Goal: Information Seeking & Learning: Learn about a topic

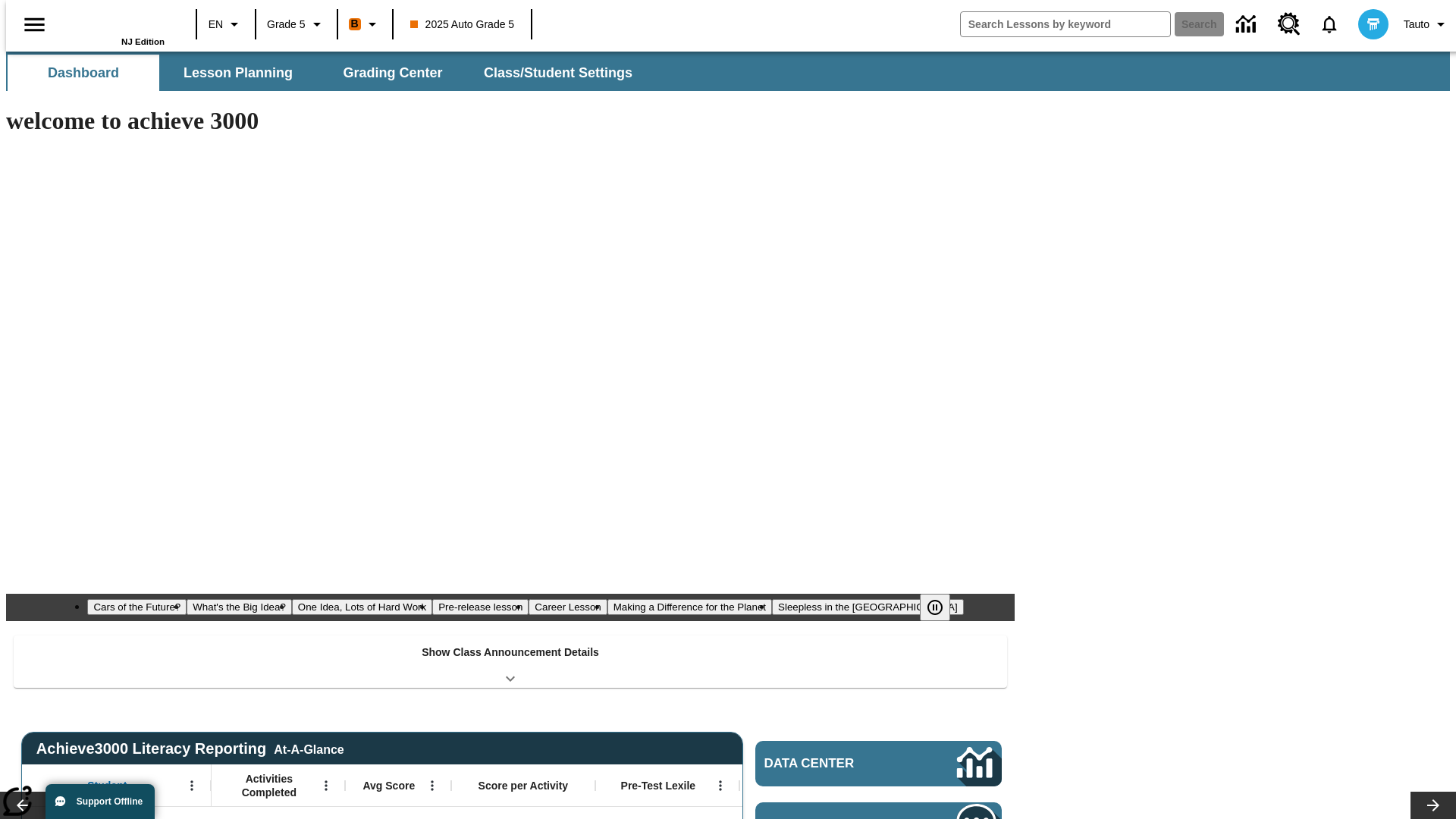
type input "-1"
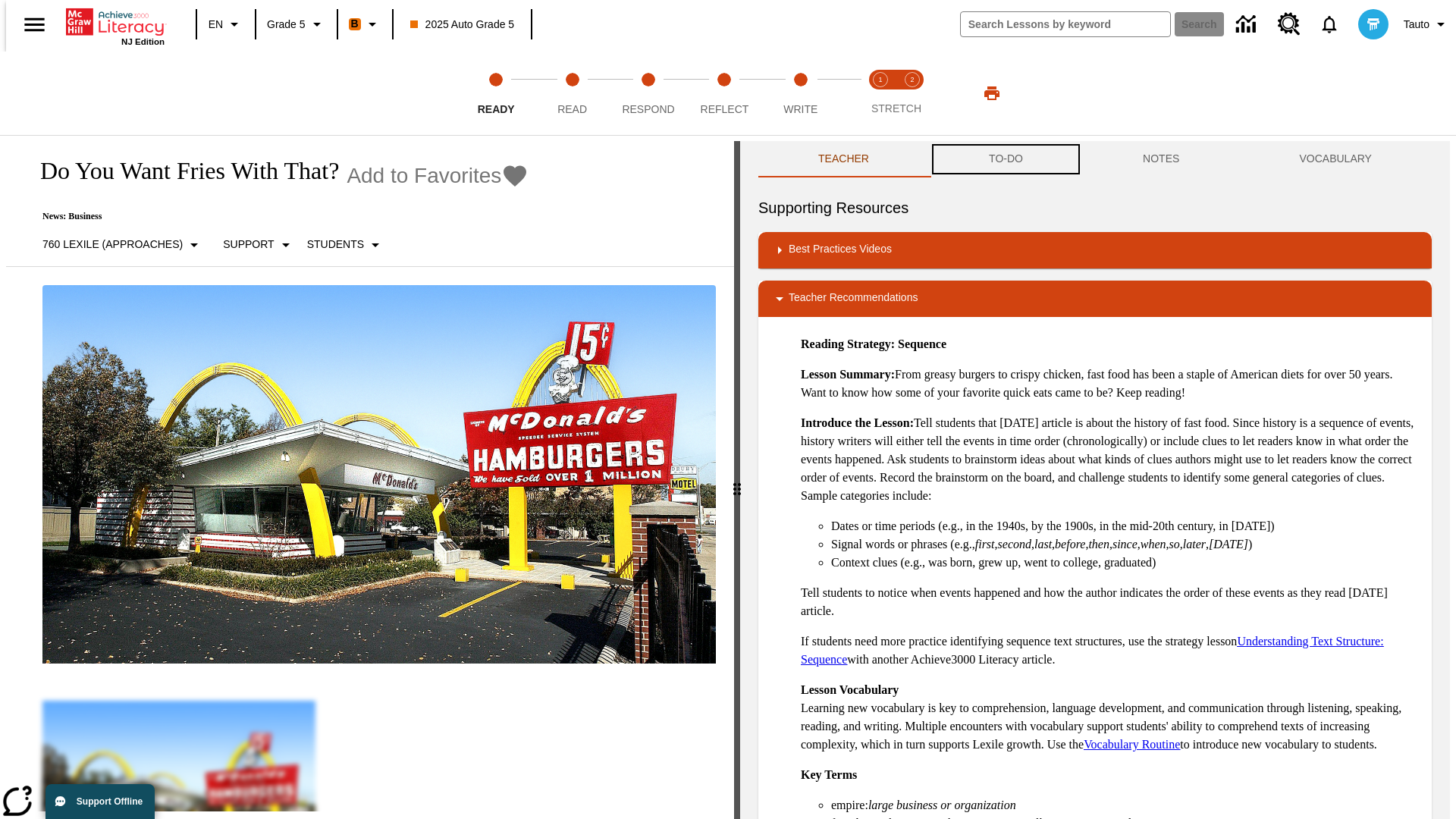
click at [1005, 160] on button "TO-DO" at bounding box center [1006, 159] width 154 height 36
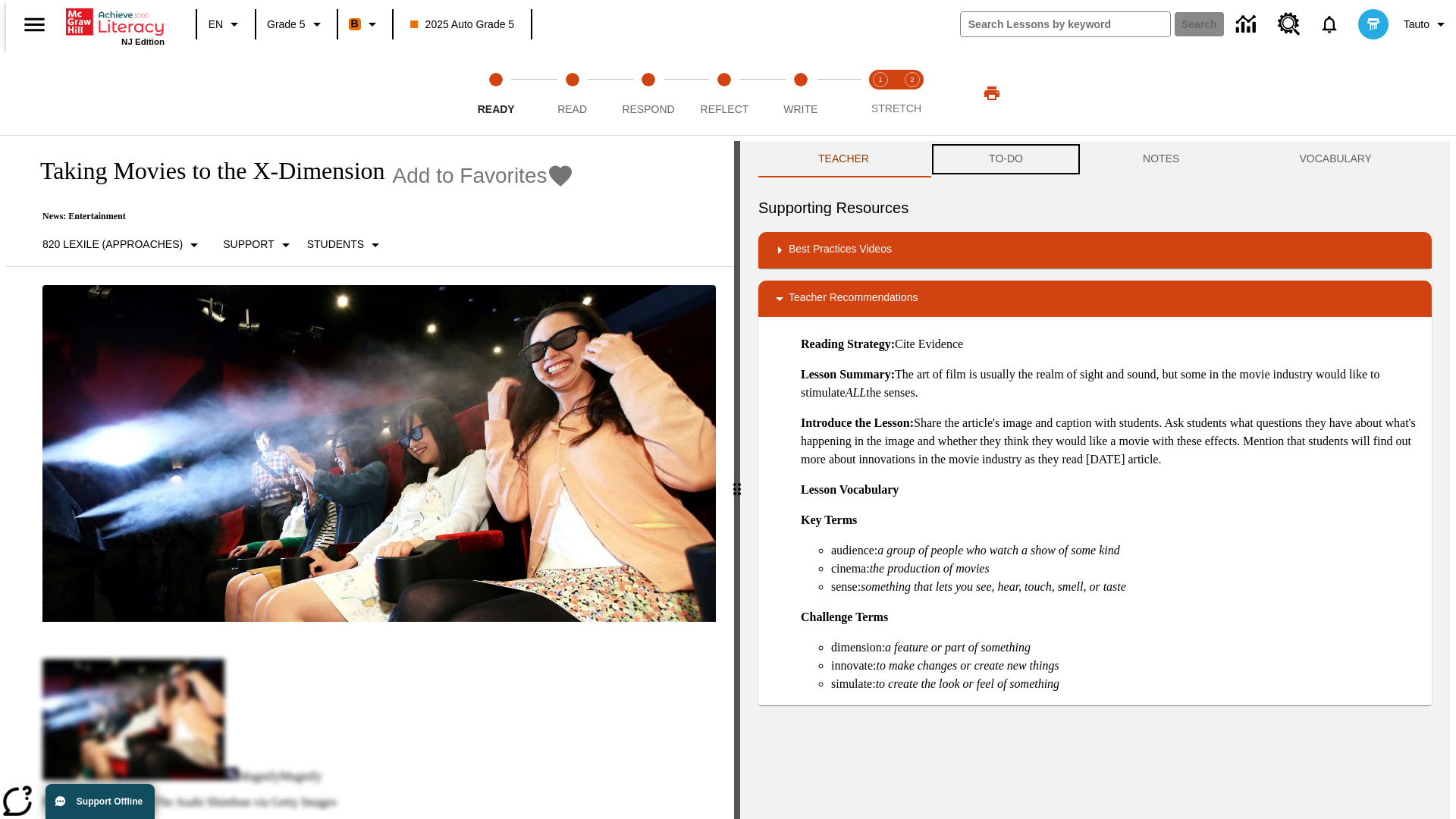
click at [1005, 160] on button "TO-DO" at bounding box center [1006, 159] width 154 height 36
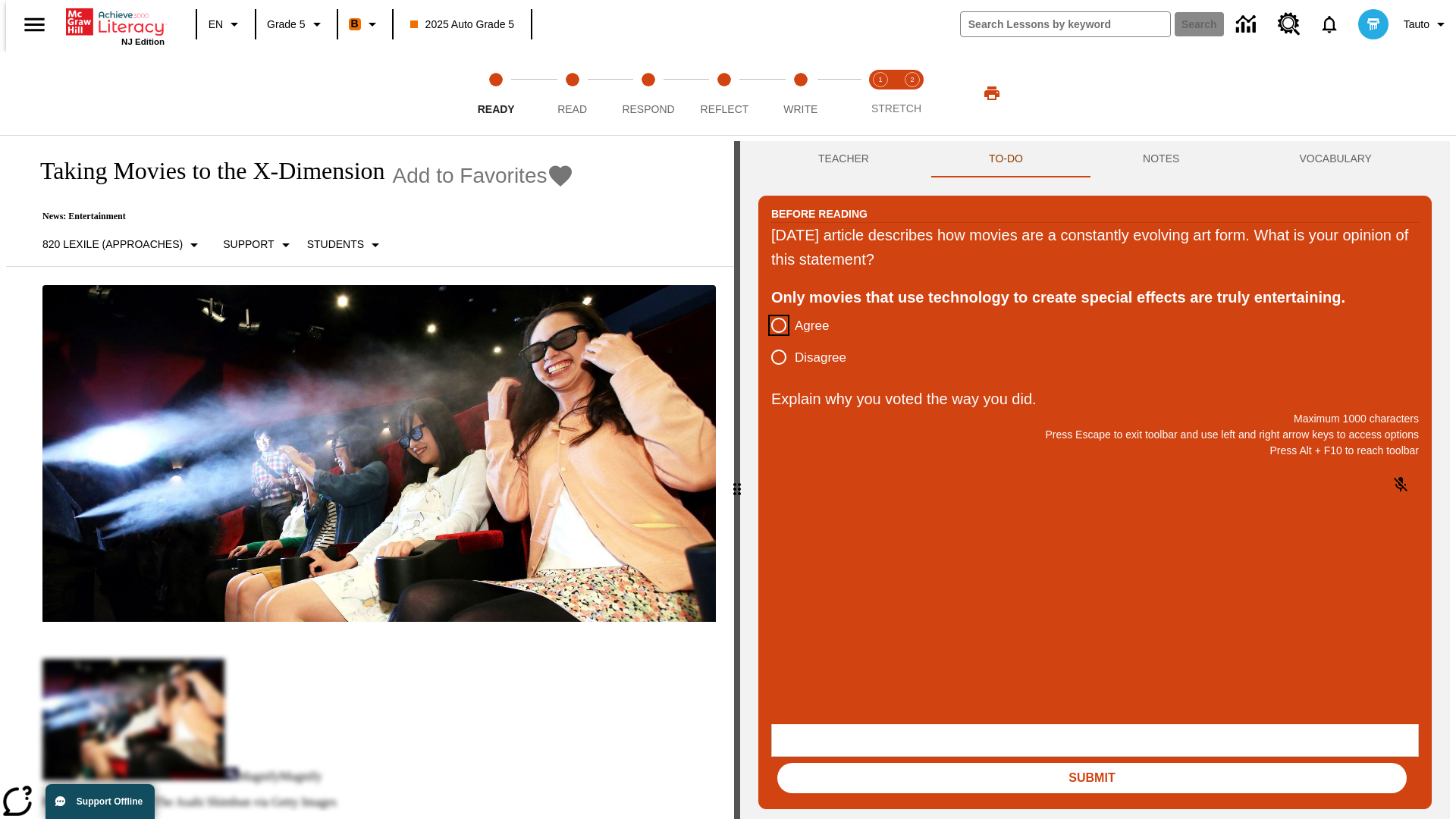
click at [773, 326] on input "Agree" at bounding box center [778, 325] width 32 height 32
radio input "true"
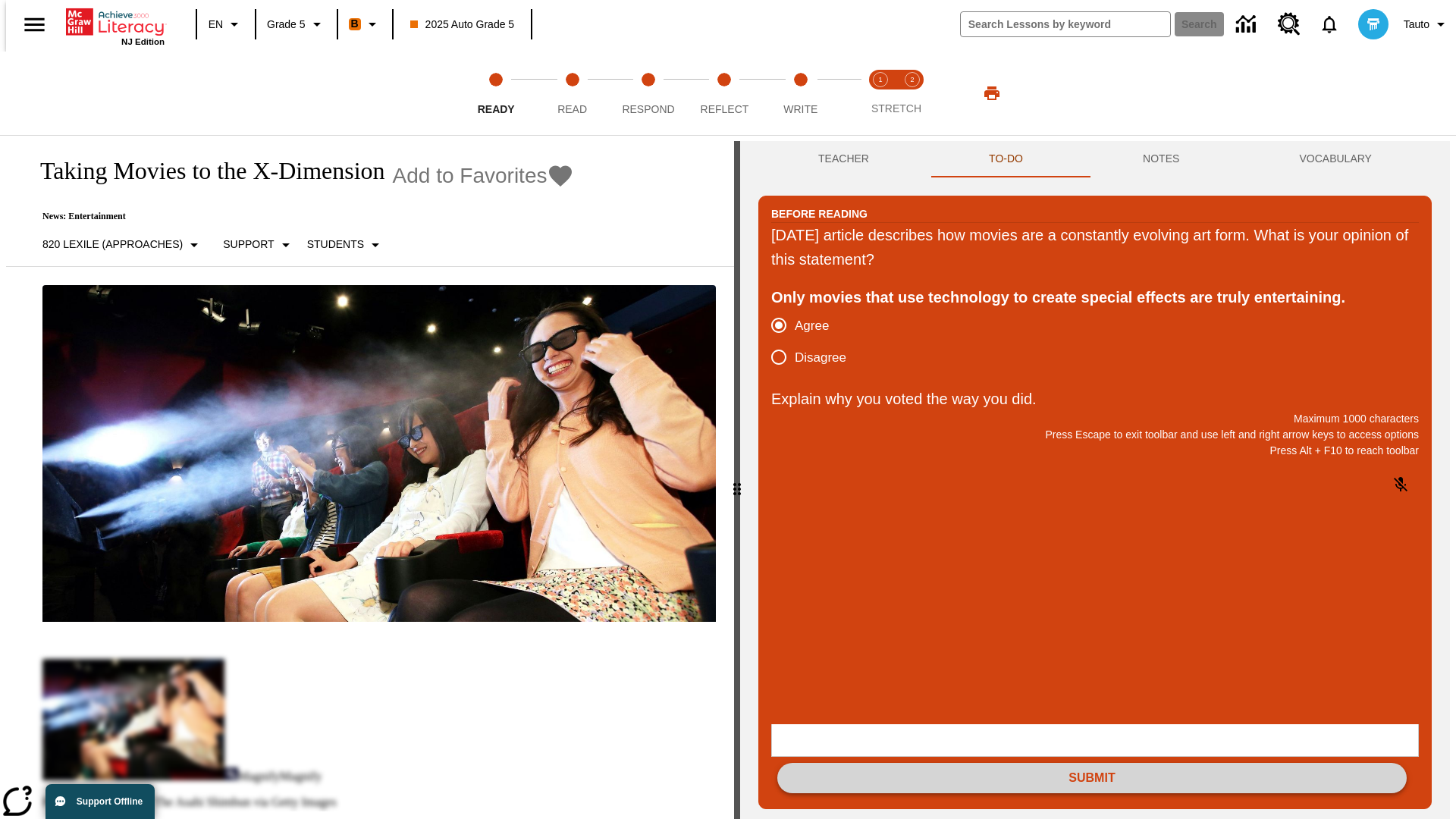
click at [1092, 763] on button "Submit" at bounding box center [1092, 778] width 629 height 30
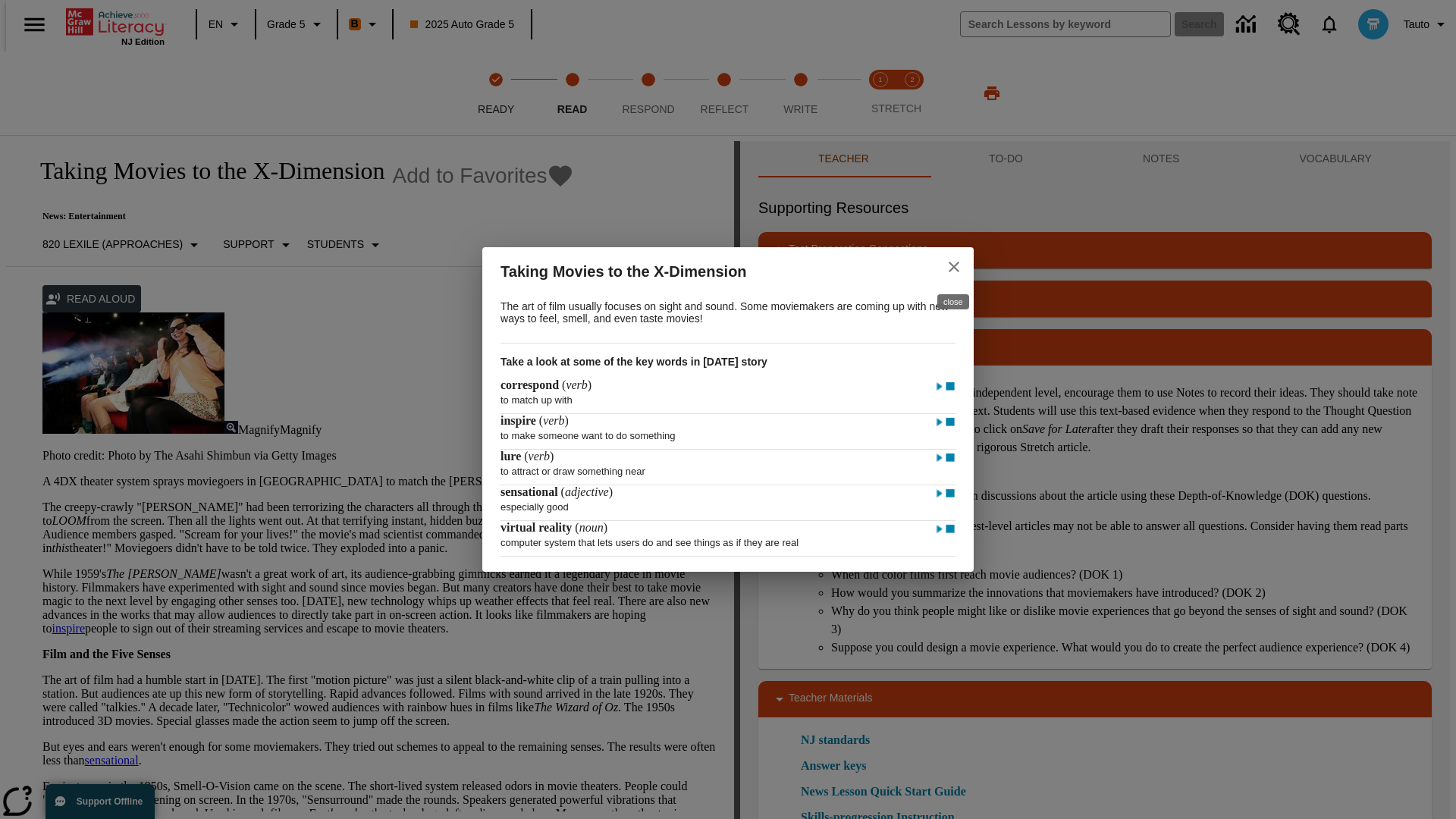
click at [954, 265] on icon "close" at bounding box center [953, 267] width 11 height 11
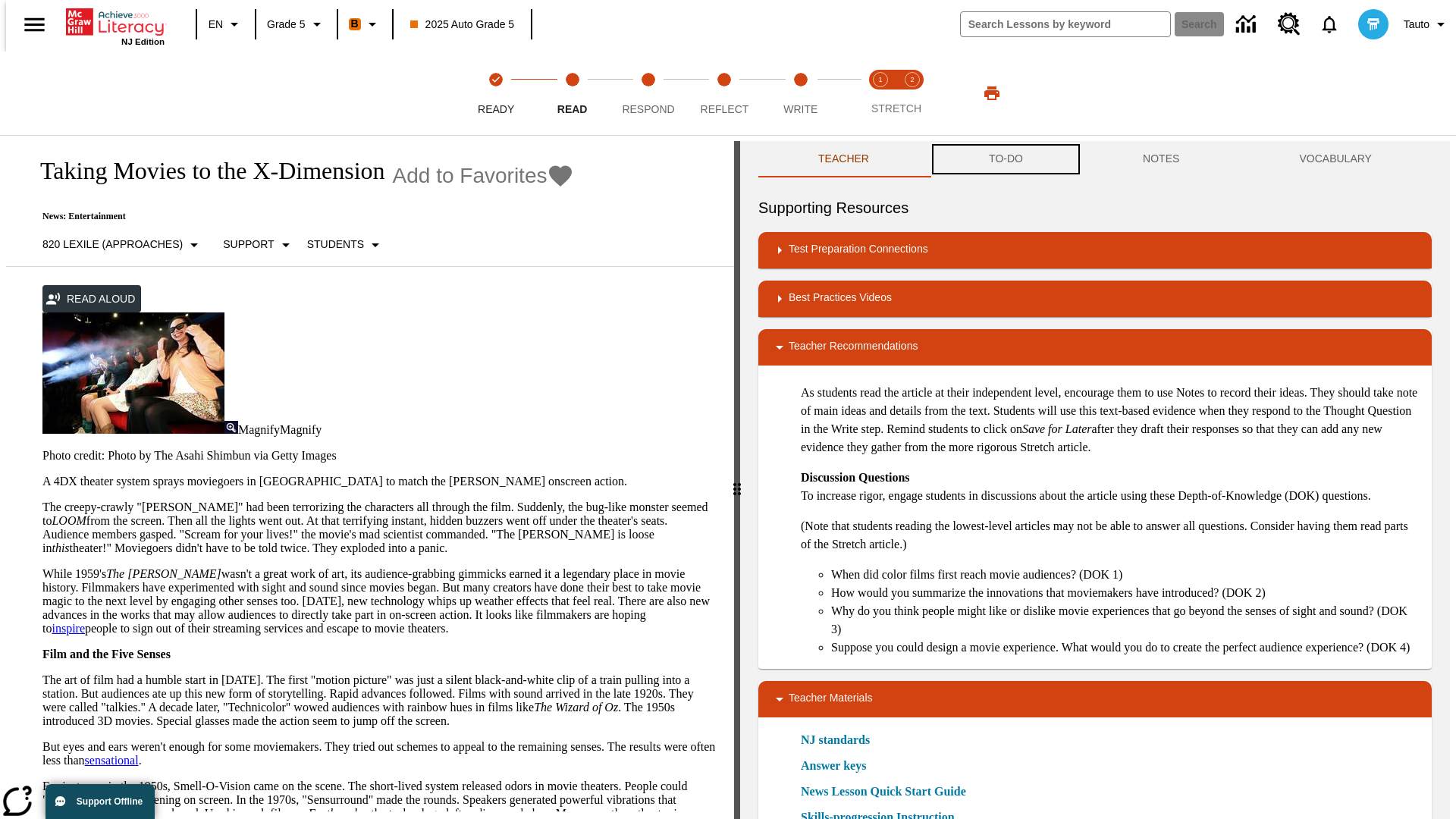
scroll to position [1, 0]
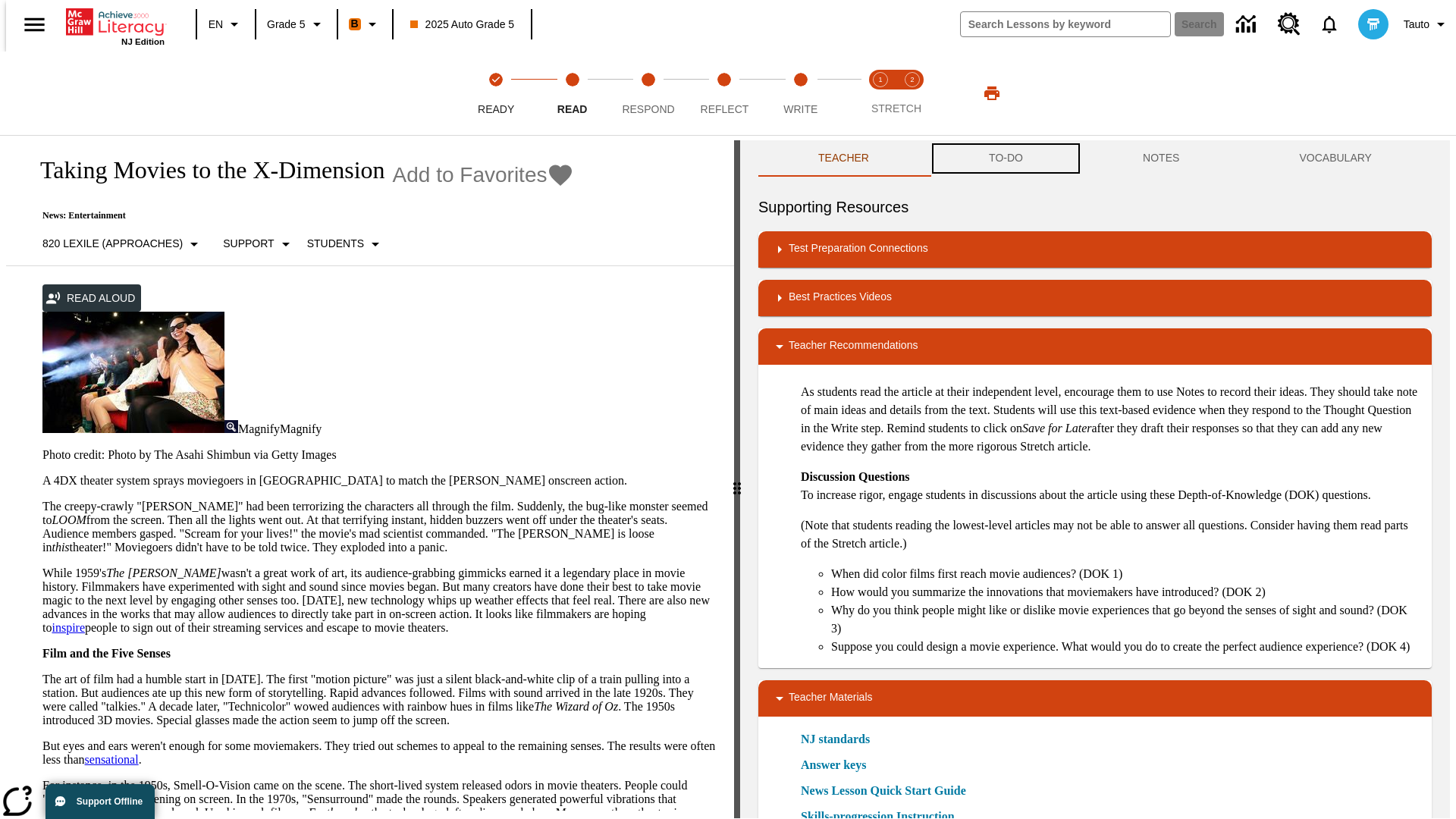
click at [1005, 160] on button "TO-DO" at bounding box center [1006, 158] width 154 height 36
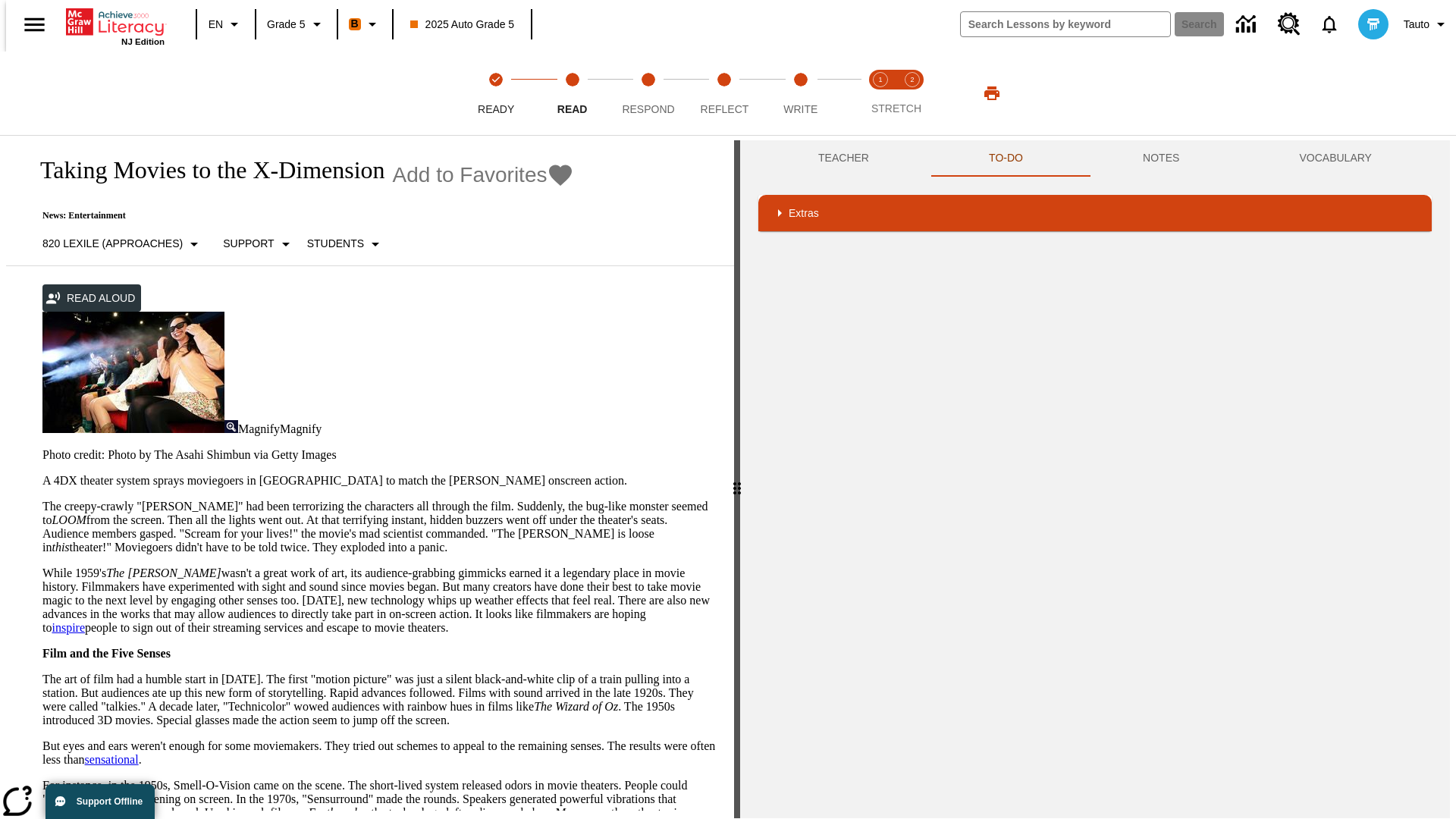
scroll to position [301, 0]
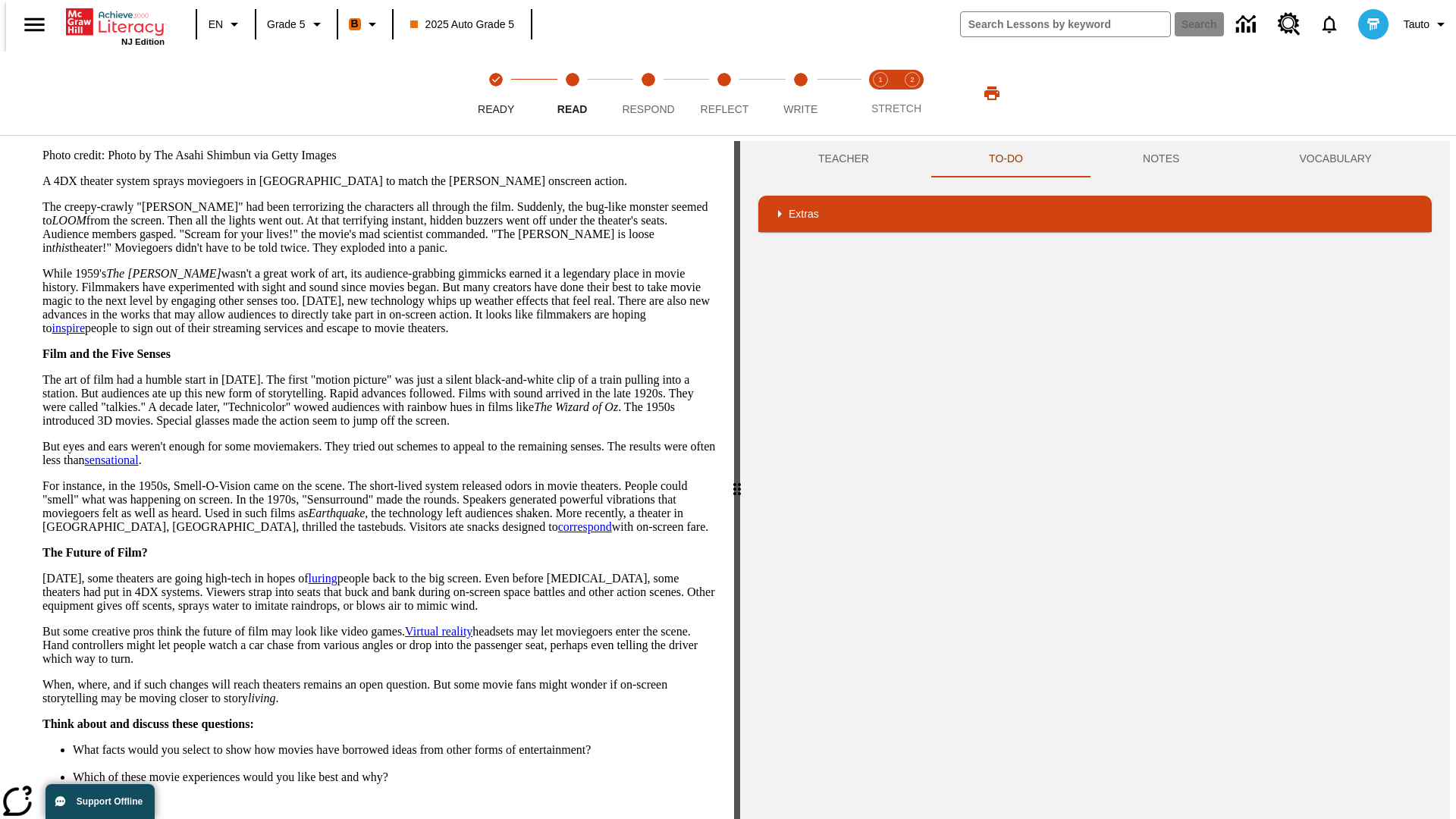
click at [683, 818] on button "Next" at bounding box center [689, 834] width 53 height 28
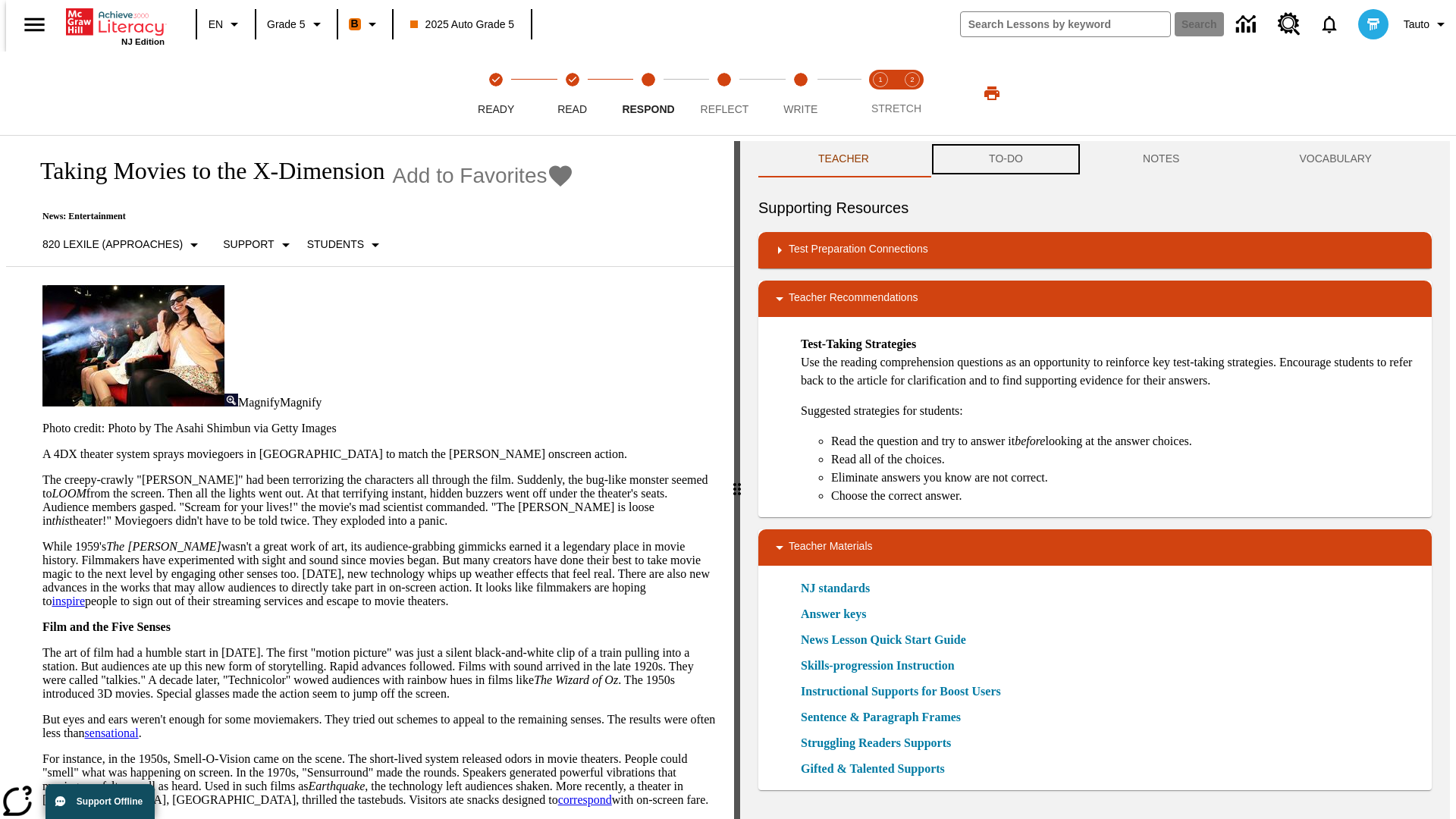
scroll to position [1, 0]
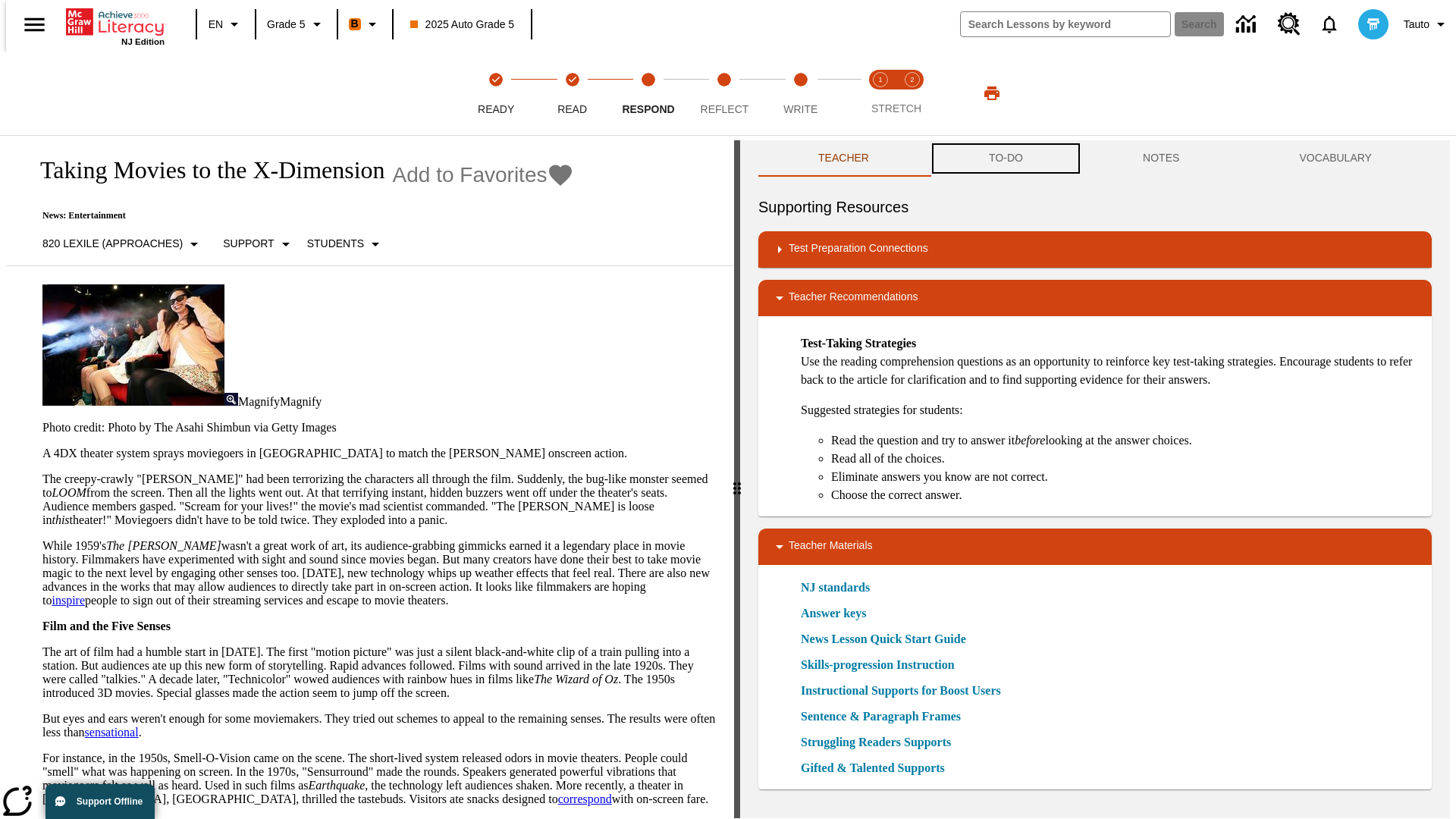
click at [1005, 160] on button "TO-DO" at bounding box center [1006, 158] width 154 height 36
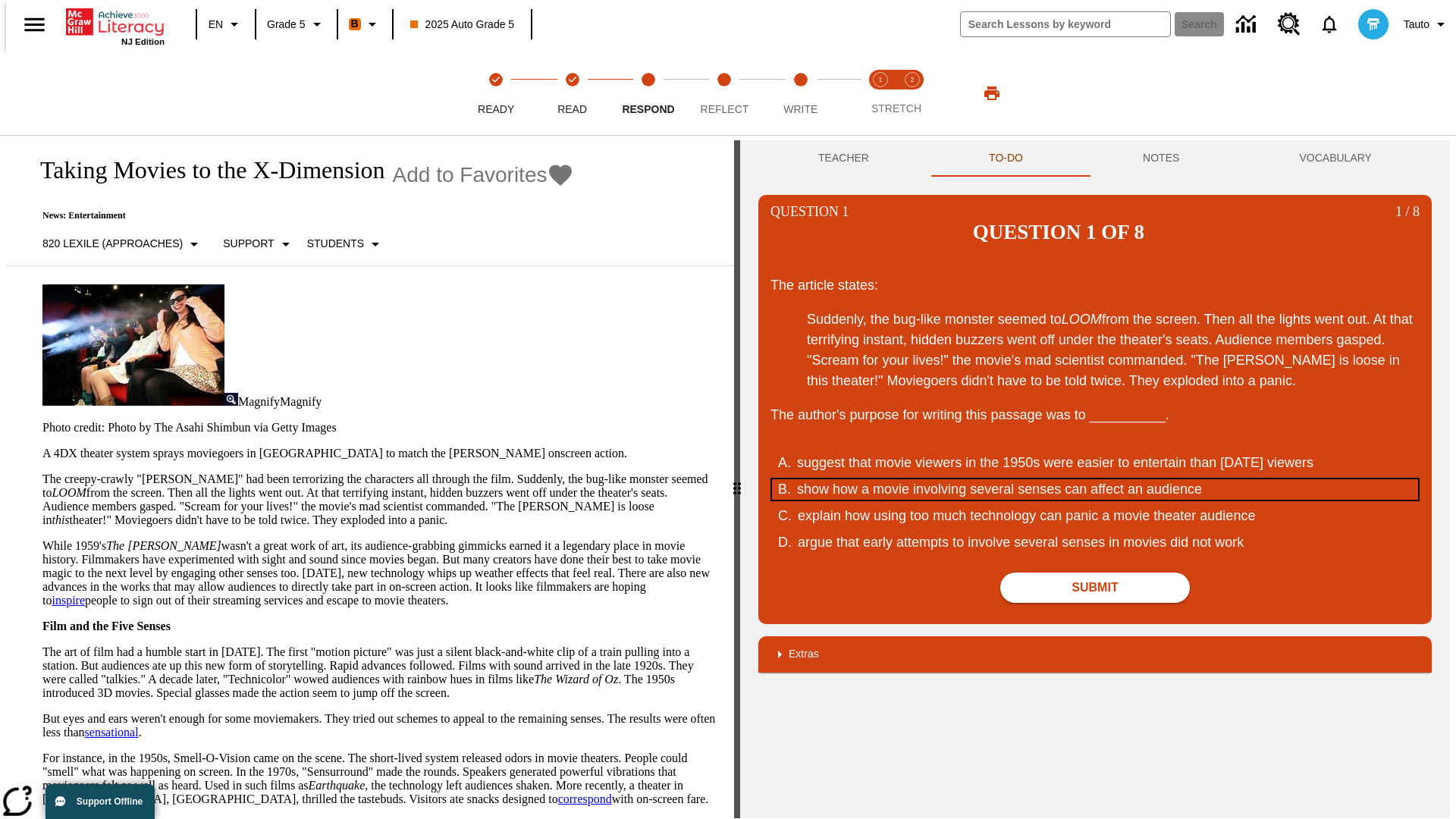
click at [1095, 480] on div "show how a movie involving several senses can affect an audience" at bounding box center [1085, 489] width 577 height 20
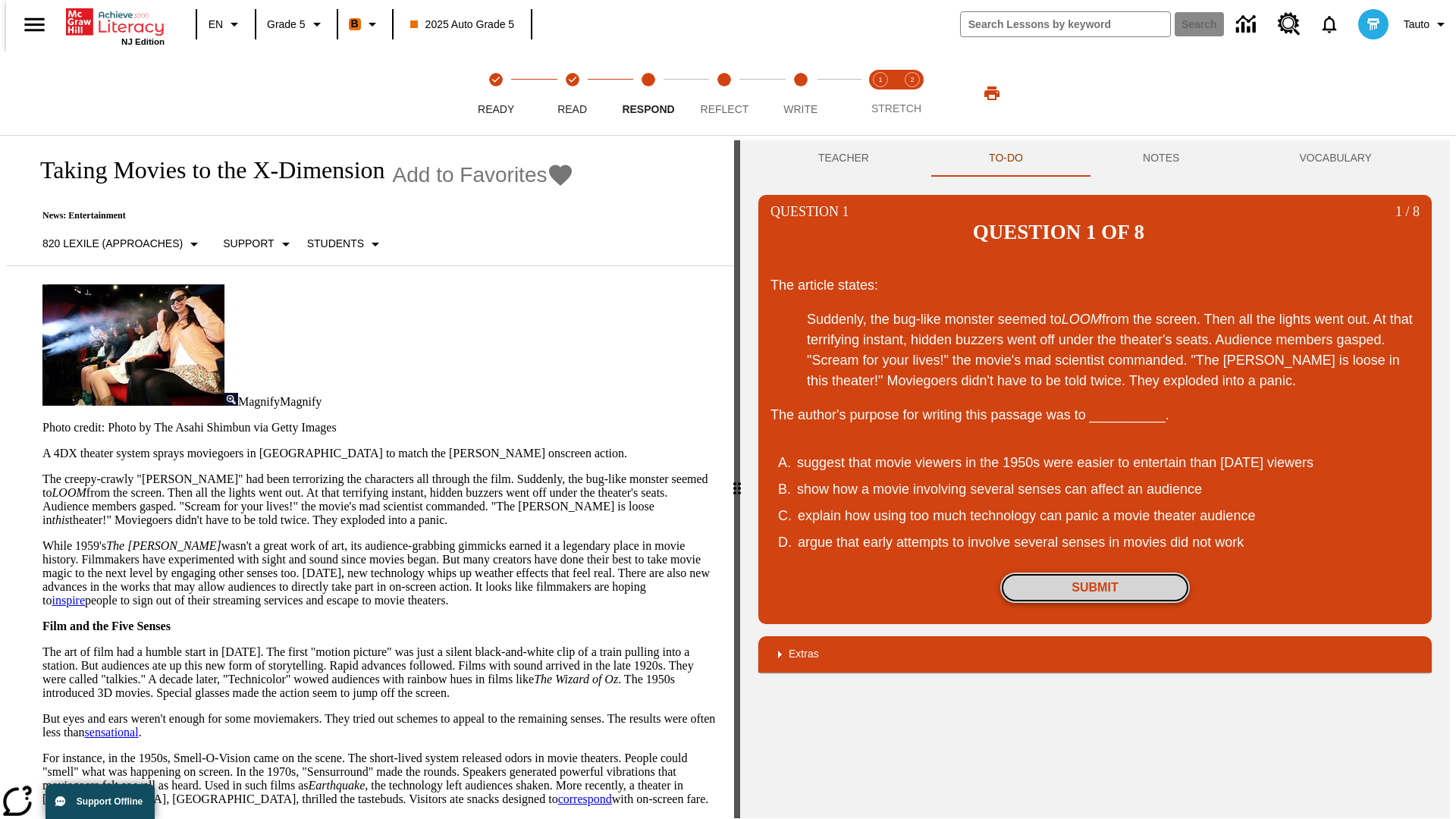
click at [1095, 573] on button "Submit" at bounding box center [1095, 587] width 189 height 30
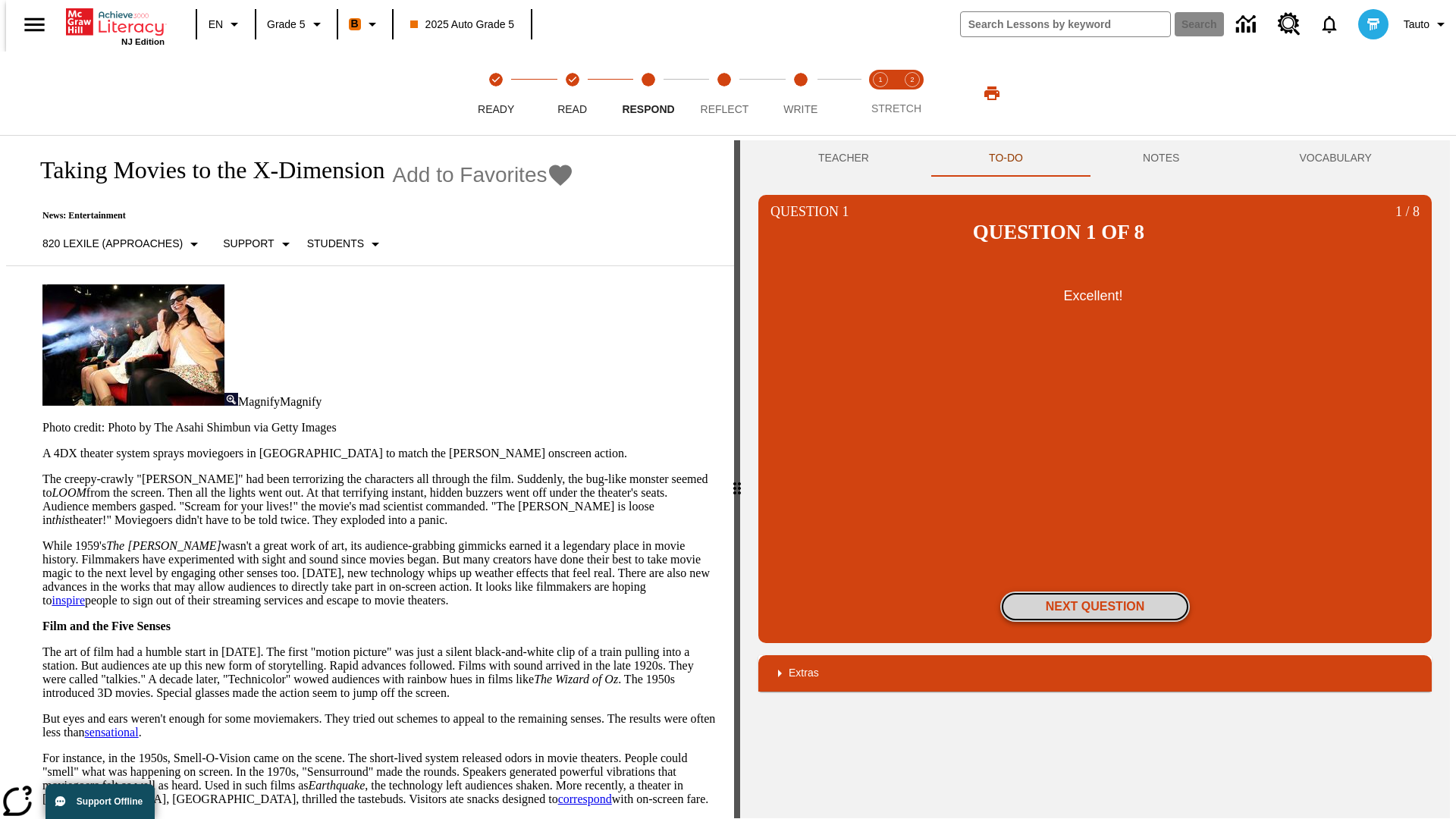
click at [1095, 591] on button "Next Question" at bounding box center [1095, 606] width 189 height 30
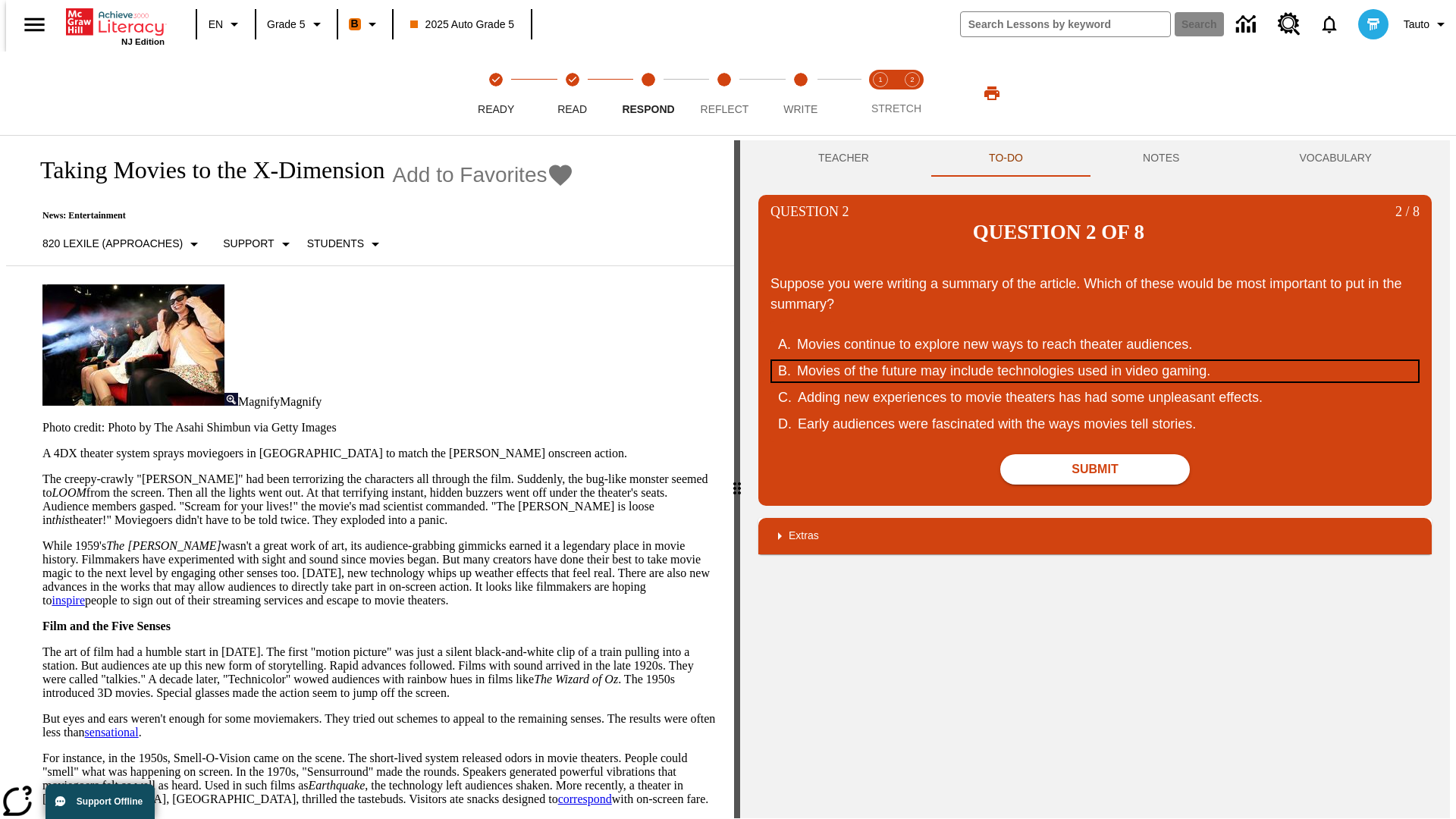
click at [1095, 361] on div "Movies of the future may include technologies used in video gaming." at bounding box center [1085, 371] width 577 height 20
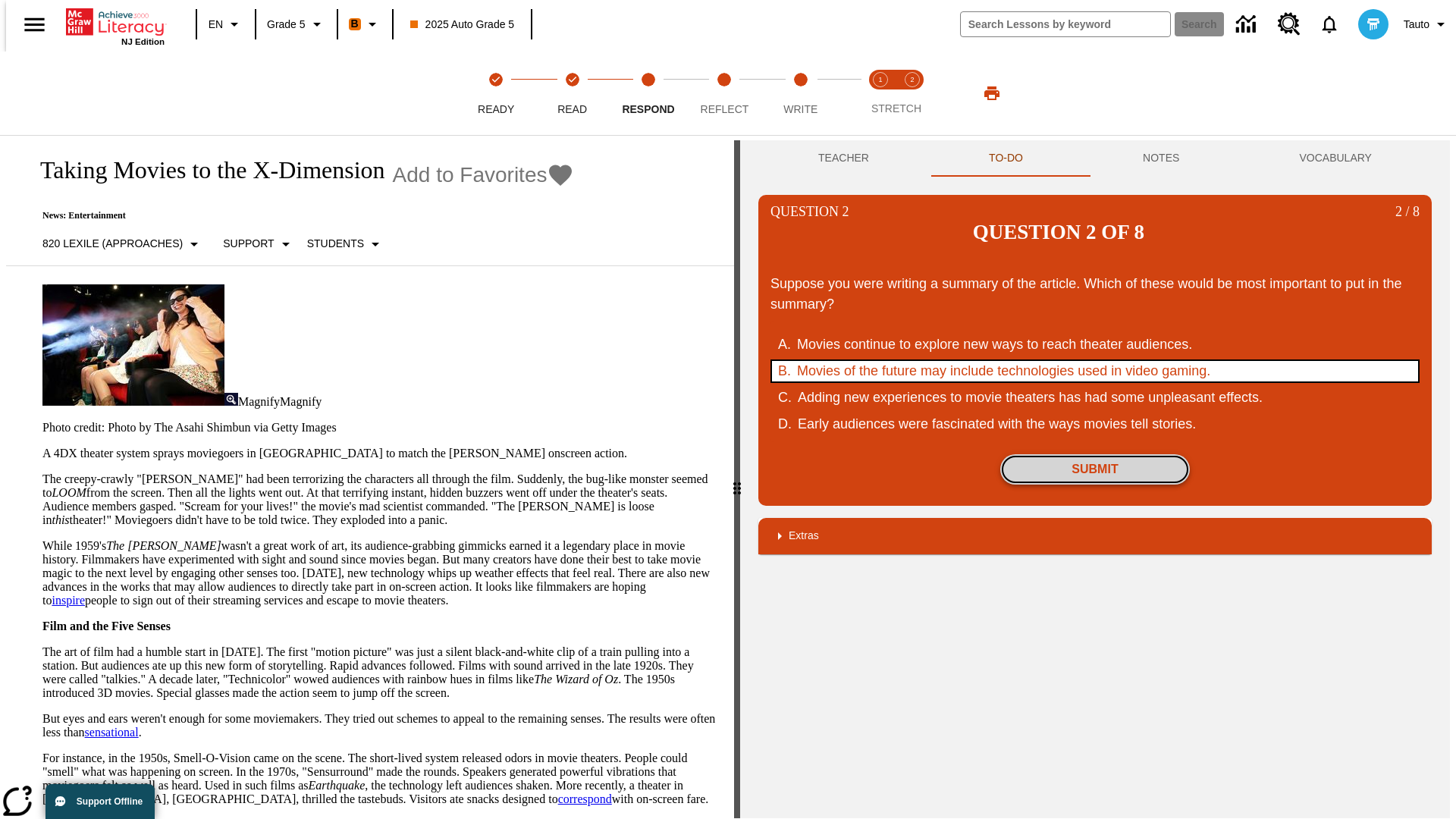
click at [1095, 454] on button "Submit" at bounding box center [1095, 469] width 189 height 30
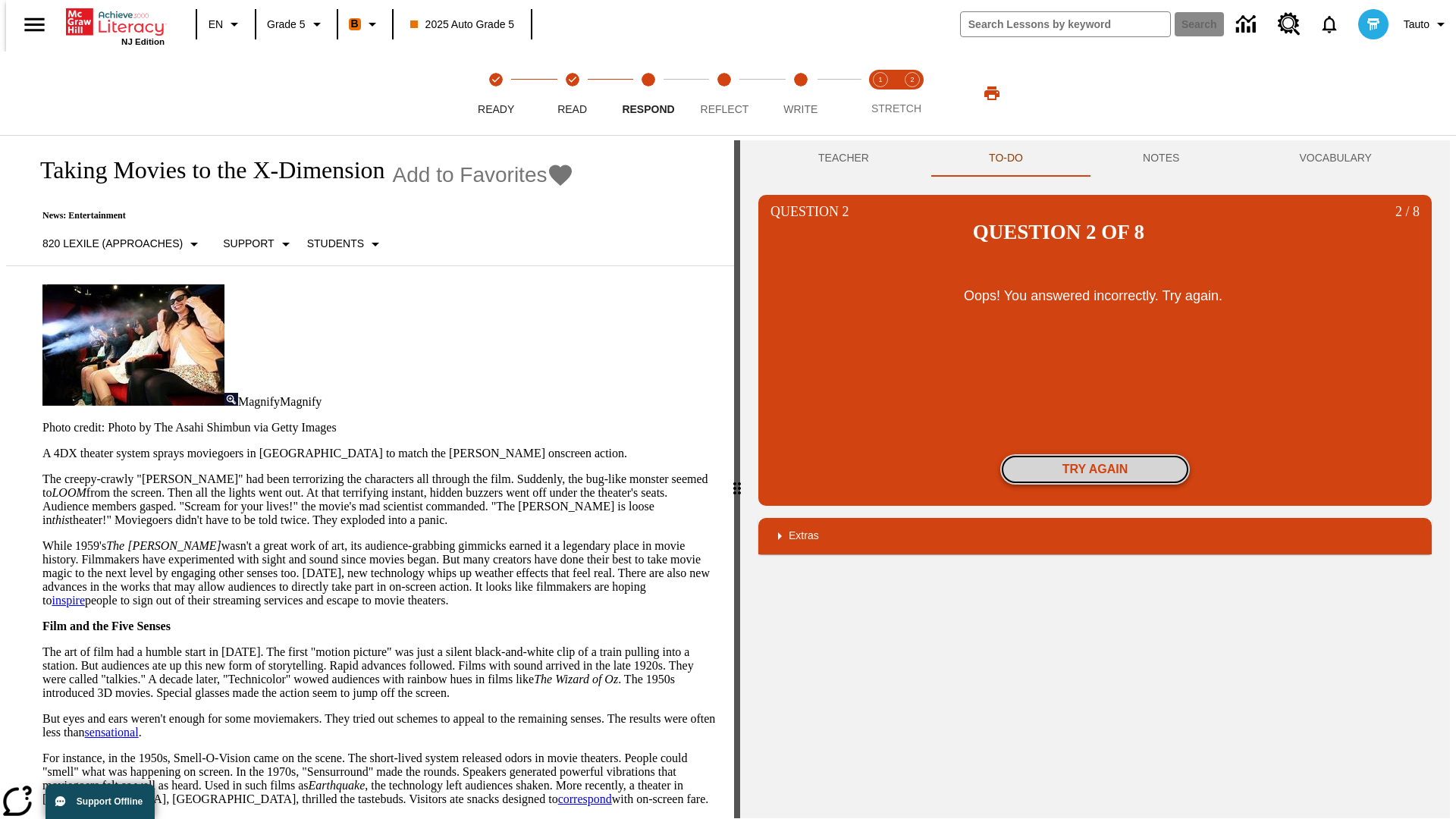
click at [1095, 454] on button "Try again" at bounding box center [1095, 469] width 189 height 30
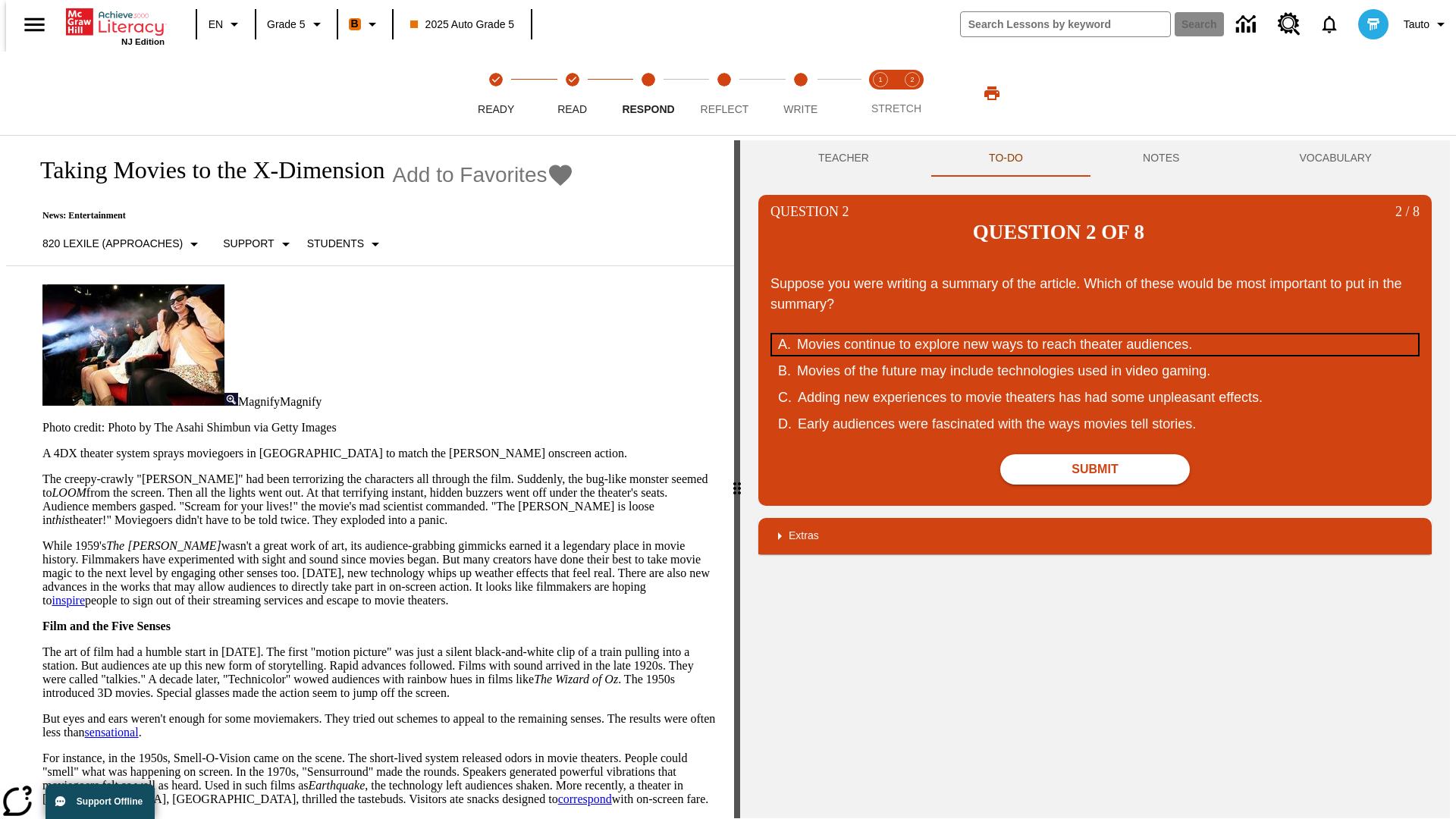
click at [1095, 335] on div "Movies continue to explore new ways to reach theater audiences." at bounding box center [1085, 344] width 577 height 20
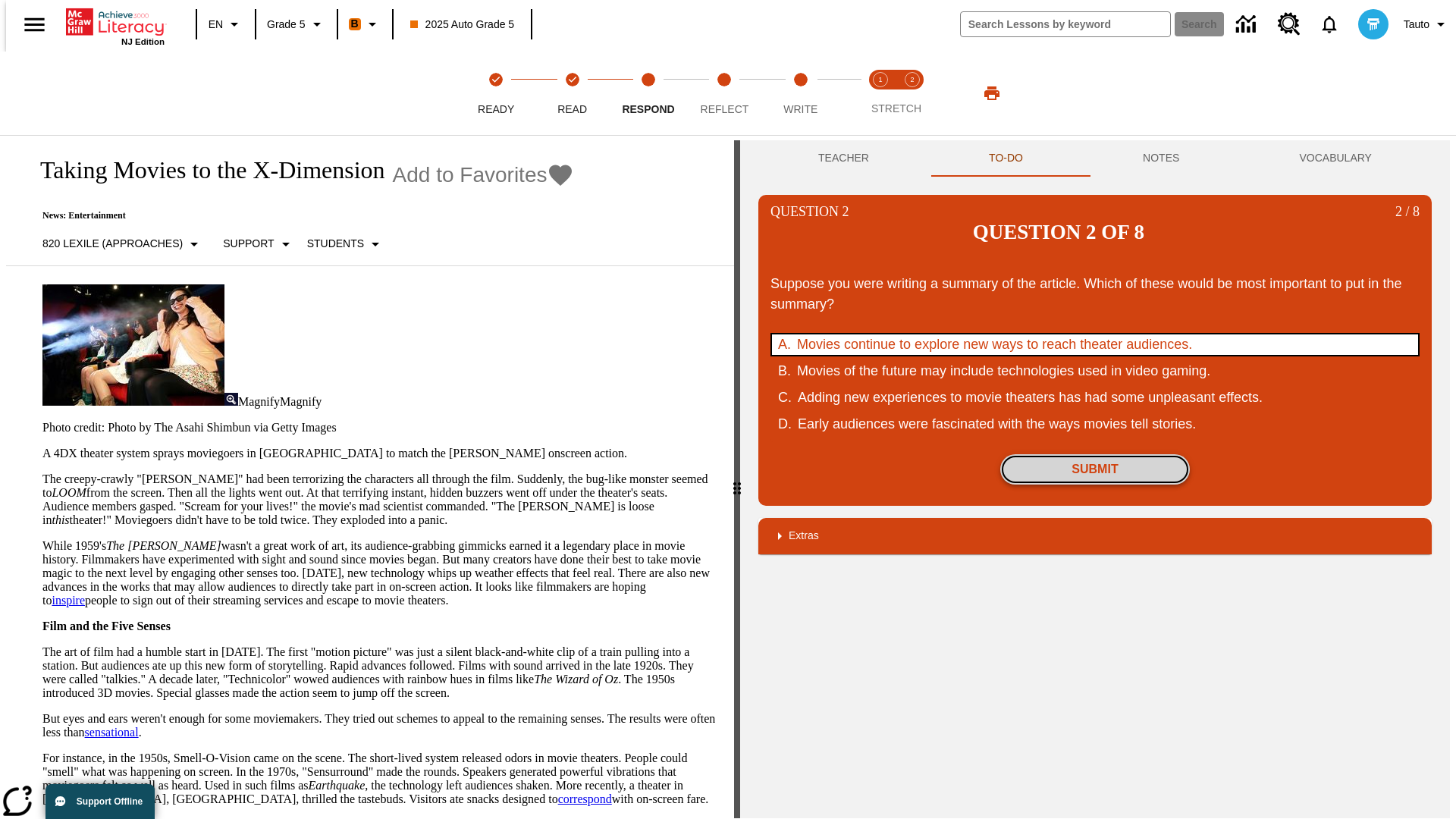
click at [1095, 454] on button "Submit" at bounding box center [1095, 469] width 189 height 30
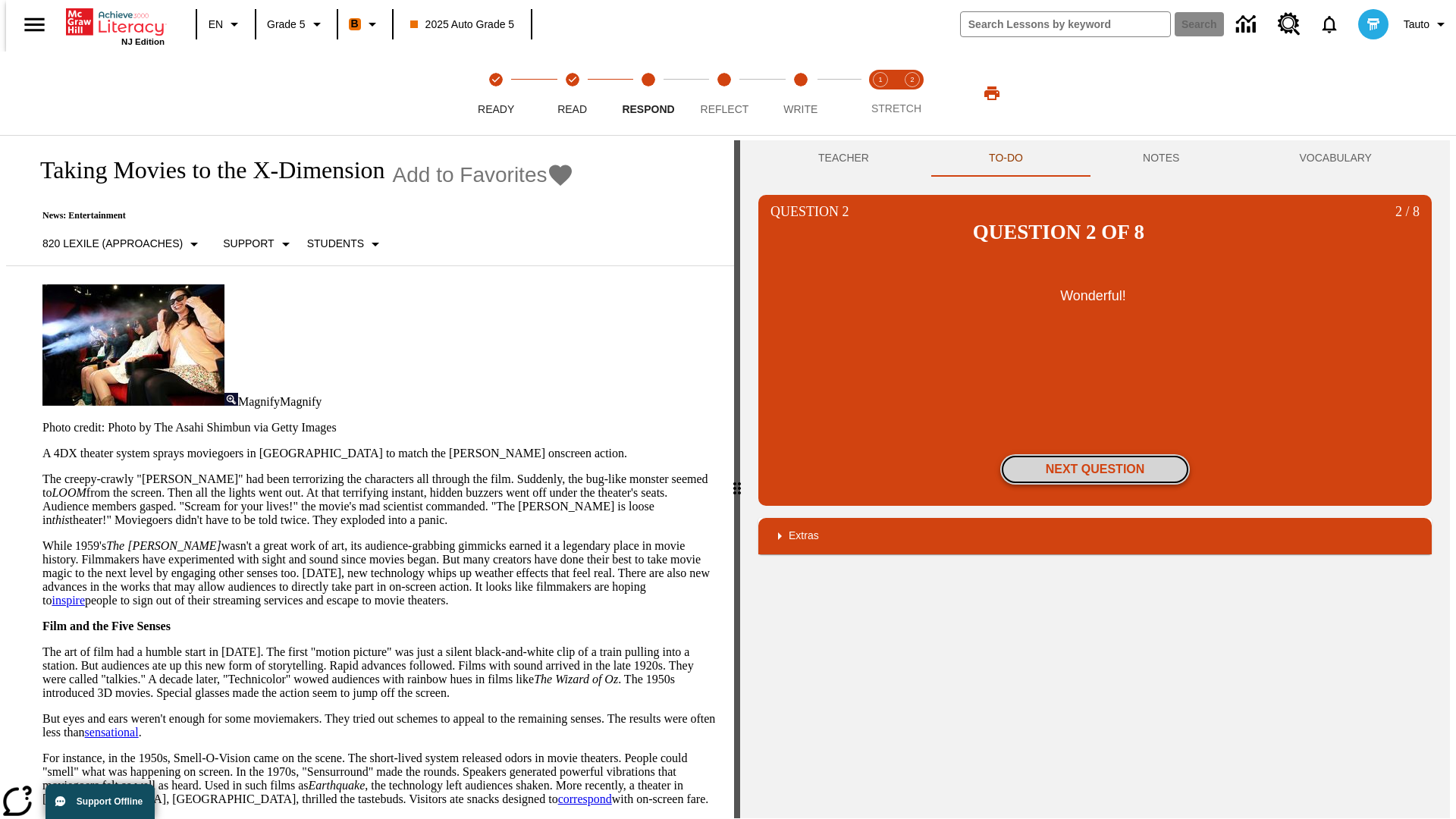
click at [1095, 454] on button "Next Question" at bounding box center [1095, 469] width 189 height 30
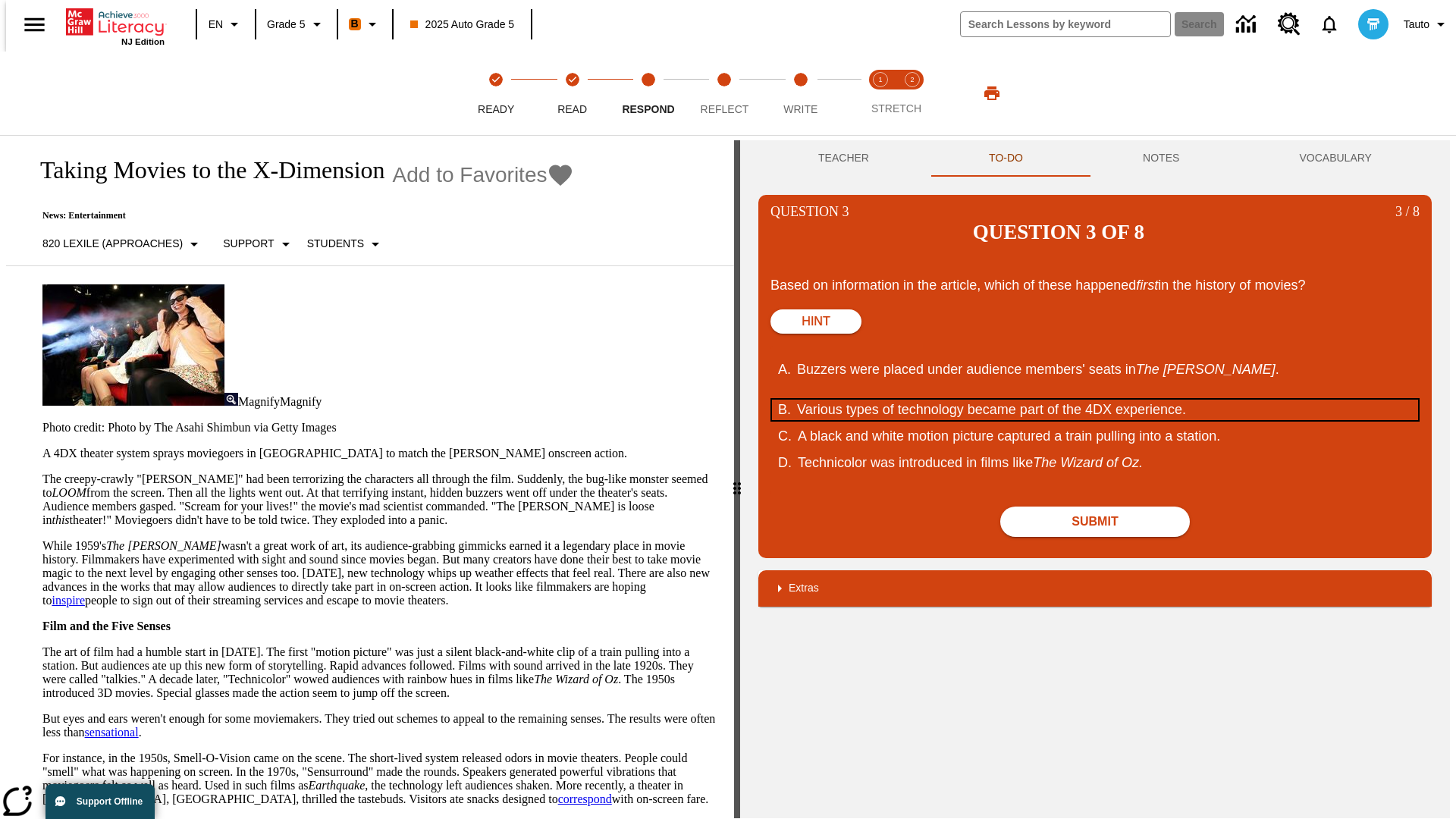
click at [1095, 399] on div "Various types of technology became part of the 4DX experience." at bounding box center [1085, 409] width 577 height 20
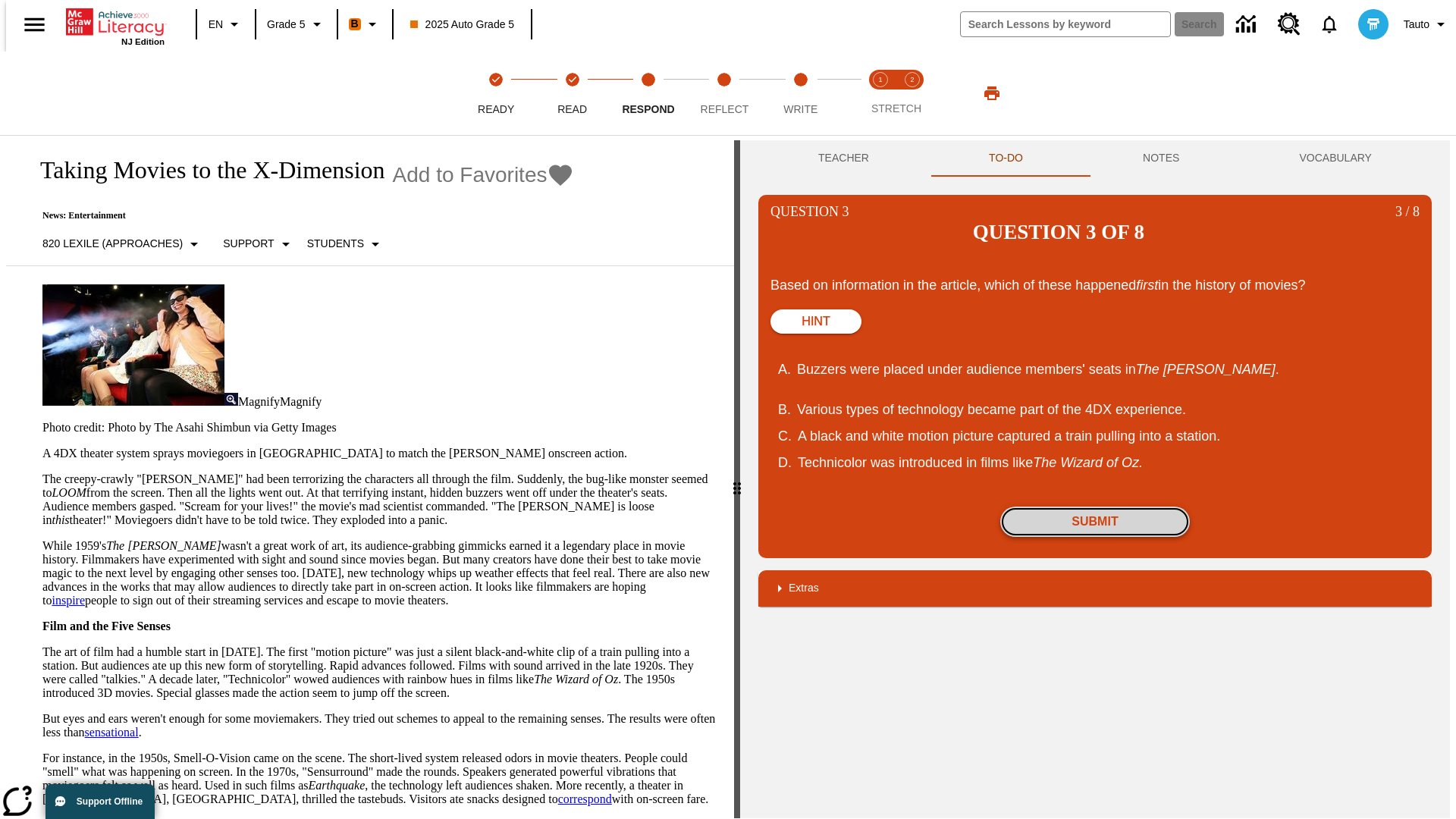
click at [1095, 506] on button "Submit" at bounding box center [1095, 521] width 189 height 30
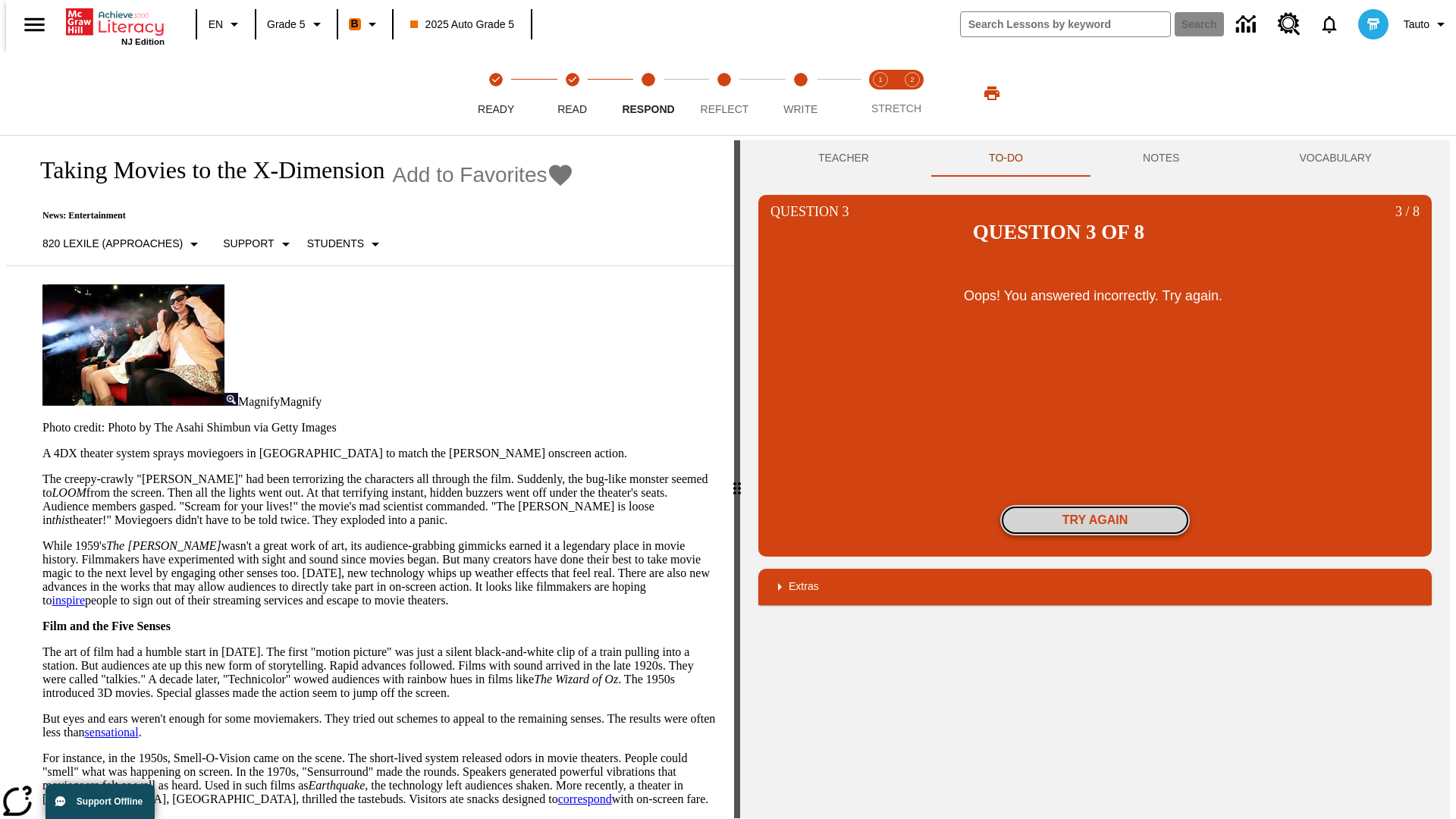
click at [1095, 505] on button "Try again" at bounding box center [1095, 520] width 189 height 30
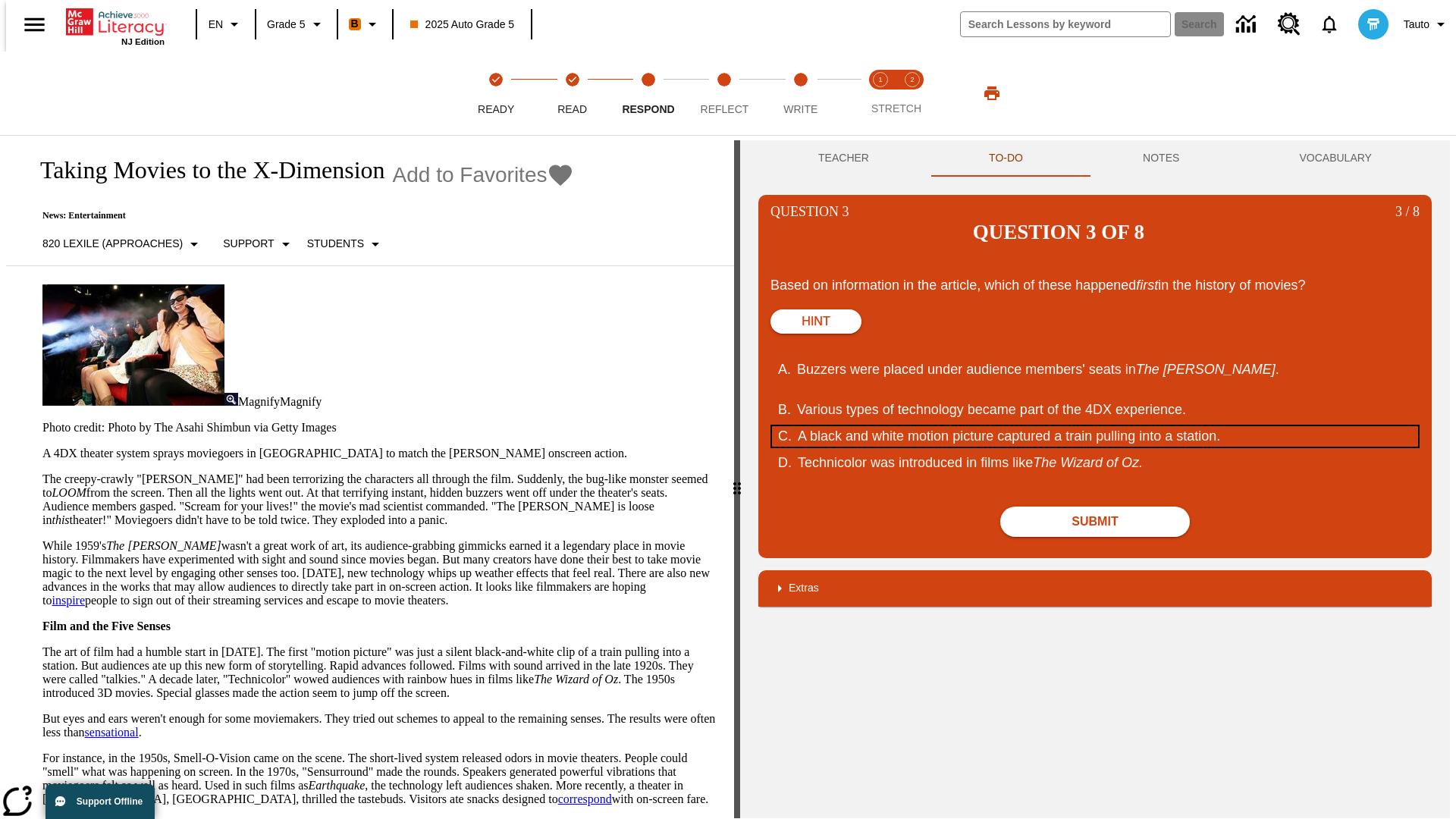
click at [1095, 426] on div "A black and white motion picture captured a train pulling into a station." at bounding box center [1086, 436] width 577 height 20
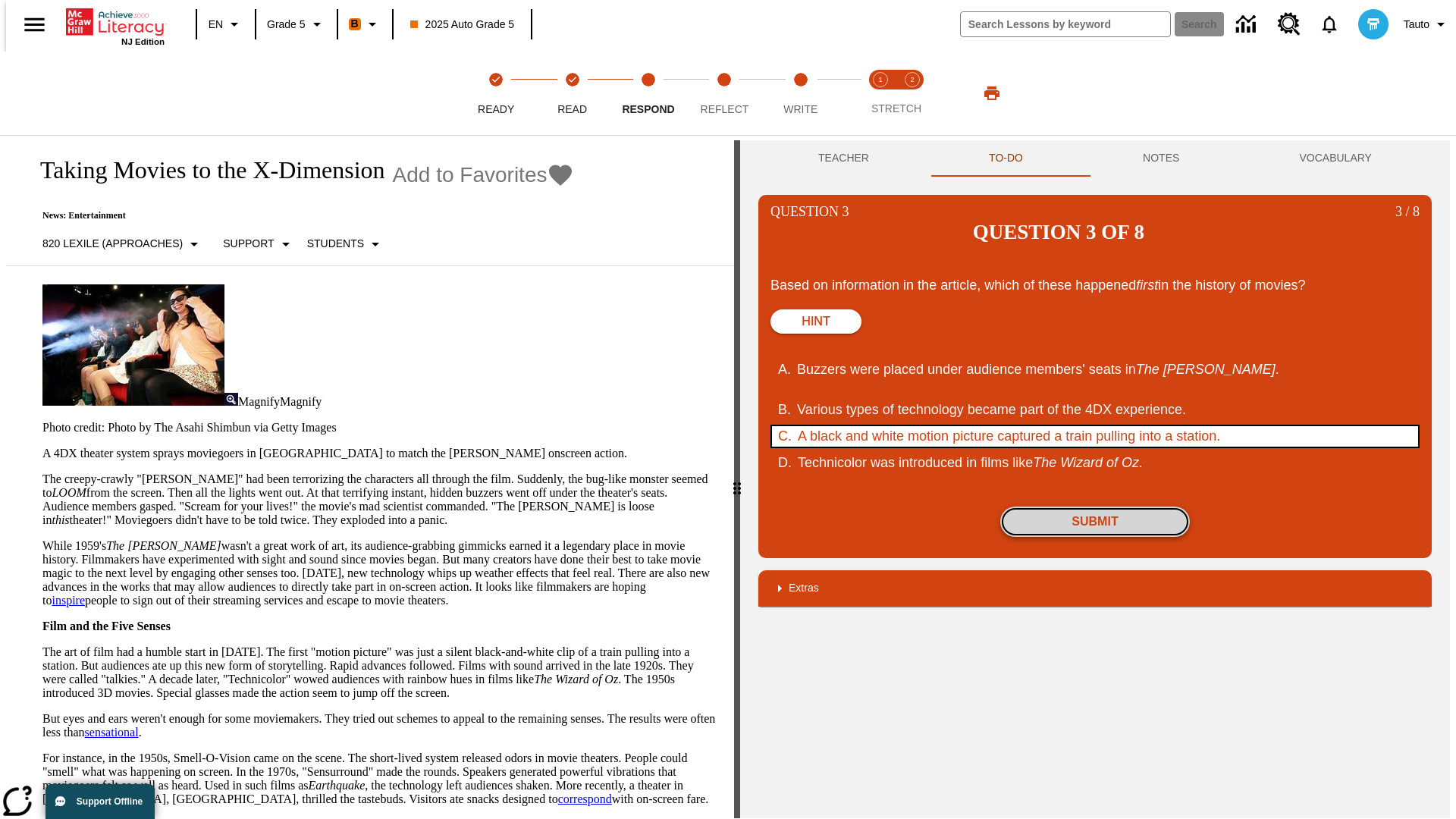
click at [1095, 506] on button "Submit" at bounding box center [1095, 521] width 189 height 30
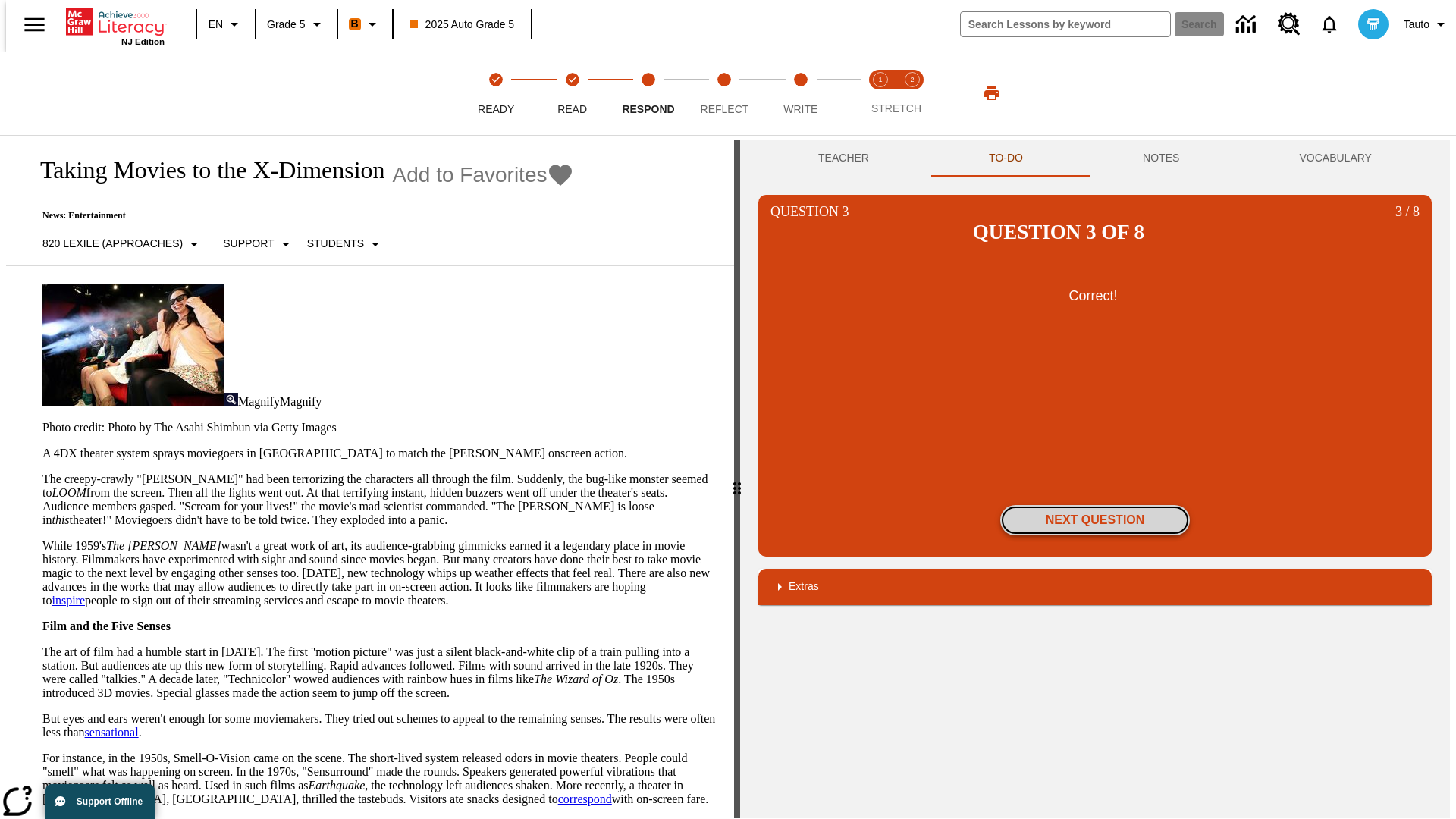
click at [1095, 505] on button "Next Question" at bounding box center [1095, 520] width 189 height 30
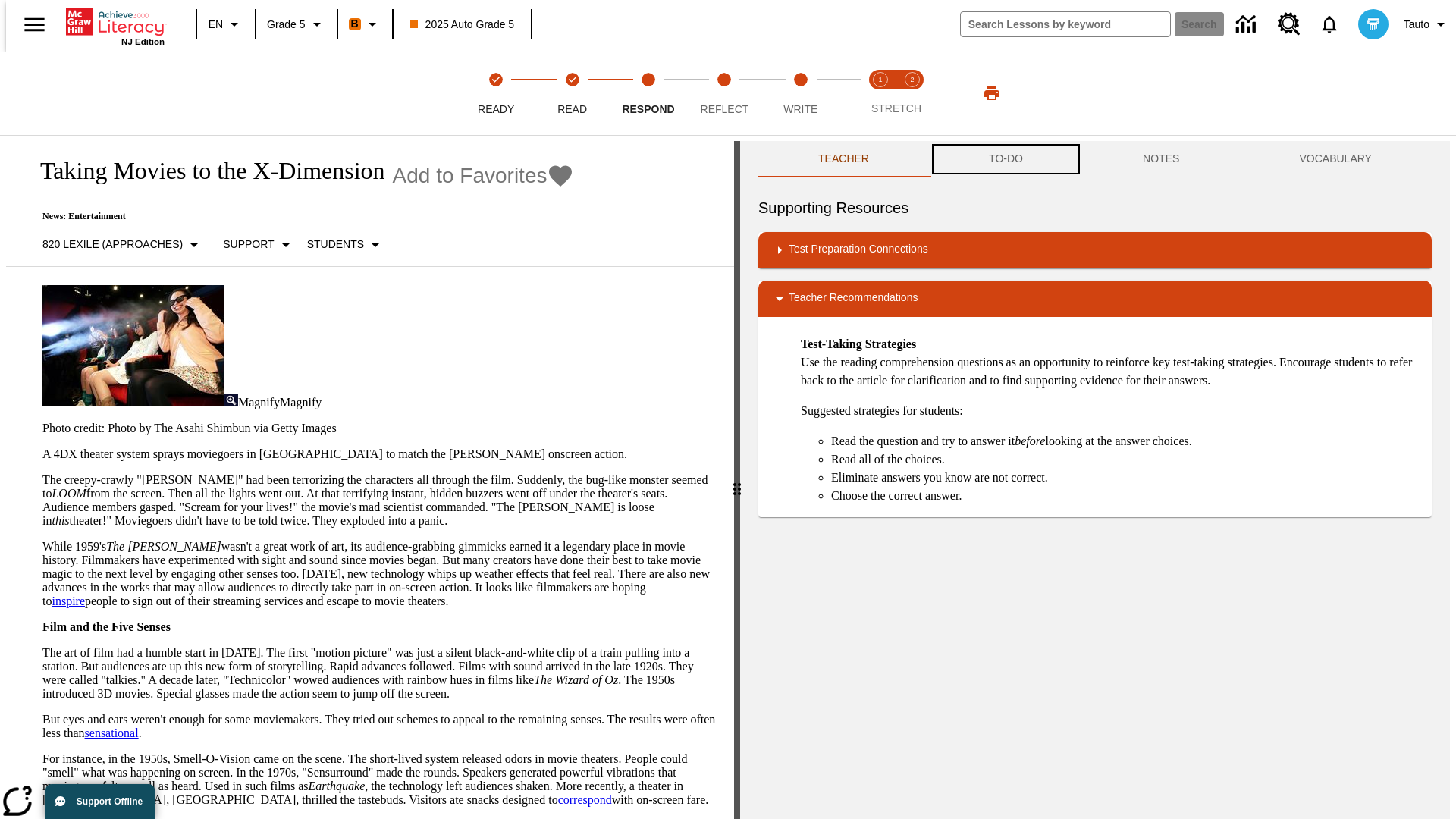
click at [1005, 160] on button "TO-DO" at bounding box center [1006, 159] width 154 height 36
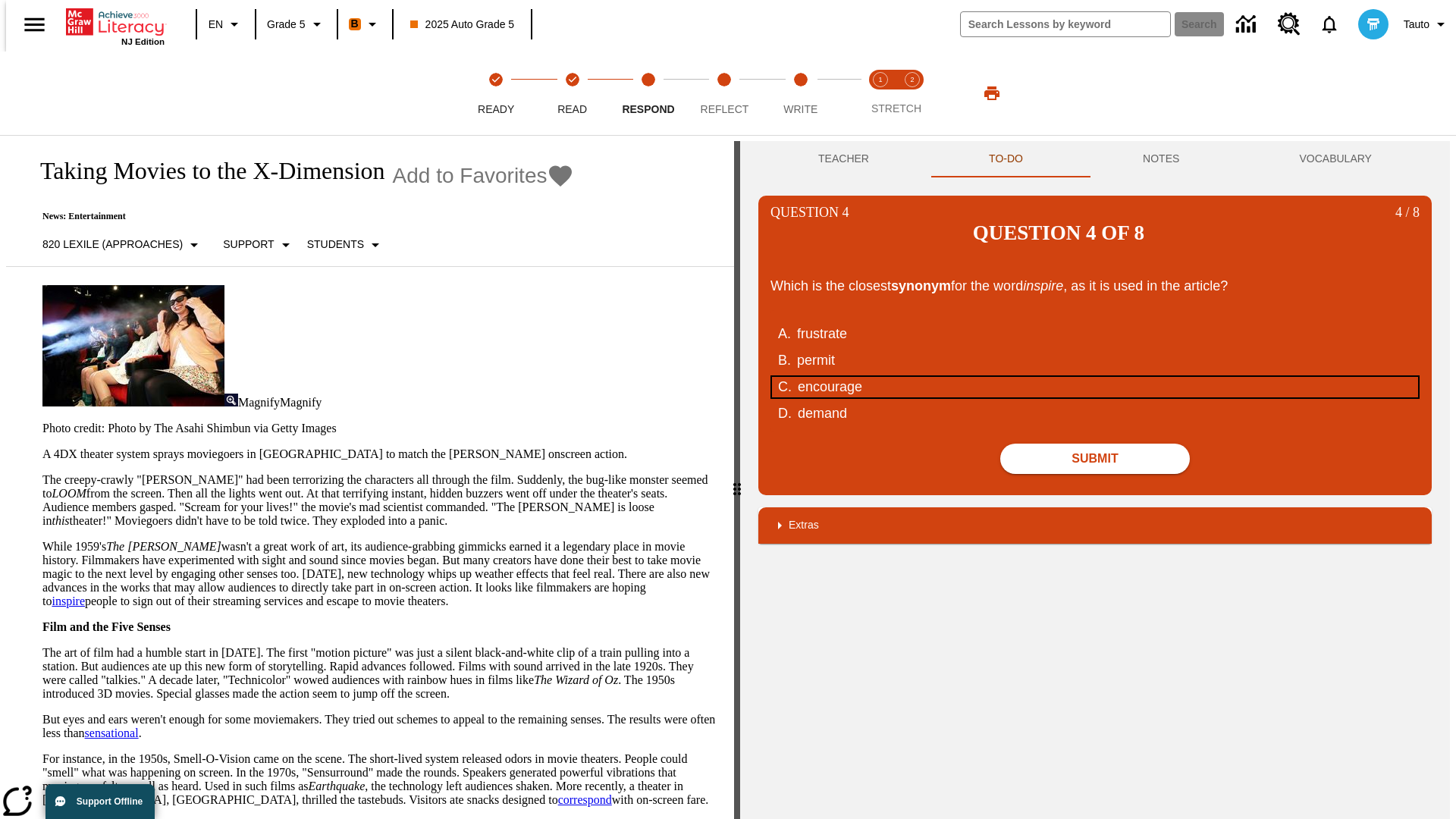
click at [1095, 377] on div "encourage" at bounding box center [1086, 386] width 577 height 20
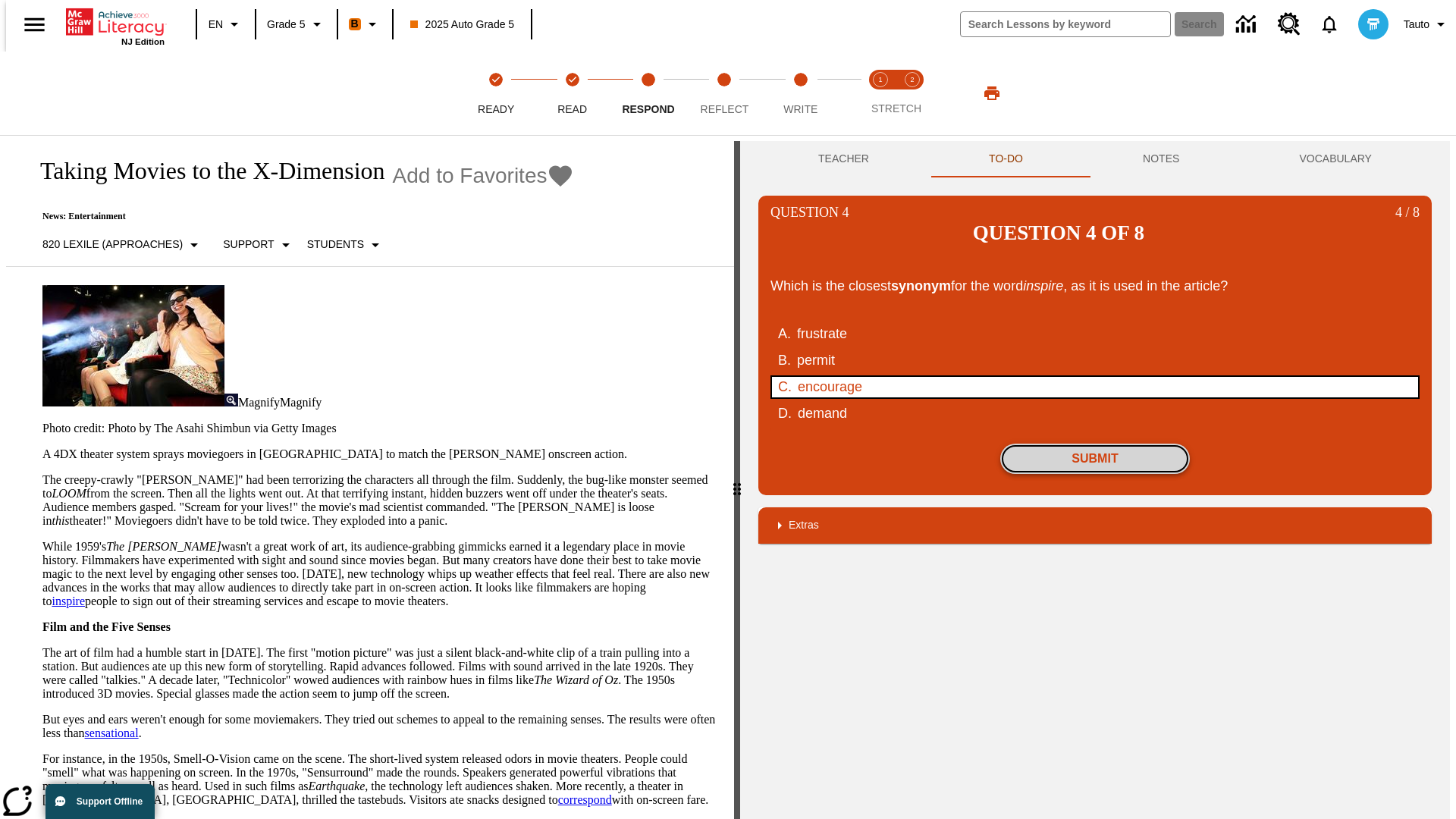
click at [1095, 444] on button "Submit" at bounding box center [1095, 459] width 189 height 30
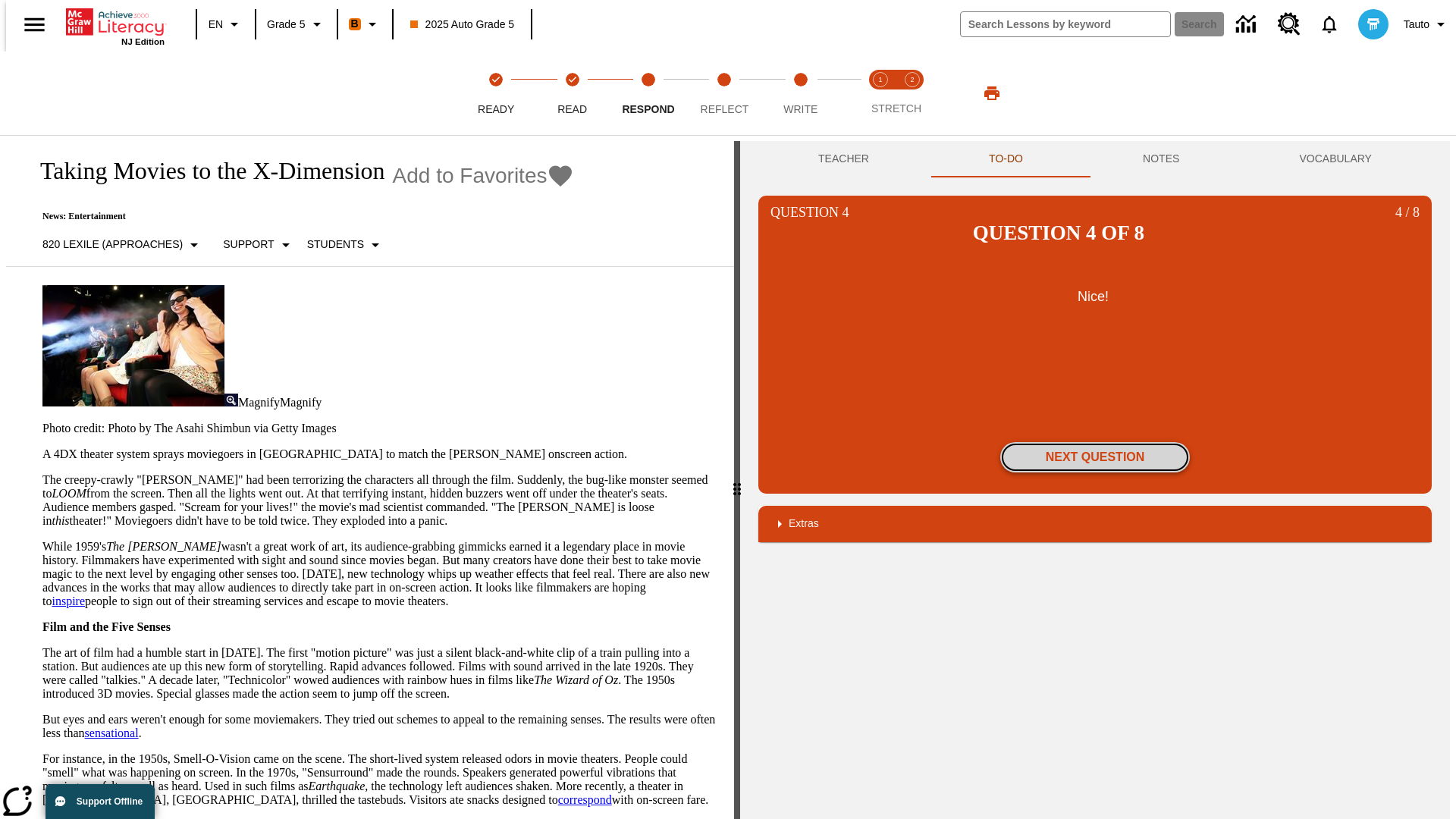
click at [1095, 442] on button "Next Question" at bounding box center [1095, 457] width 189 height 30
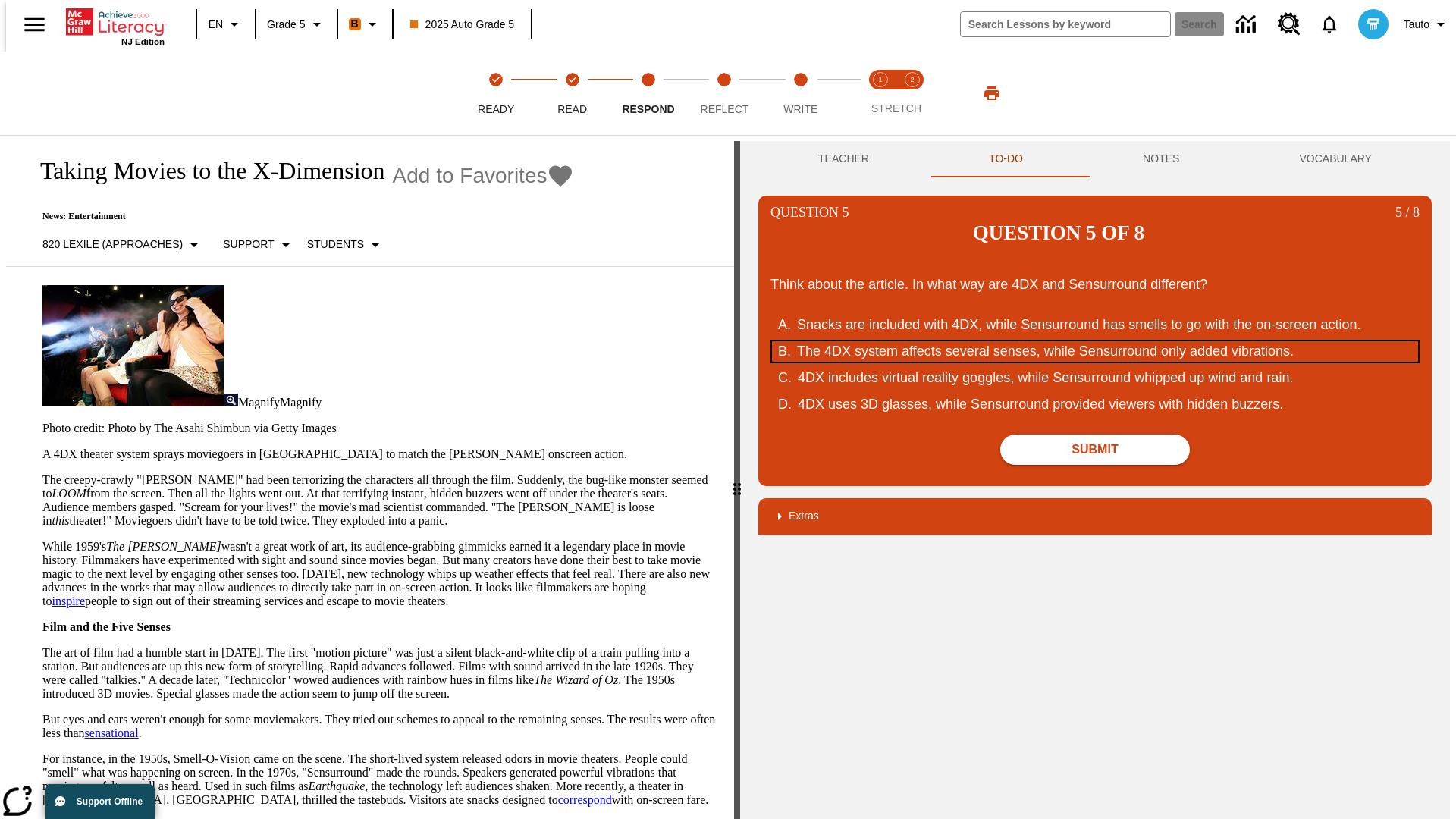
click at [1095, 341] on div "The 4DX system affects several senses, while Sensurround only added vibrations." at bounding box center [1085, 351] width 577 height 20
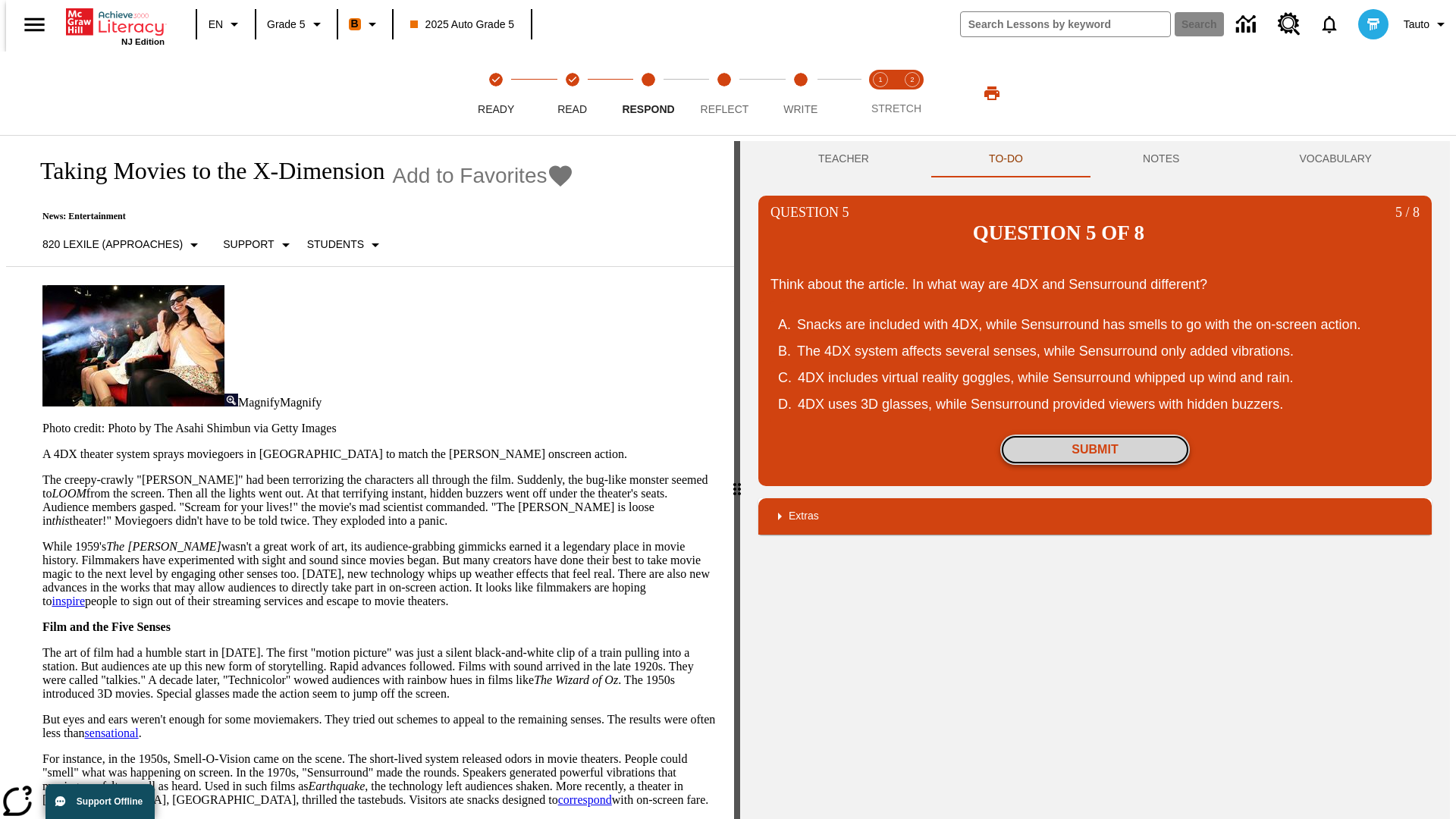
click at [1095, 434] on button "Submit" at bounding box center [1095, 449] width 189 height 30
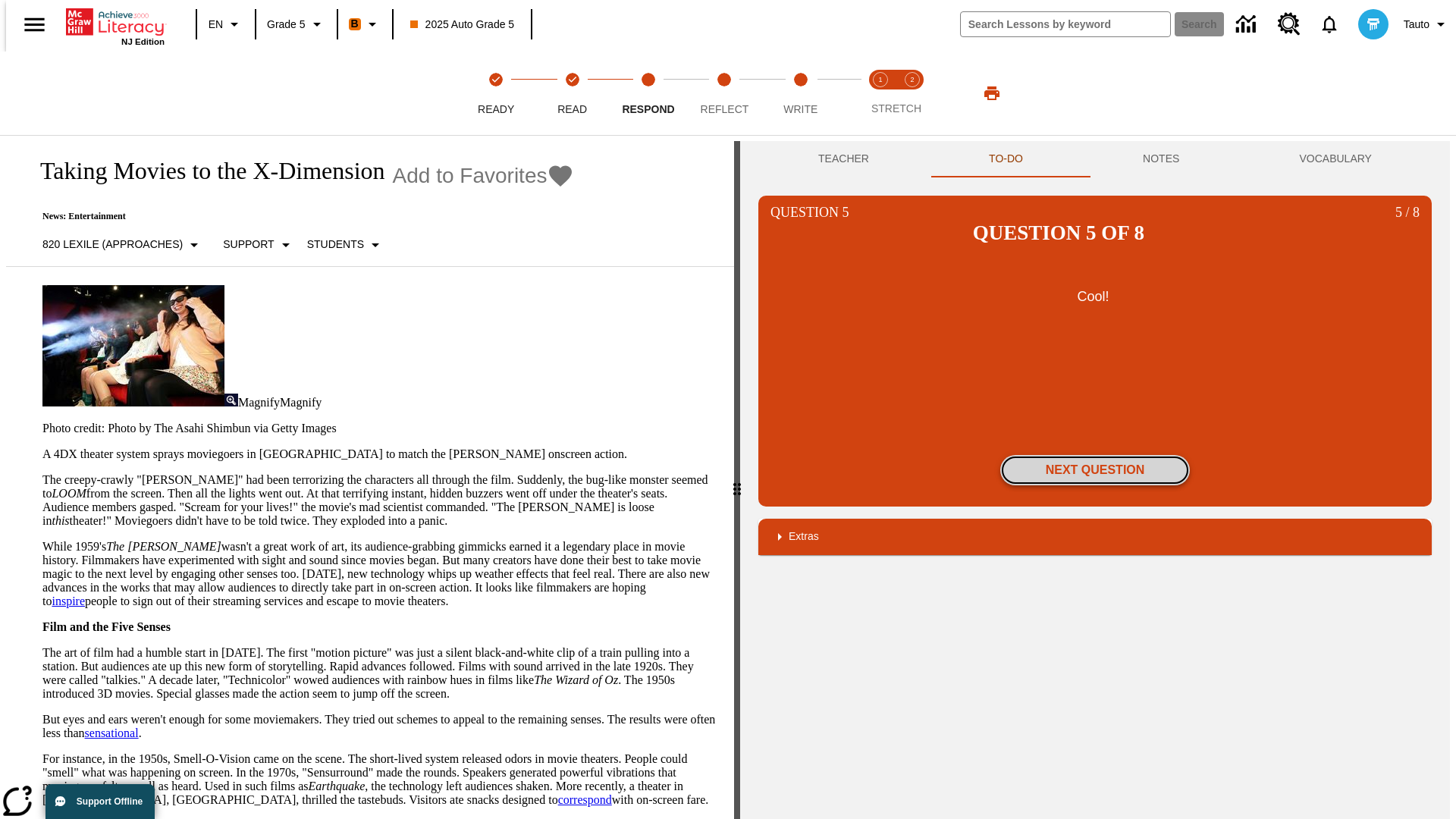
click at [1095, 455] on button "Next Question" at bounding box center [1095, 470] width 189 height 30
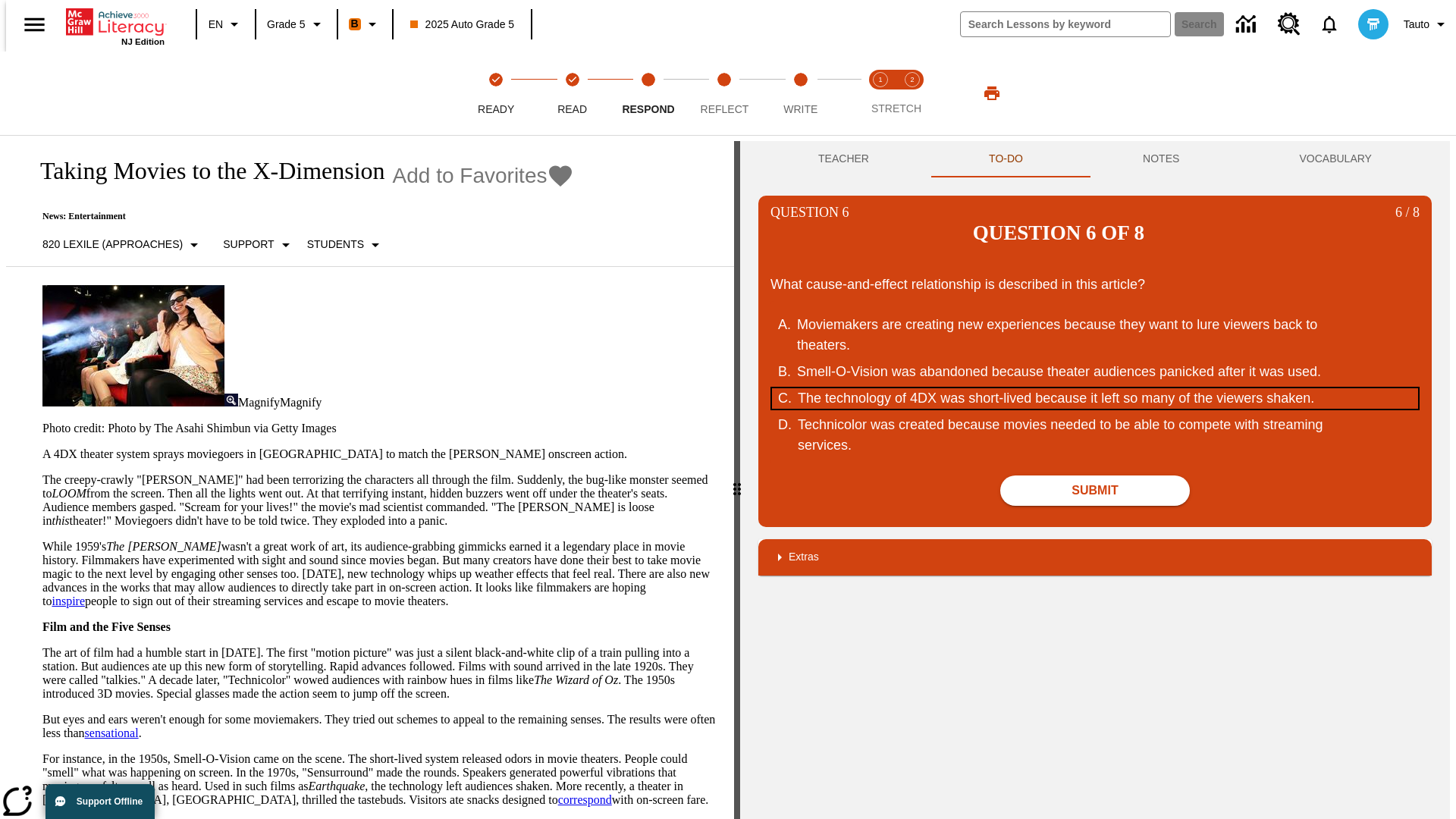
click at [1095, 388] on div "The technology of 4DX was short-lived because it left so many of the viewers sh…" at bounding box center [1086, 398] width 577 height 20
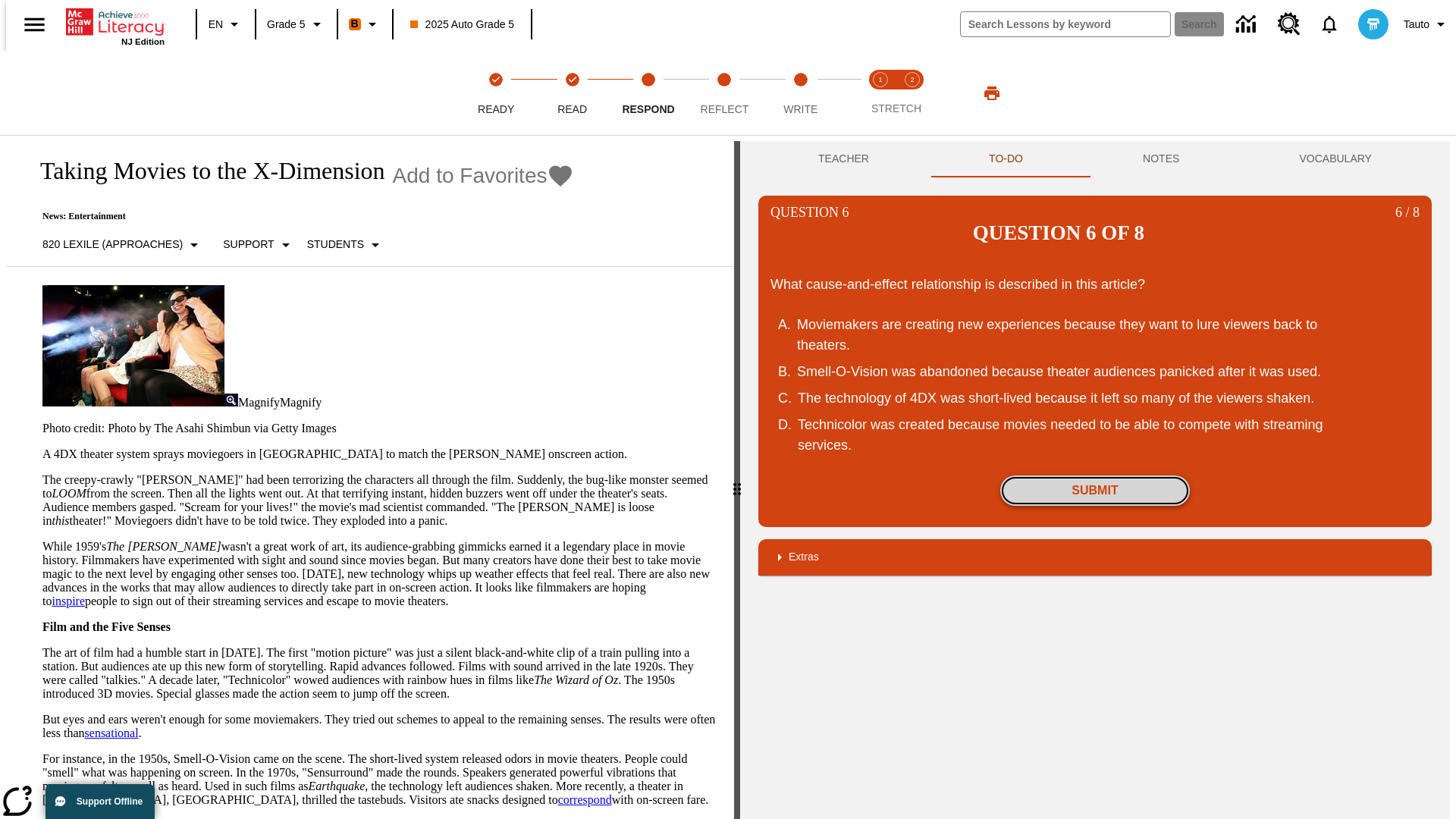
click at [1095, 476] on button "Submit" at bounding box center [1095, 490] width 189 height 30
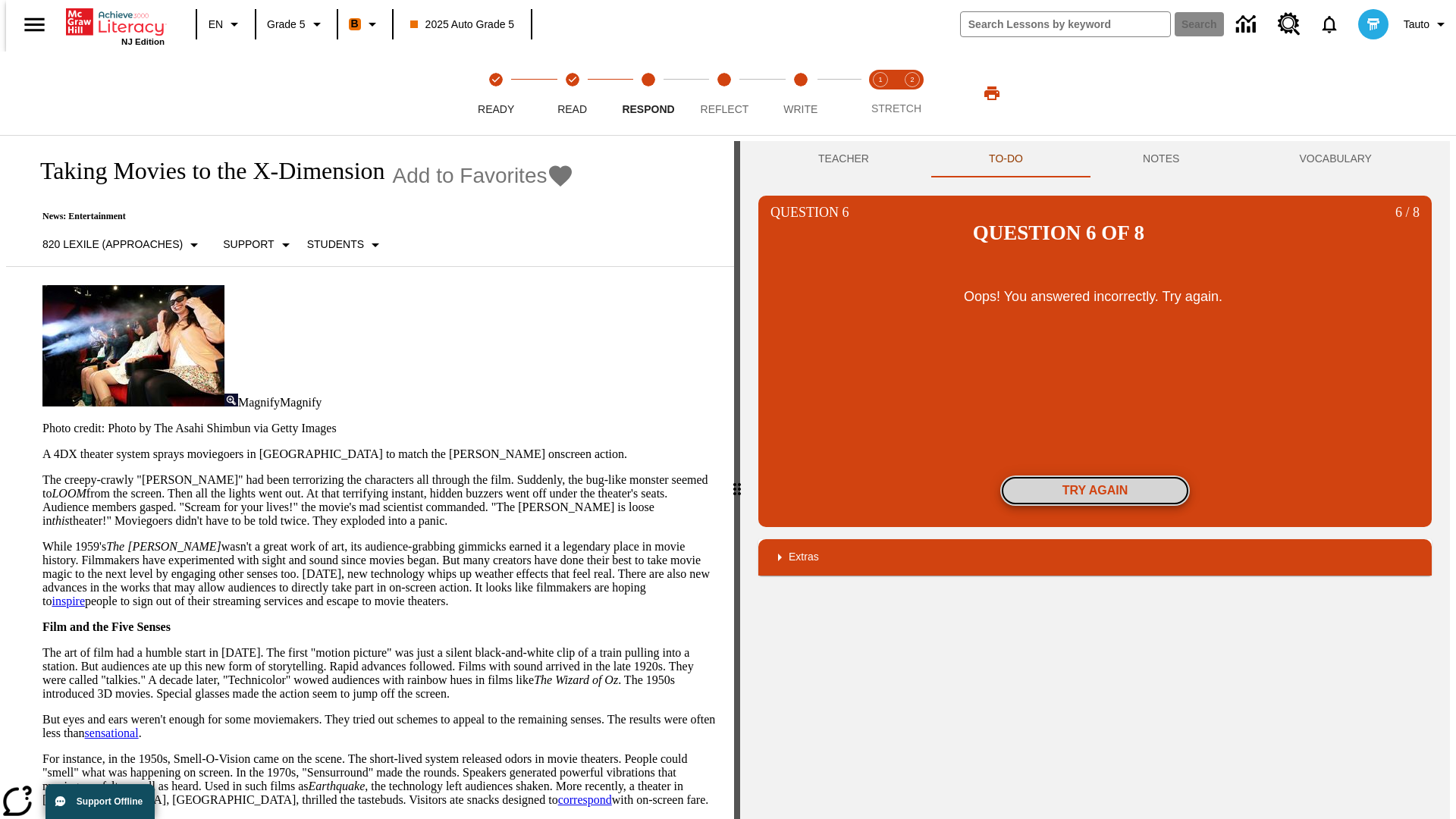
click at [1095, 476] on button "Try again" at bounding box center [1095, 490] width 189 height 30
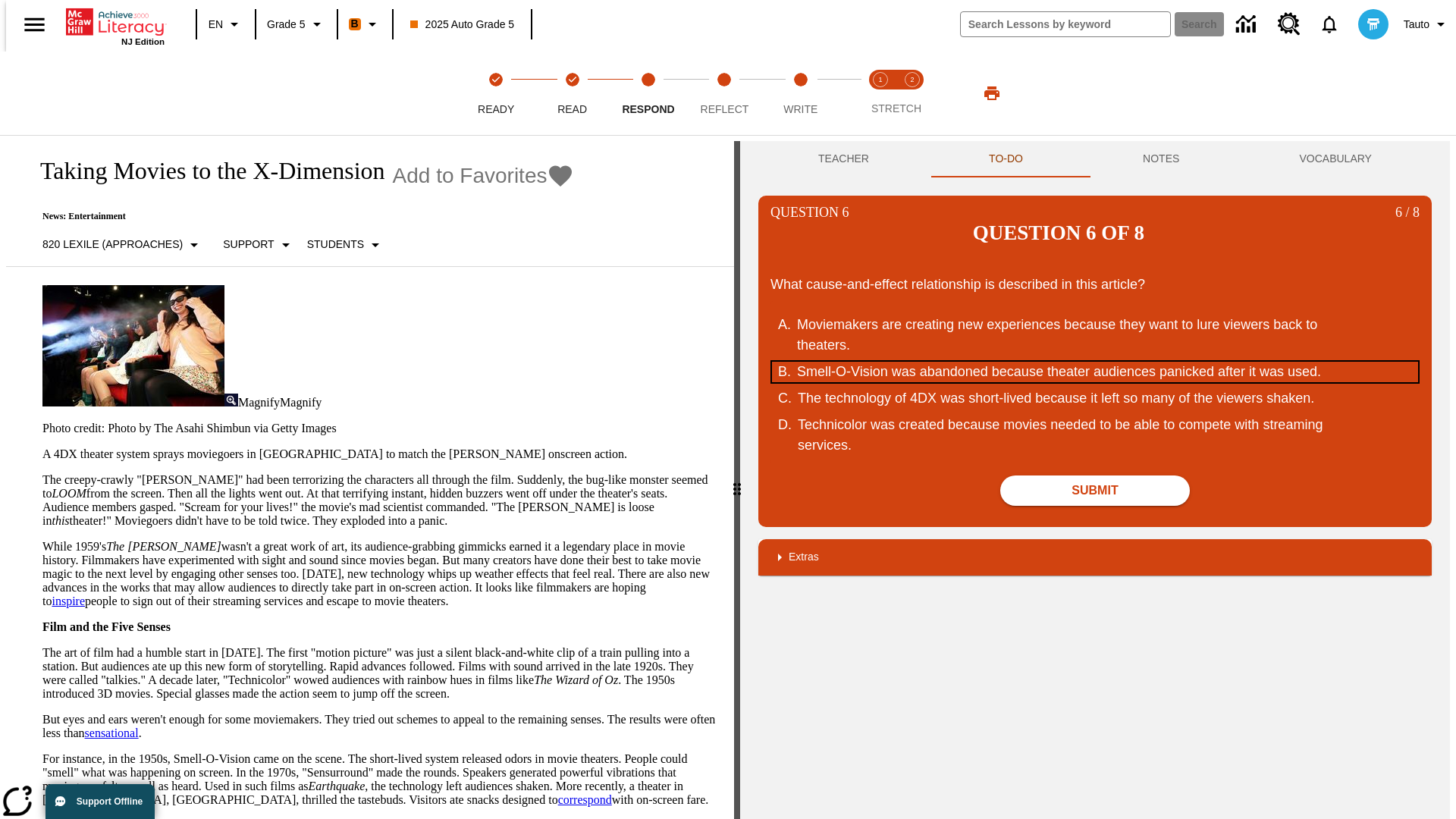
click at [1095, 362] on div "Smell-O-Vision was abandoned because theater audiences panicked after it was us…" at bounding box center [1085, 372] width 577 height 20
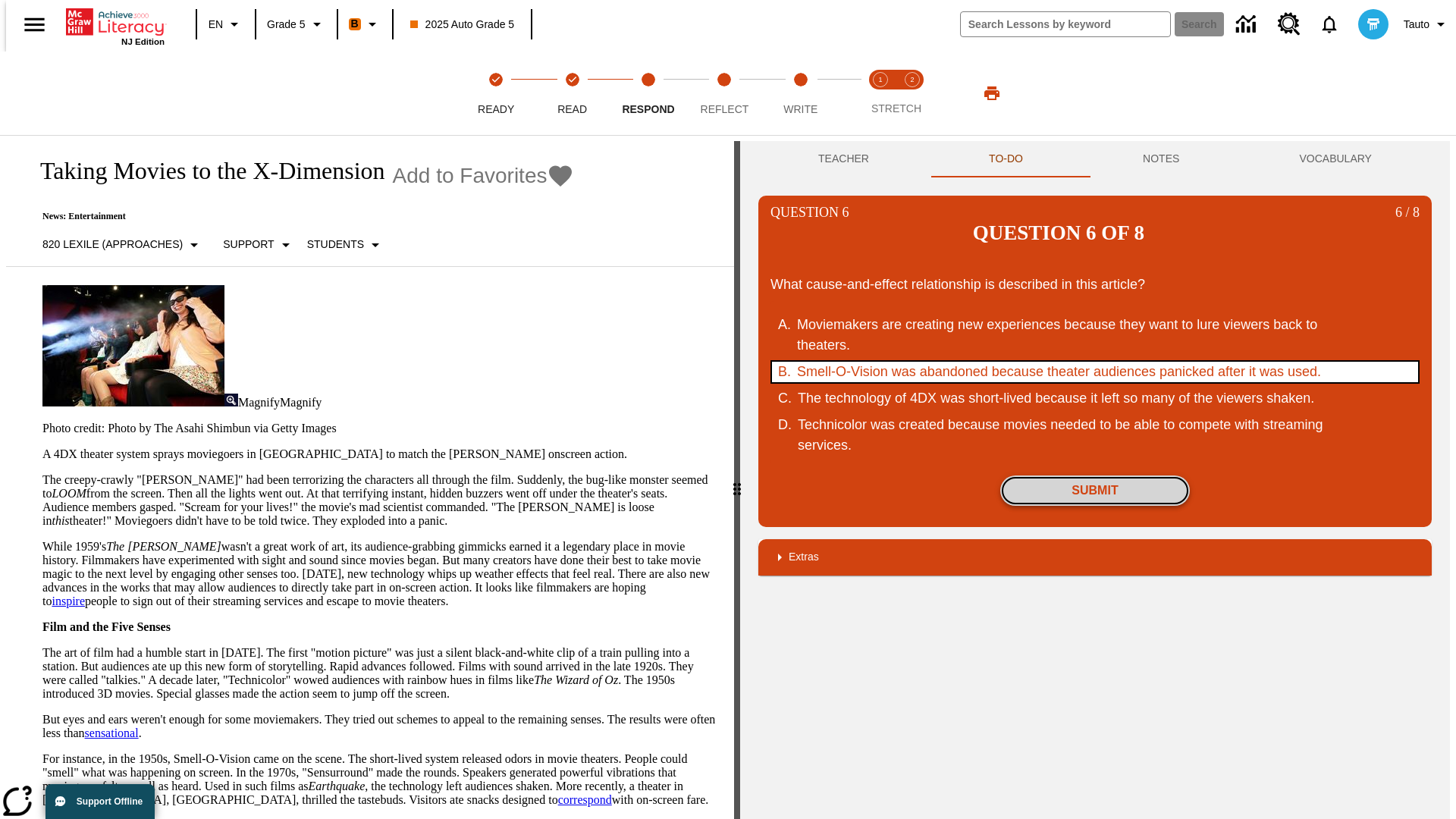
click at [1095, 476] on button "Submit" at bounding box center [1095, 490] width 189 height 30
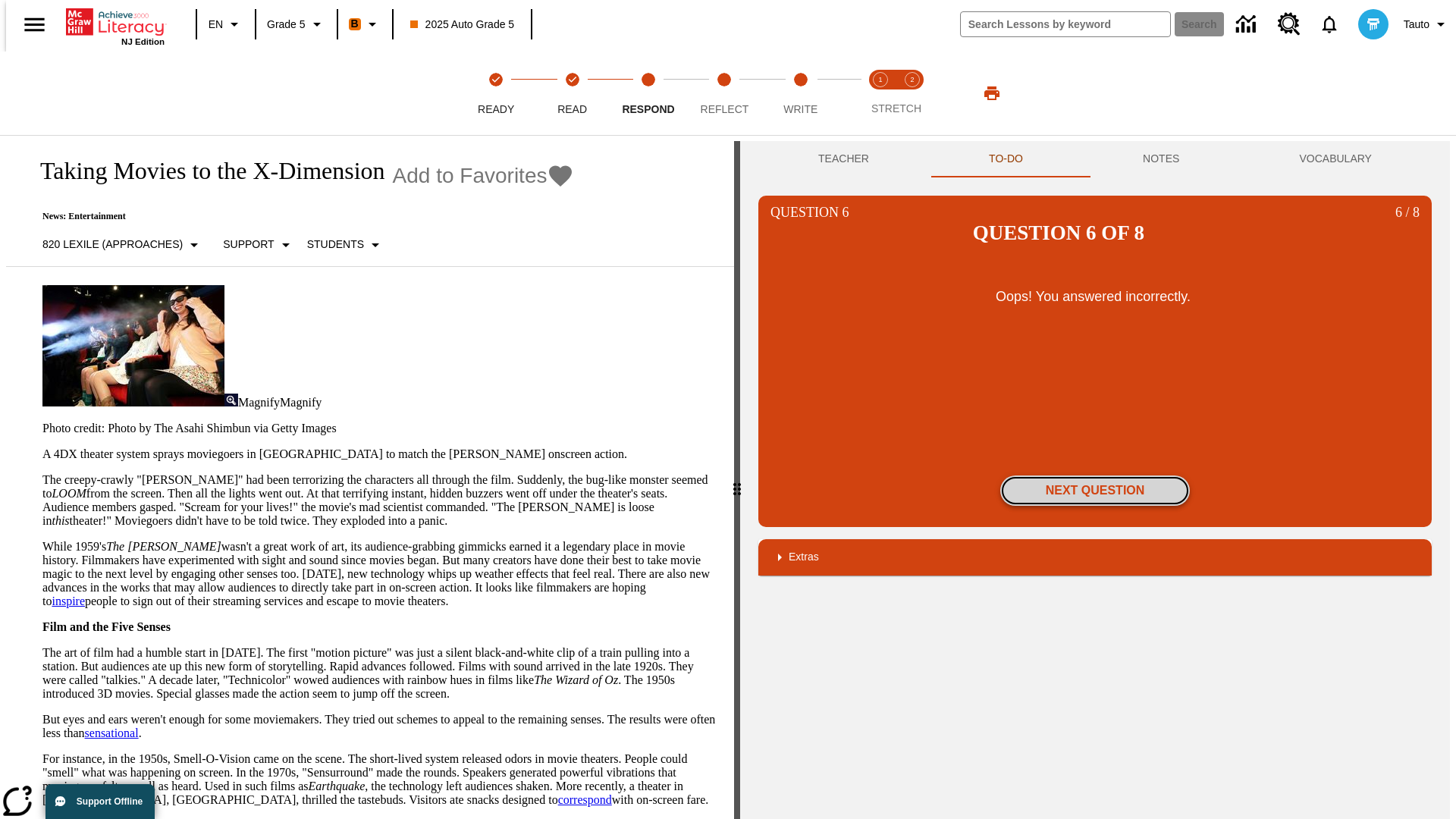
click at [1095, 476] on button "Next Question" at bounding box center [1095, 490] width 189 height 30
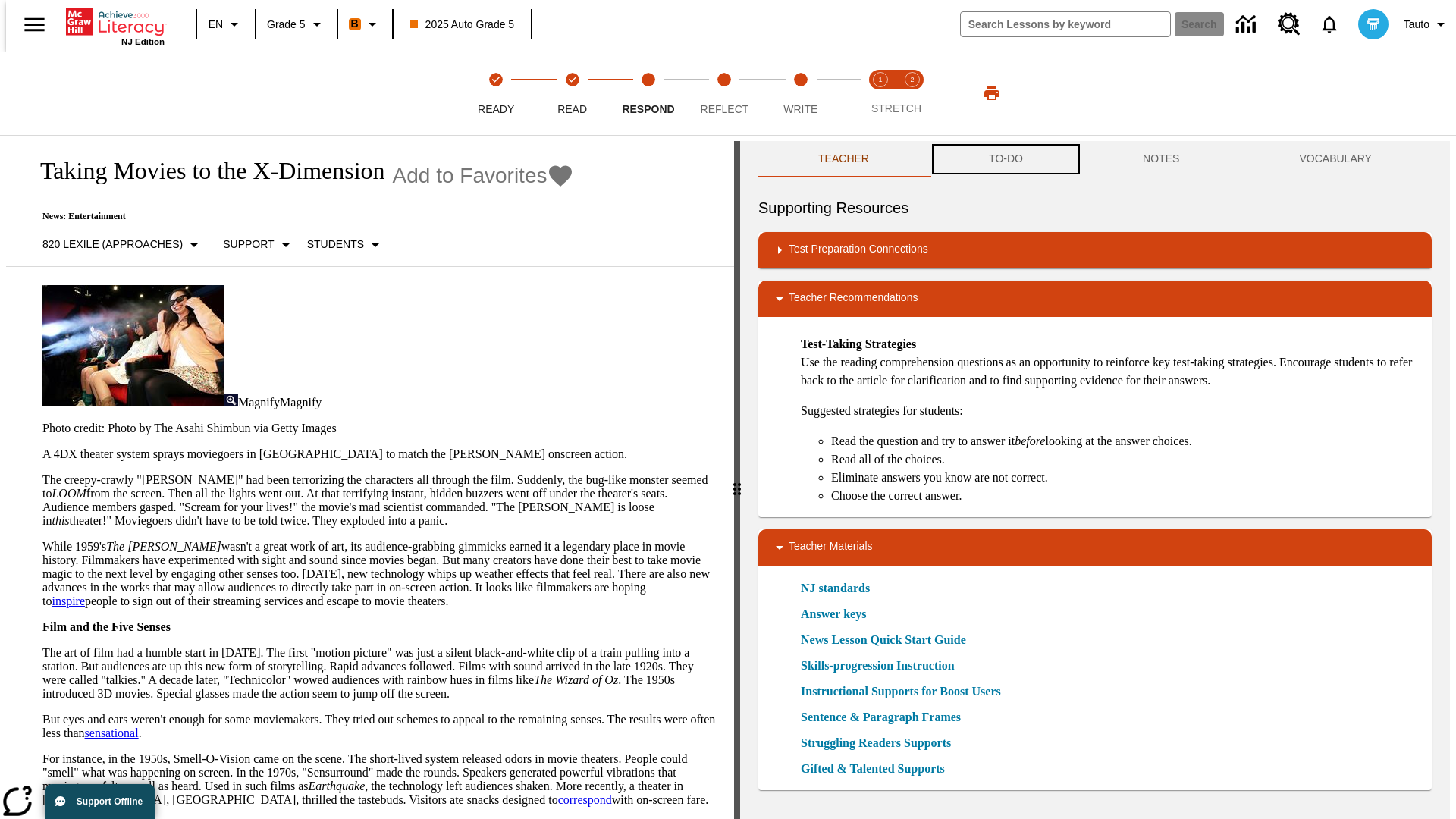
click at [1005, 160] on button "TO-DO" at bounding box center [1006, 159] width 154 height 36
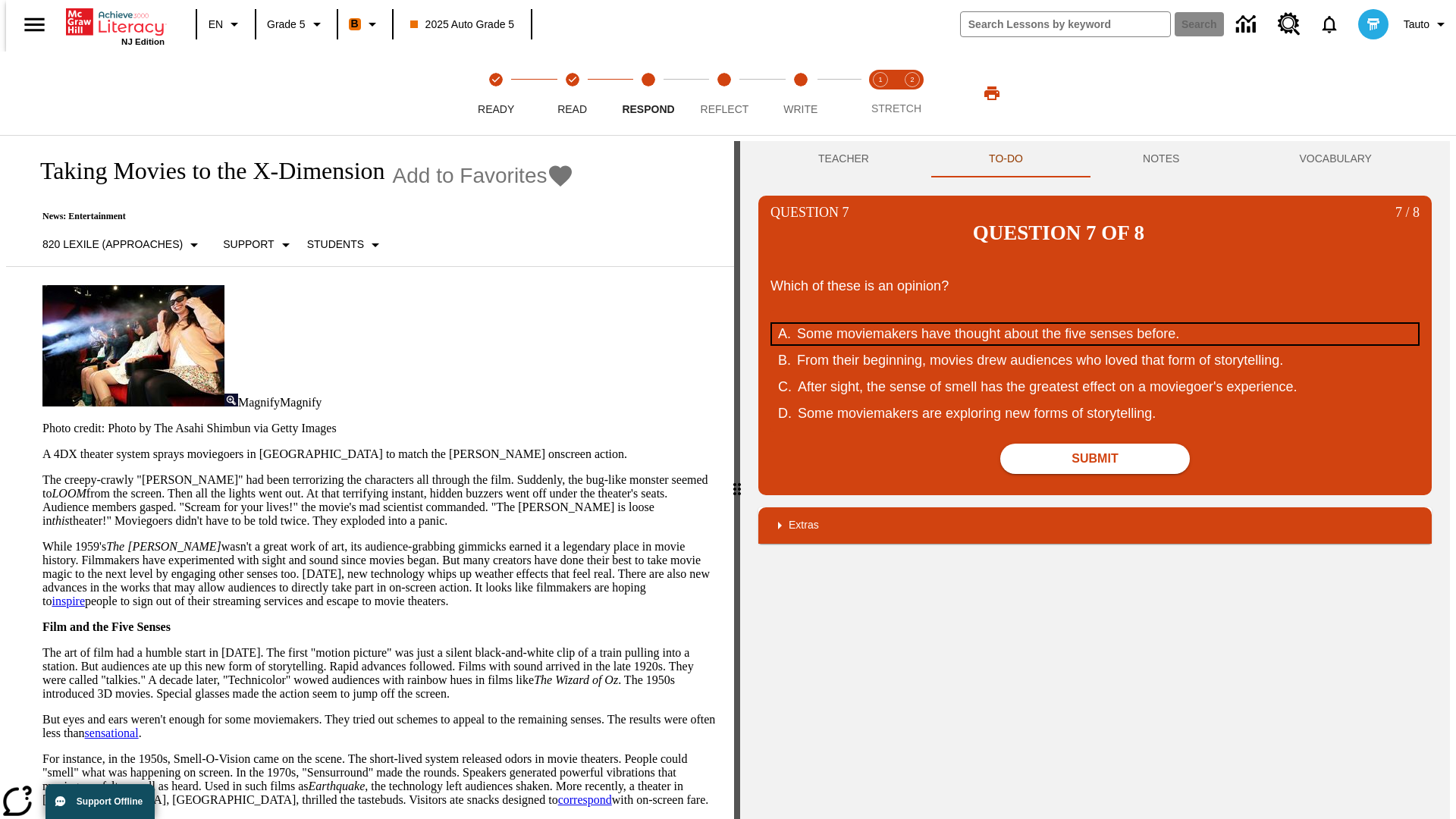
click at [1095, 324] on div "Some moviemakers have thought about the five senses before." at bounding box center [1085, 334] width 577 height 20
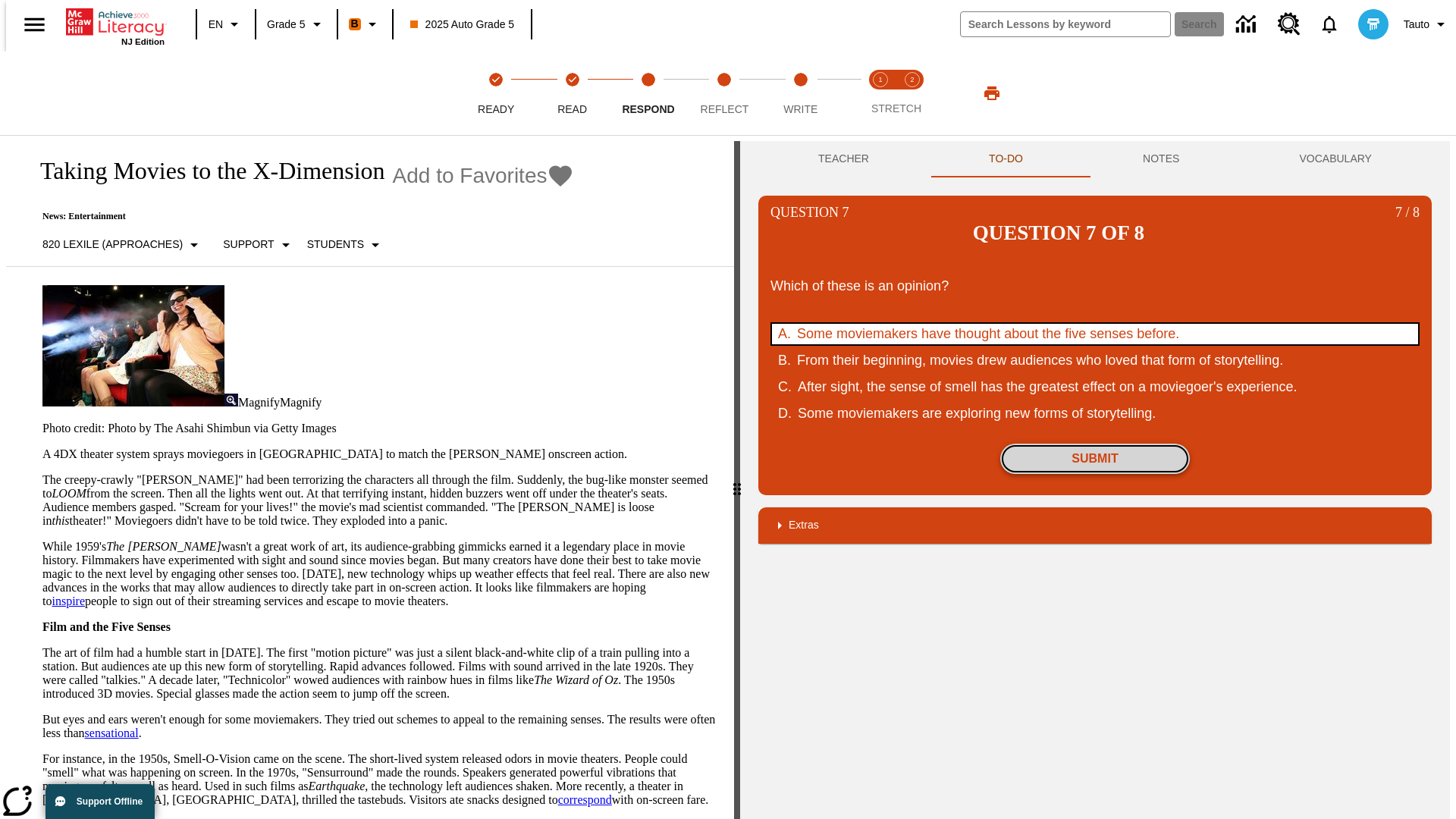
click at [1095, 444] on button "Submit" at bounding box center [1095, 459] width 189 height 30
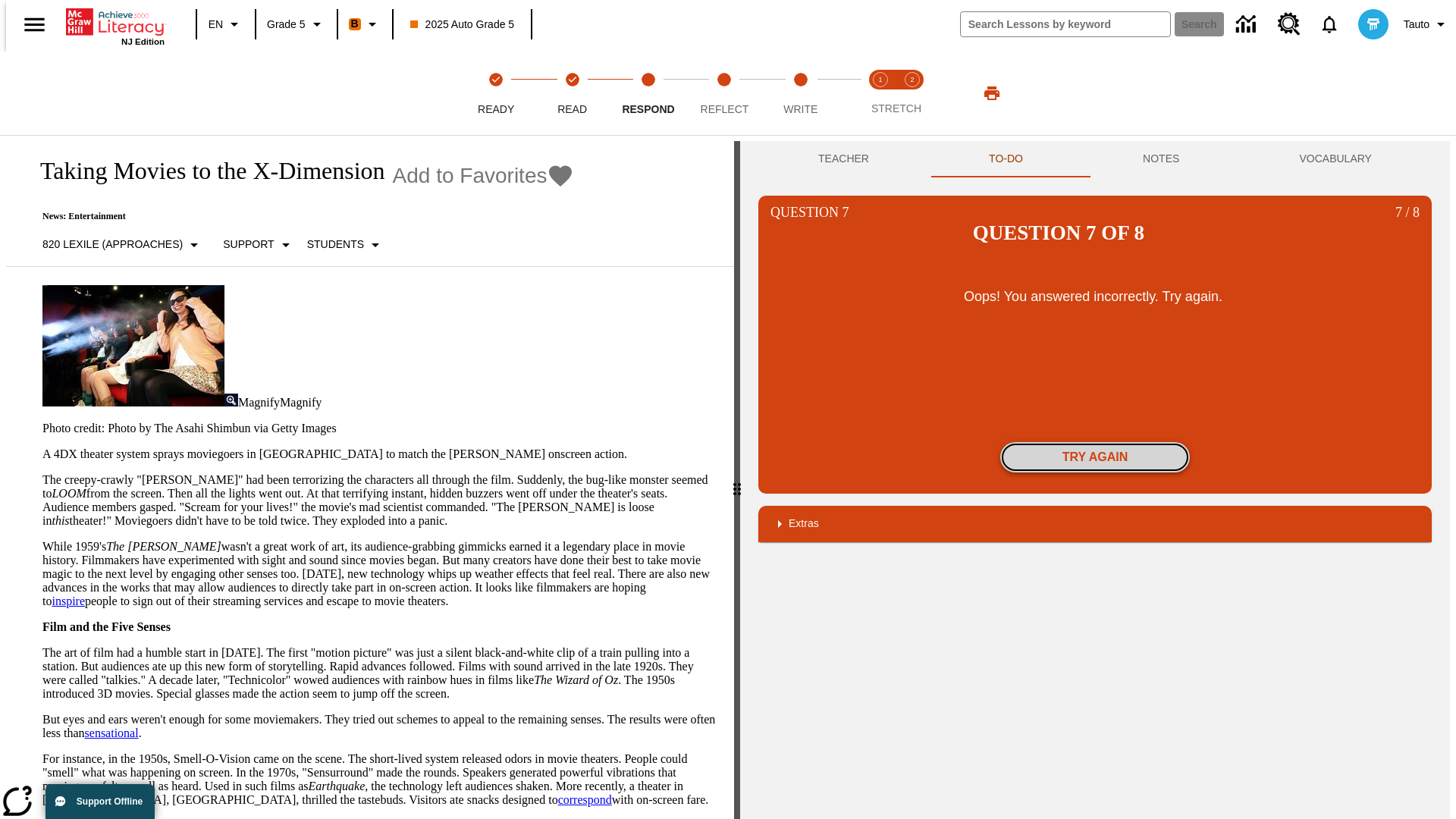
click at [1095, 442] on button "Try again" at bounding box center [1095, 457] width 189 height 30
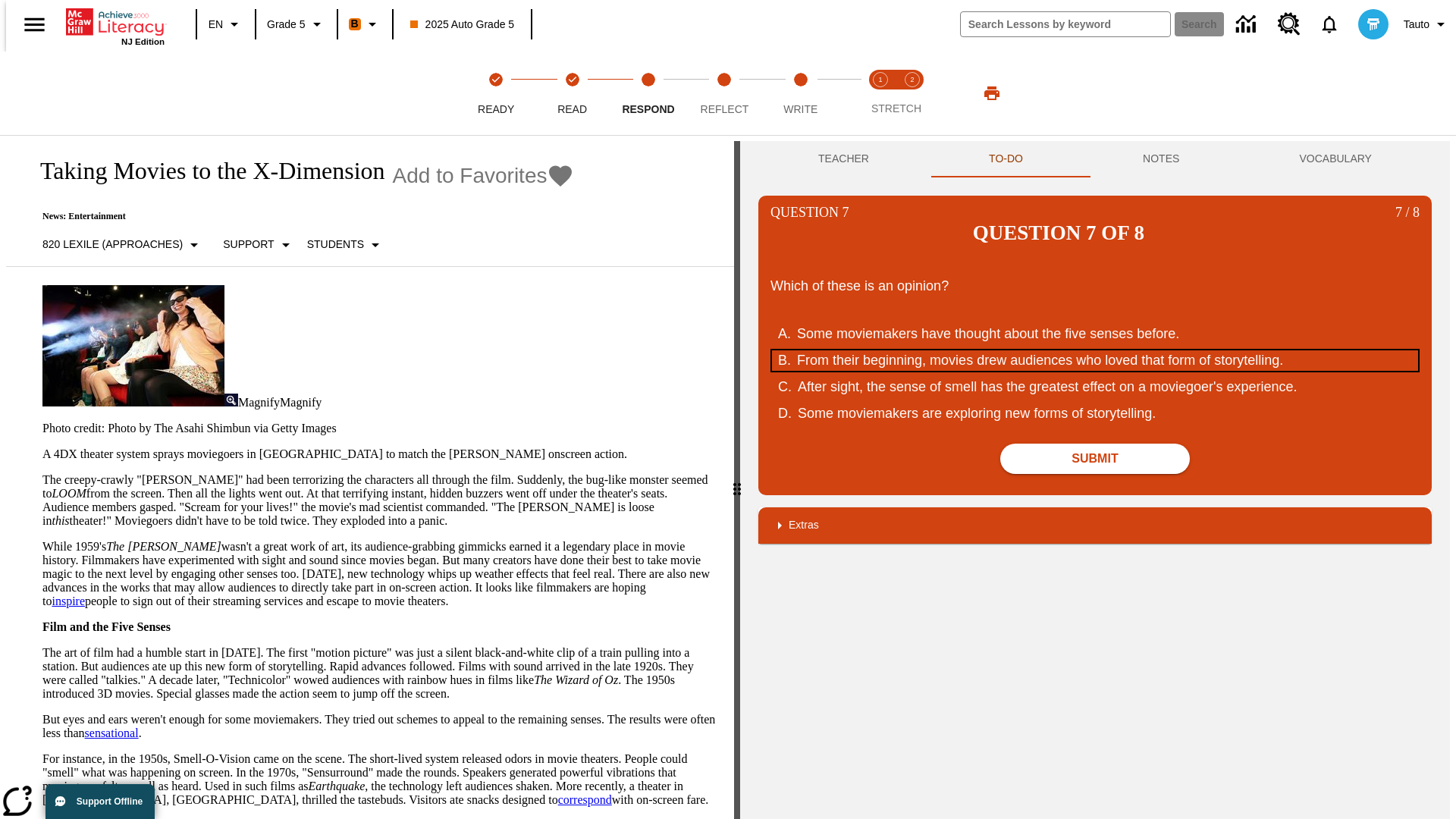
click at [1095, 351] on div "From their beginning, movies drew audiences who loved that form of storytelling." at bounding box center [1085, 360] width 577 height 20
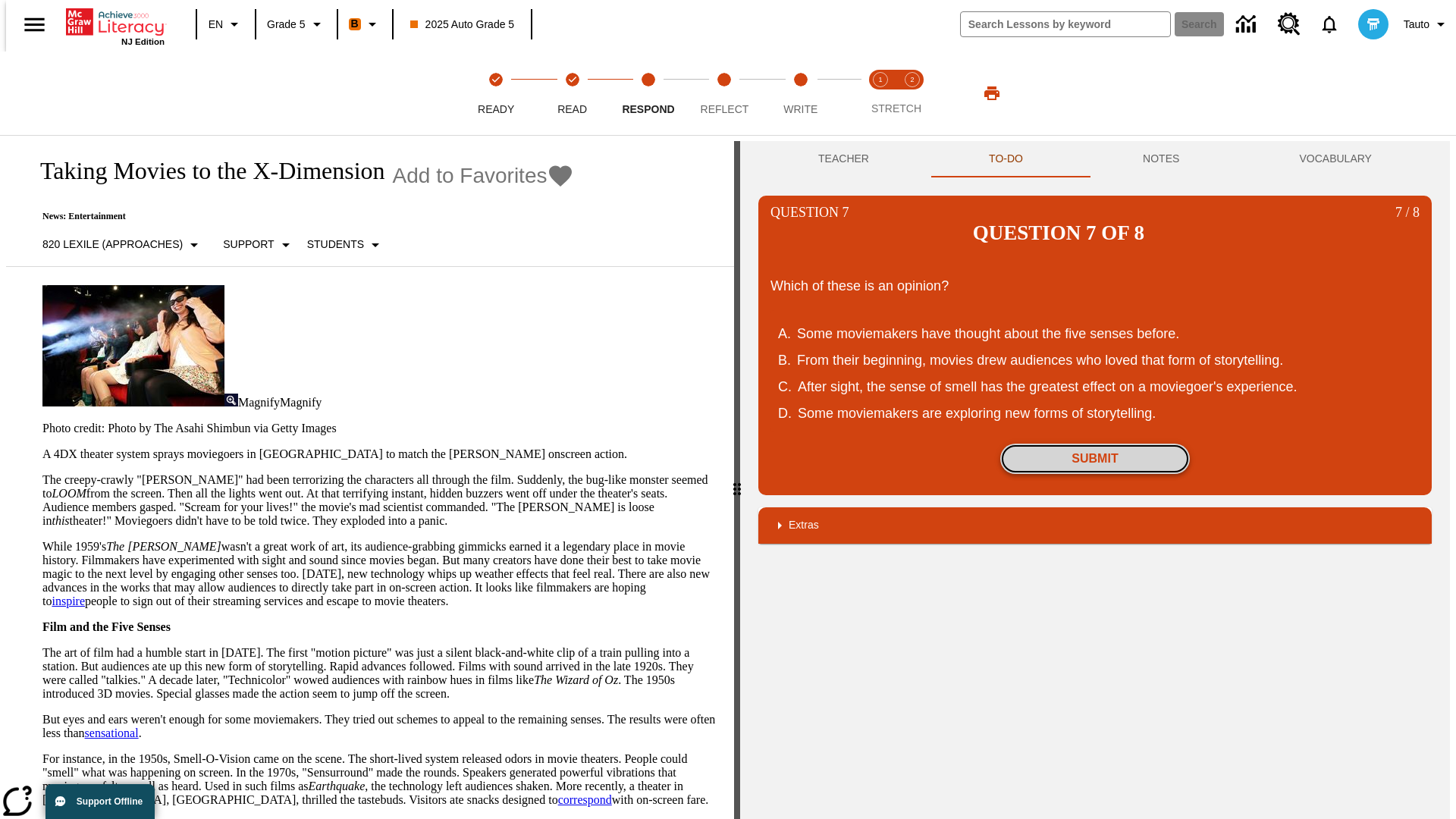
click at [1095, 444] on button "Submit" at bounding box center [1095, 459] width 189 height 30
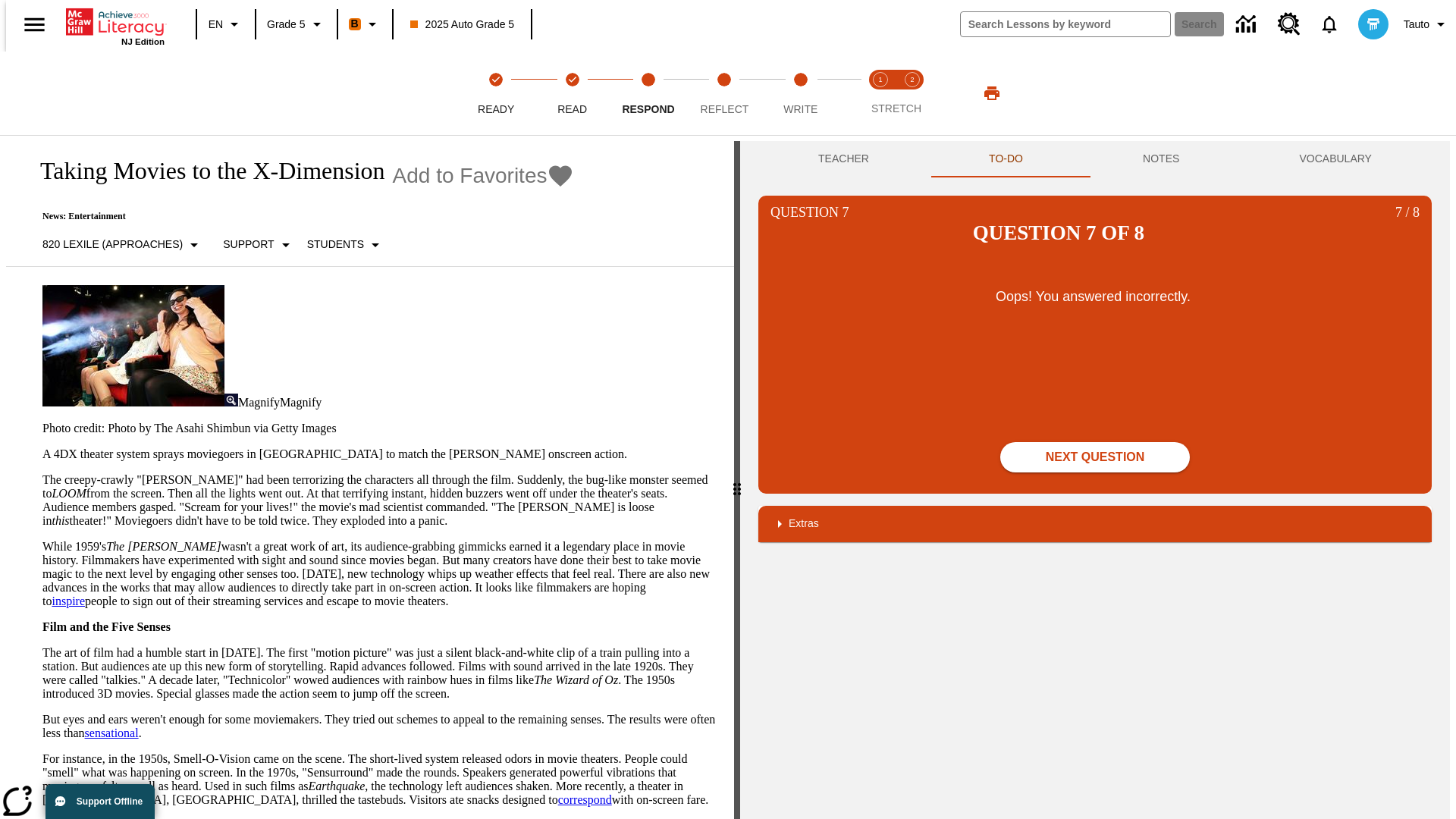
click at [1095, 442] on button "Next Question" at bounding box center [1095, 457] width 189 height 30
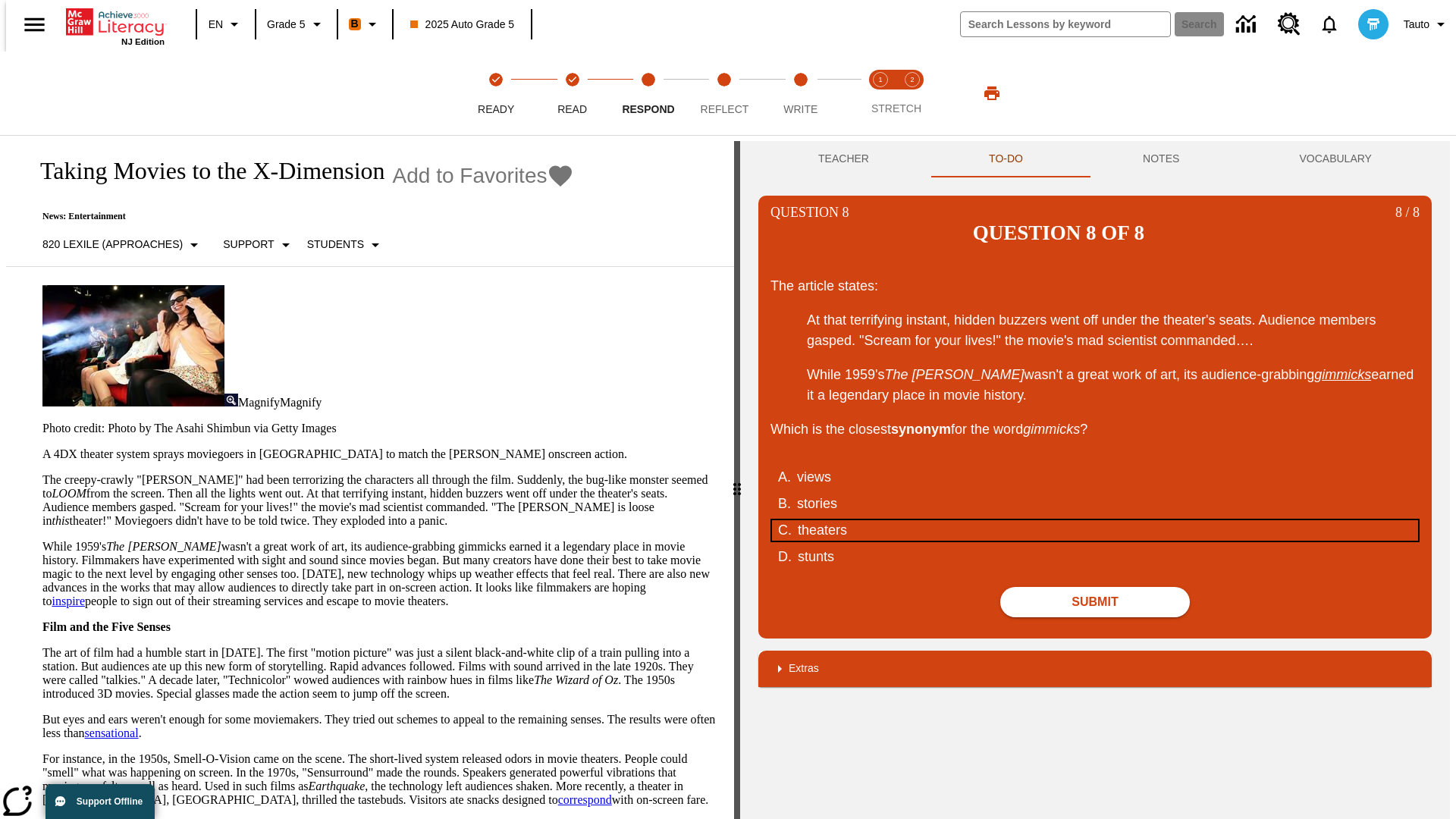
click at [1095, 520] on div "theaters" at bounding box center [1086, 530] width 577 height 20
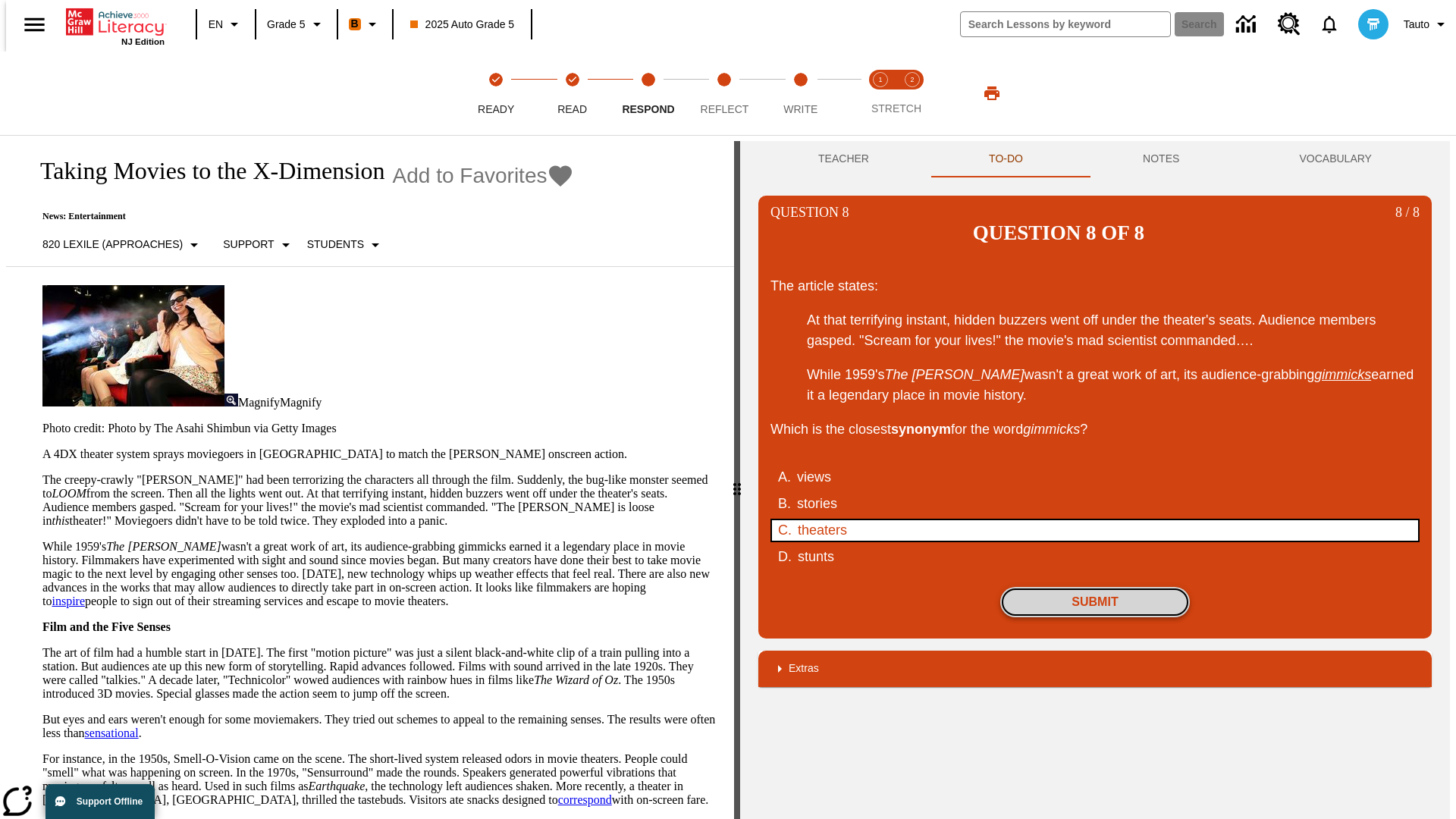
click at [1095, 587] on button "Submit" at bounding box center [1095, 602] width 189 height 30
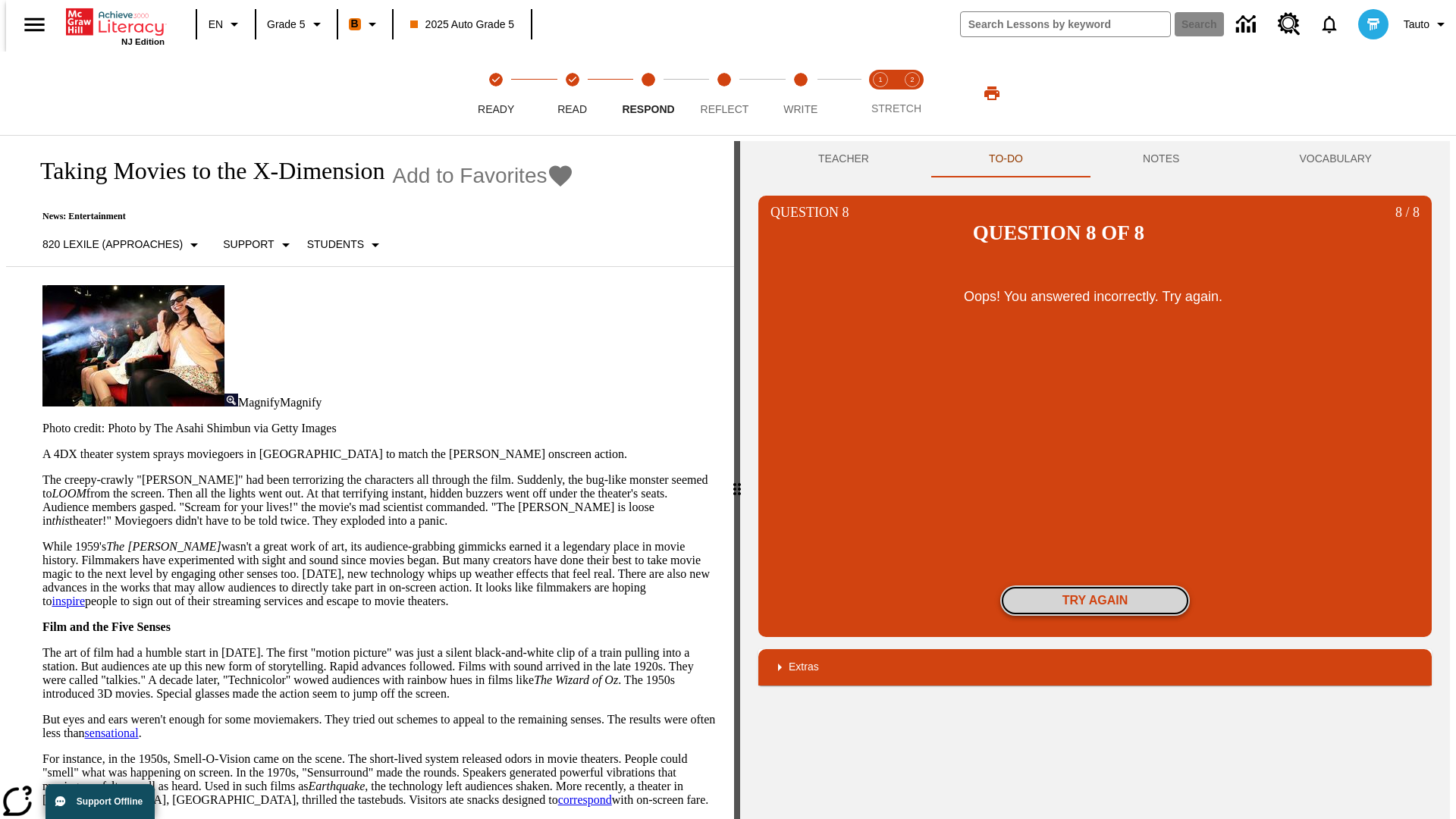
click at [1095, 586] on button "Try again" at bounding box center [1095, 600] width 189 height 30
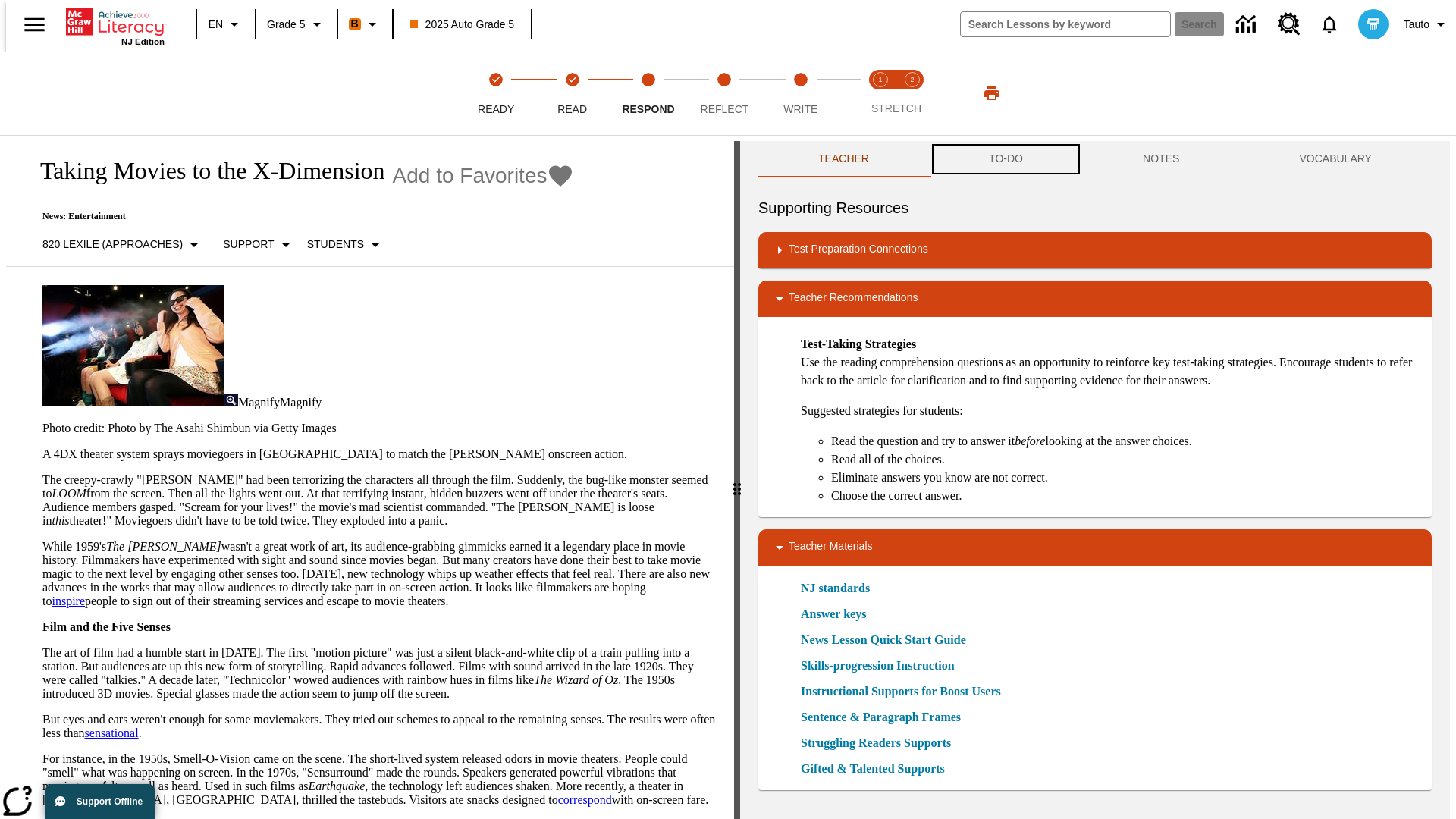
click at [1005, 160] on button "TO-DO" at bounding box center [1006, 159] width 154 height 36
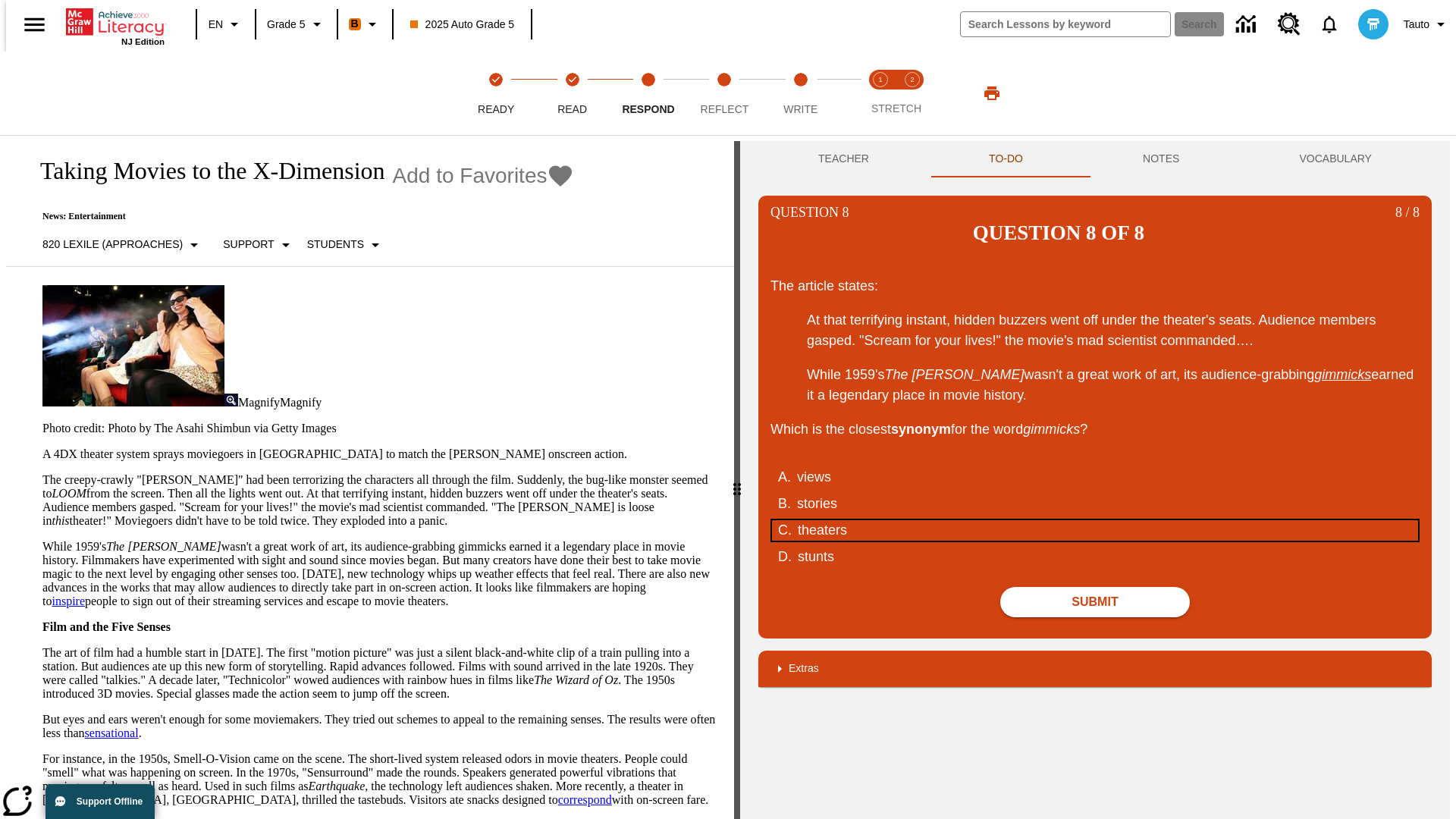
click at [1095, 520] on div "theaters" at bounding box center [1086, 530] width 577 height 20
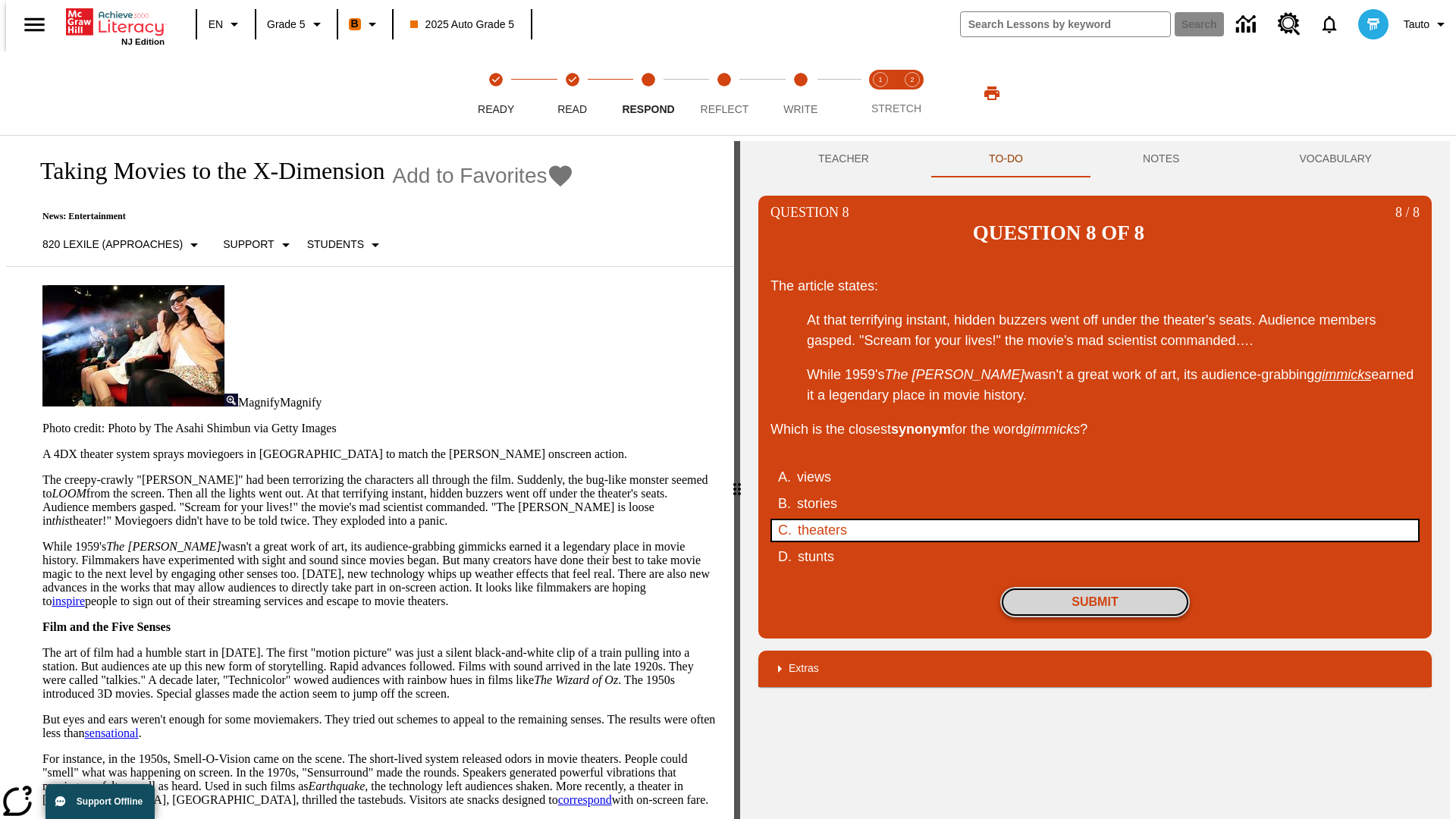
click at [1095, 587] on button "Submit" at bounding box center [1095, 602] width 189 height 30
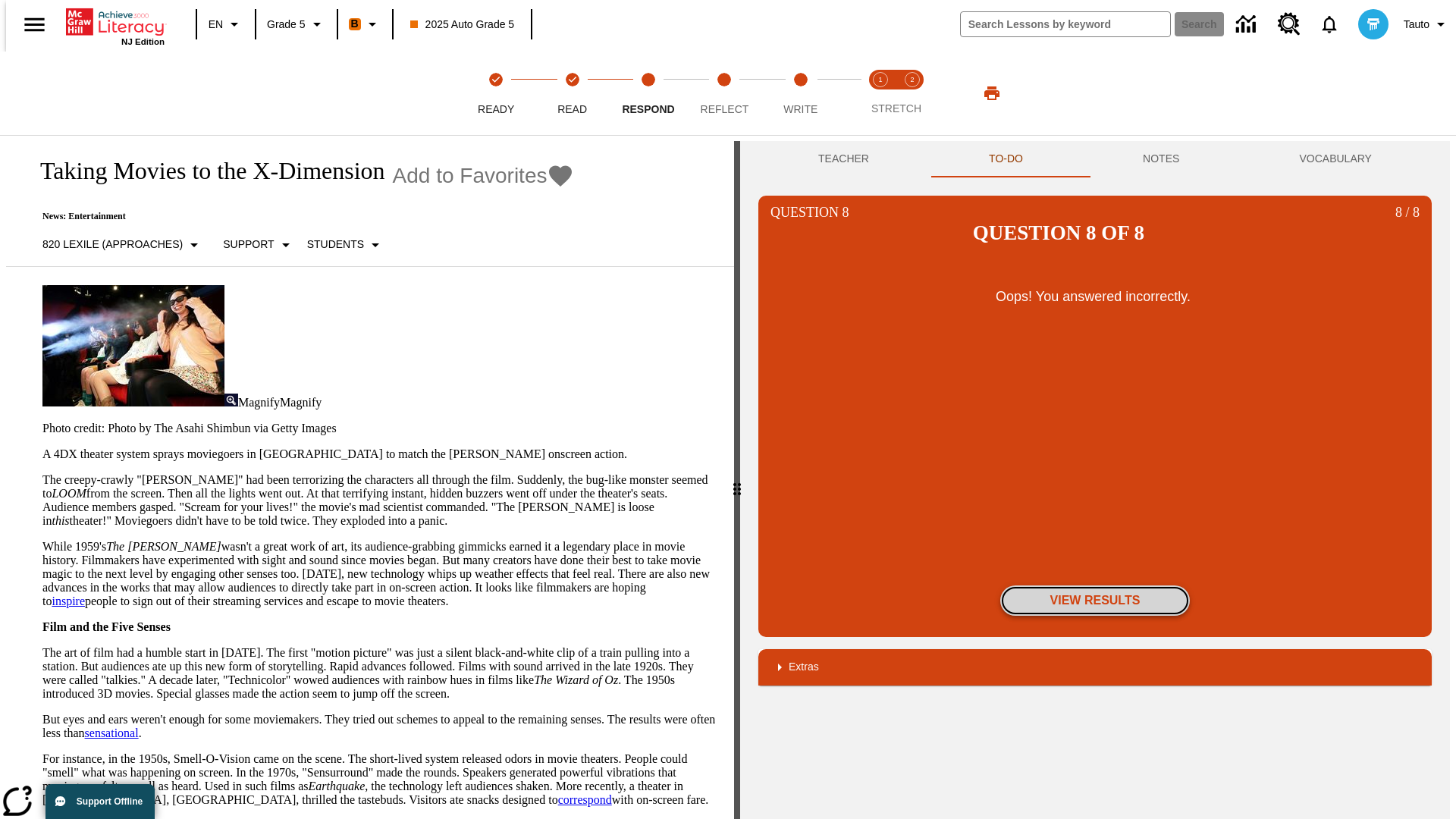
click at [1095, 586] on button "View Results" at bounding box center [1095, 600] width 189 height 30
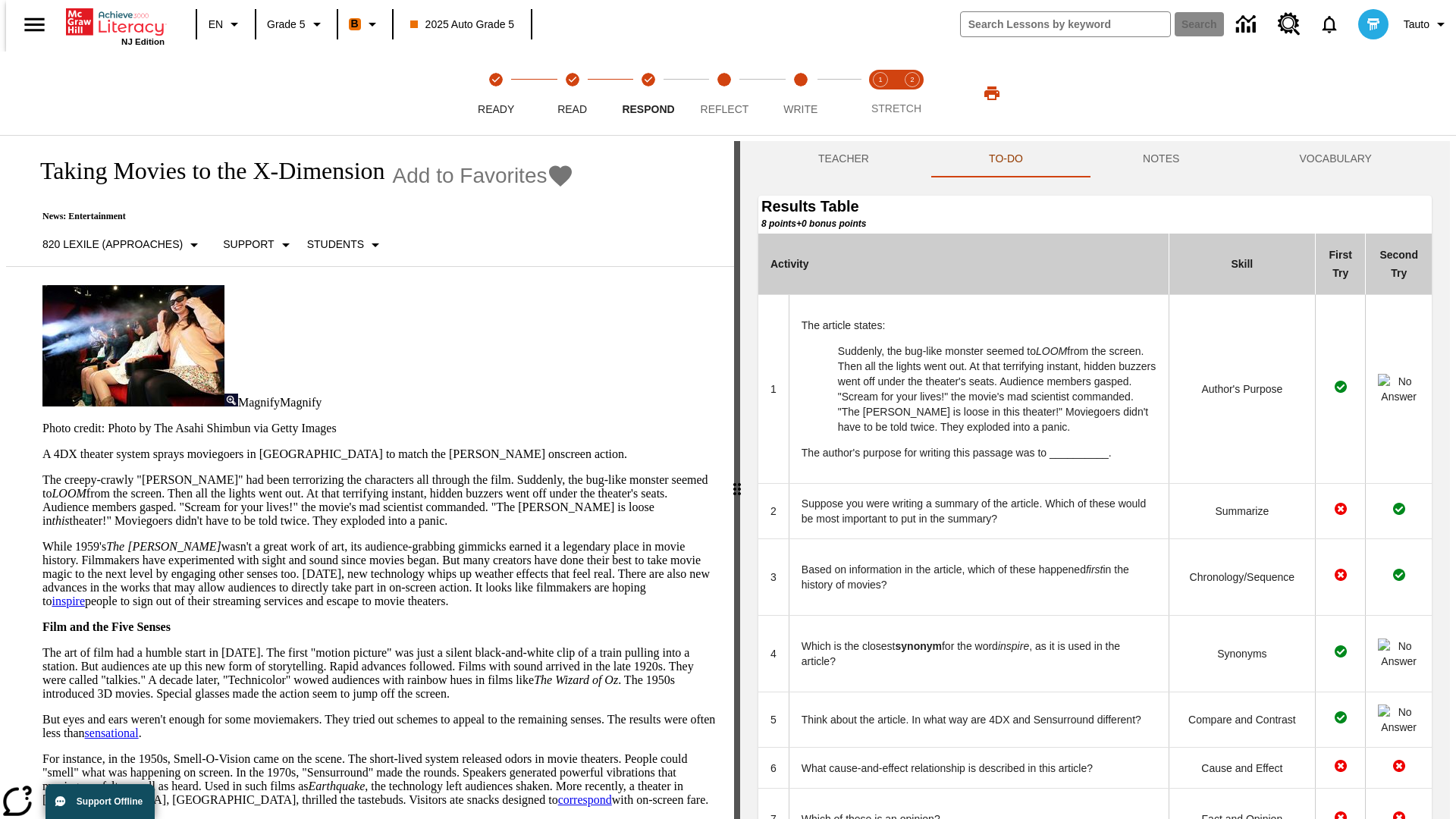
scroll to position [414, 0]
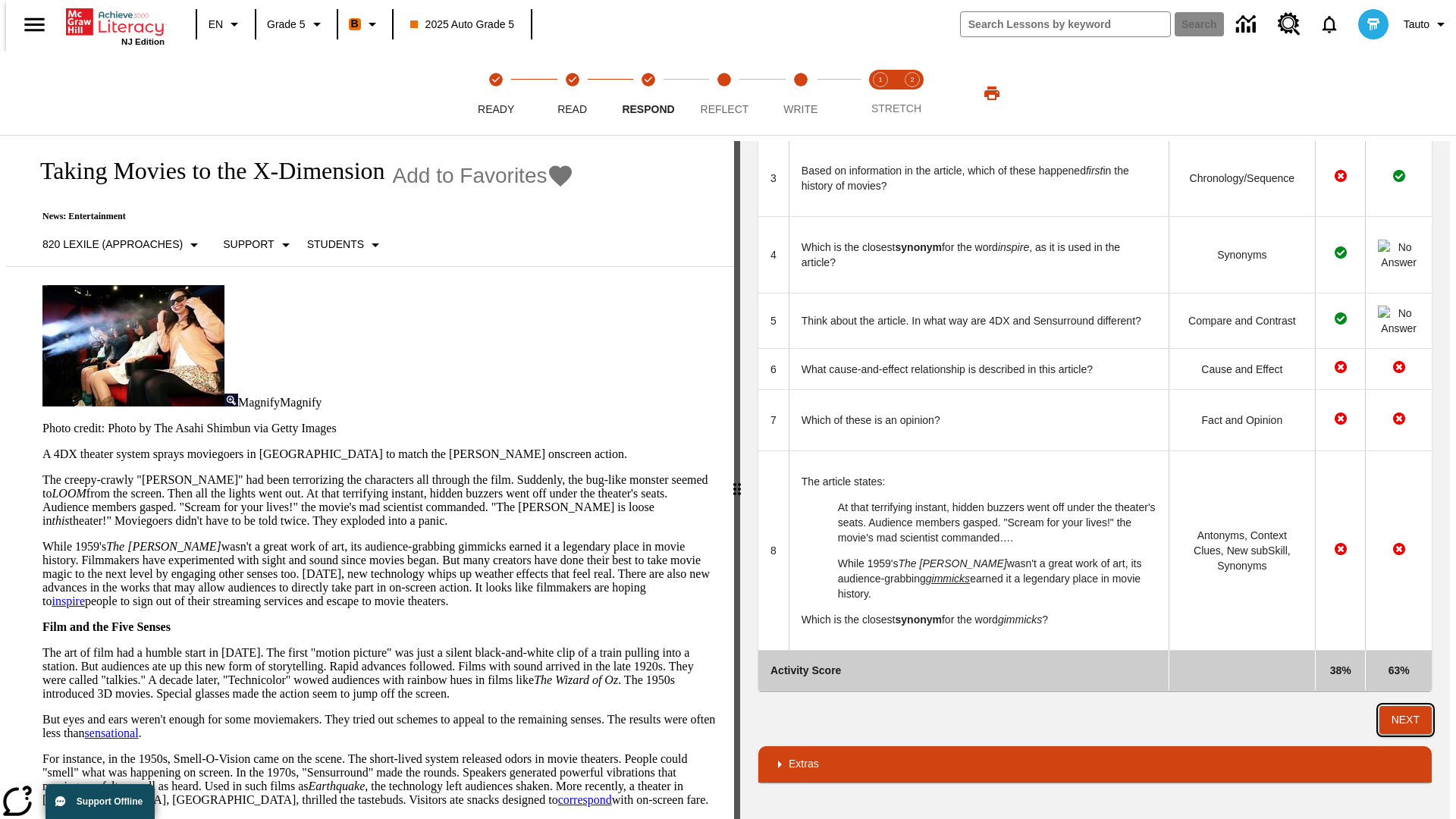
click at [1411, 720] on button "Next" at bounding box center [1405, 720] width 53 height 28
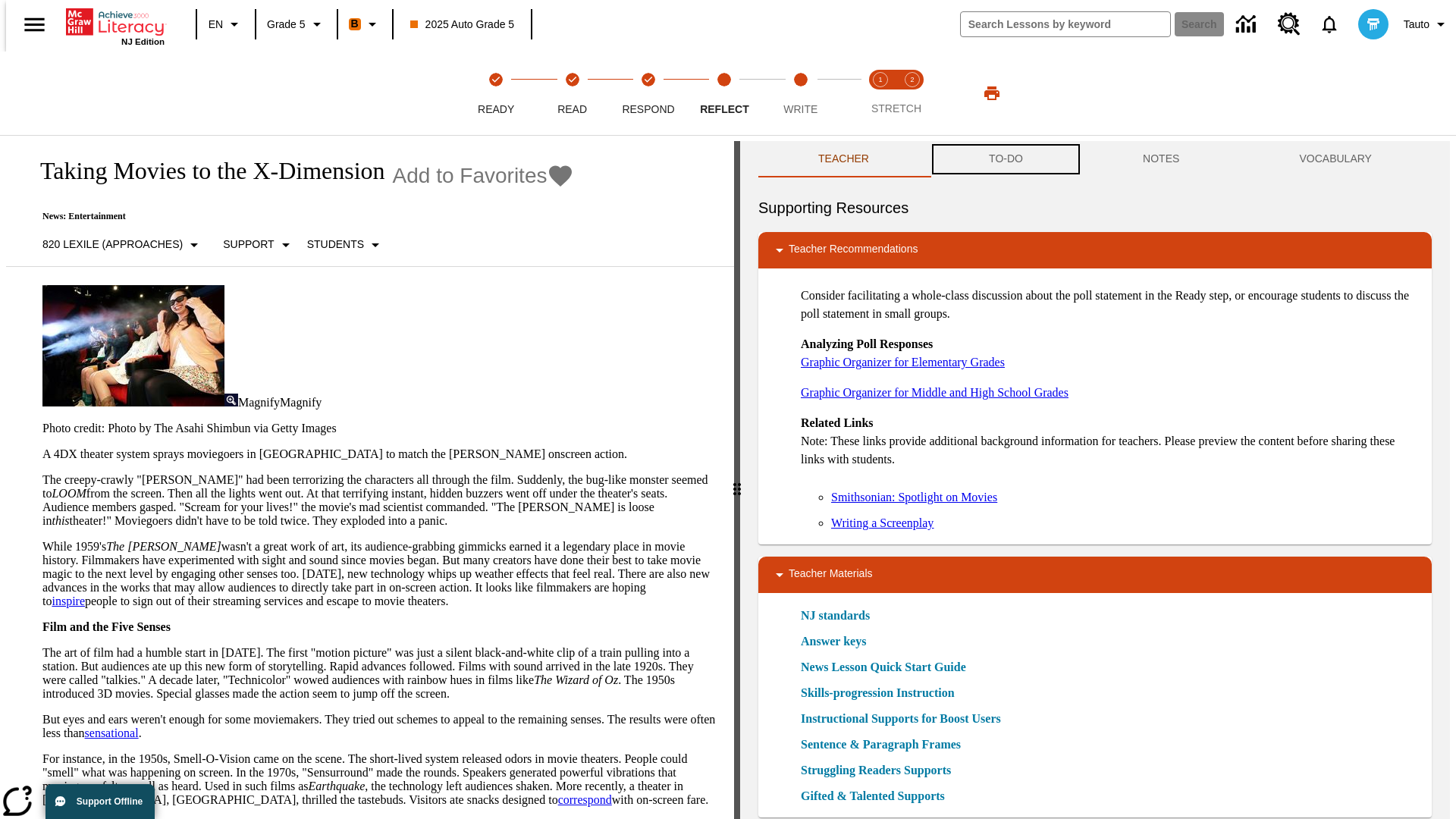
click at [1005, 160] on button "TO-DO" at bounding box center [1006, 159] width 154 height 36
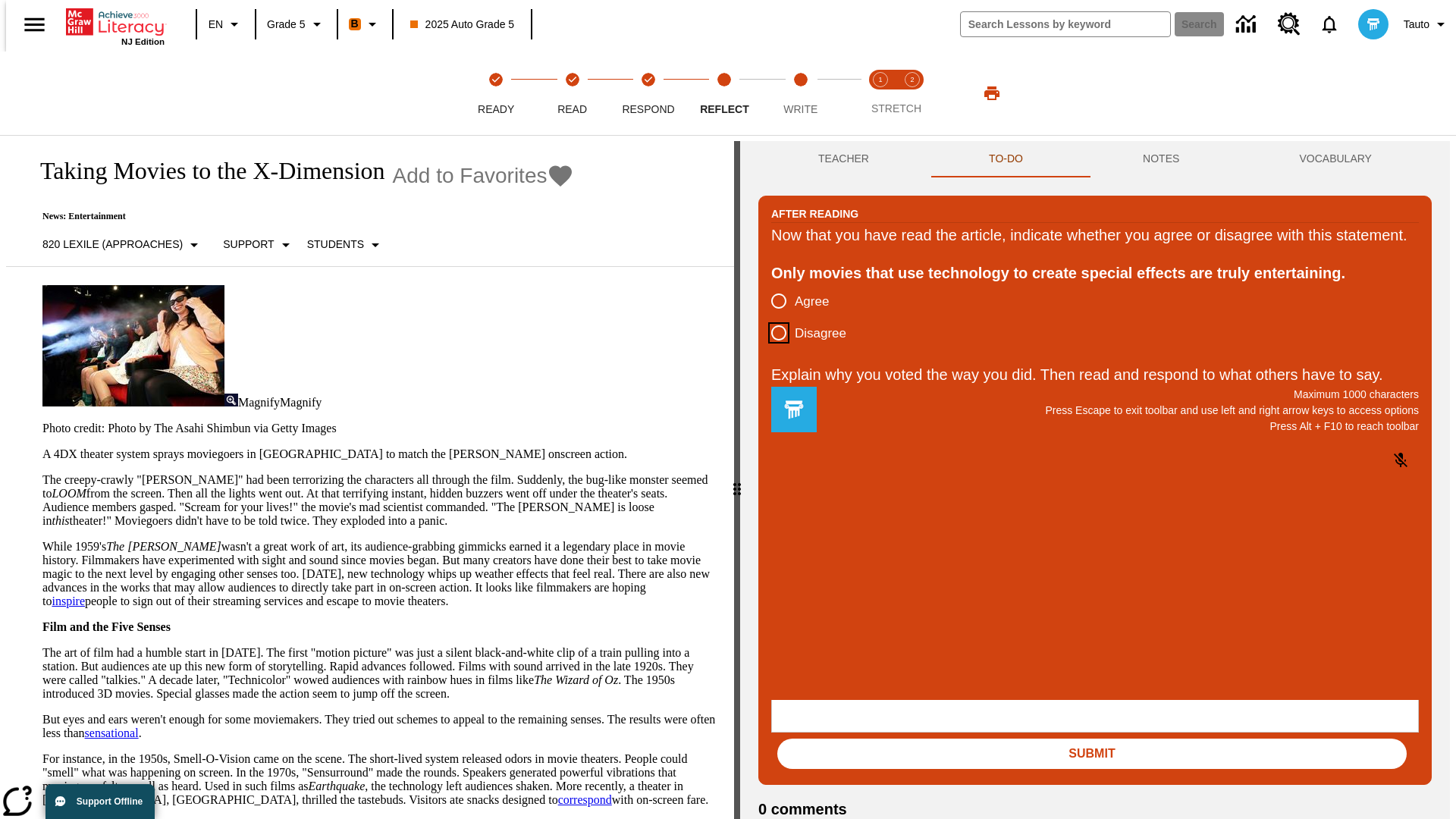
click at [773, 349] on input "Disagree" at bounding box center [778, 332] width 32 height 32
radio input "true"
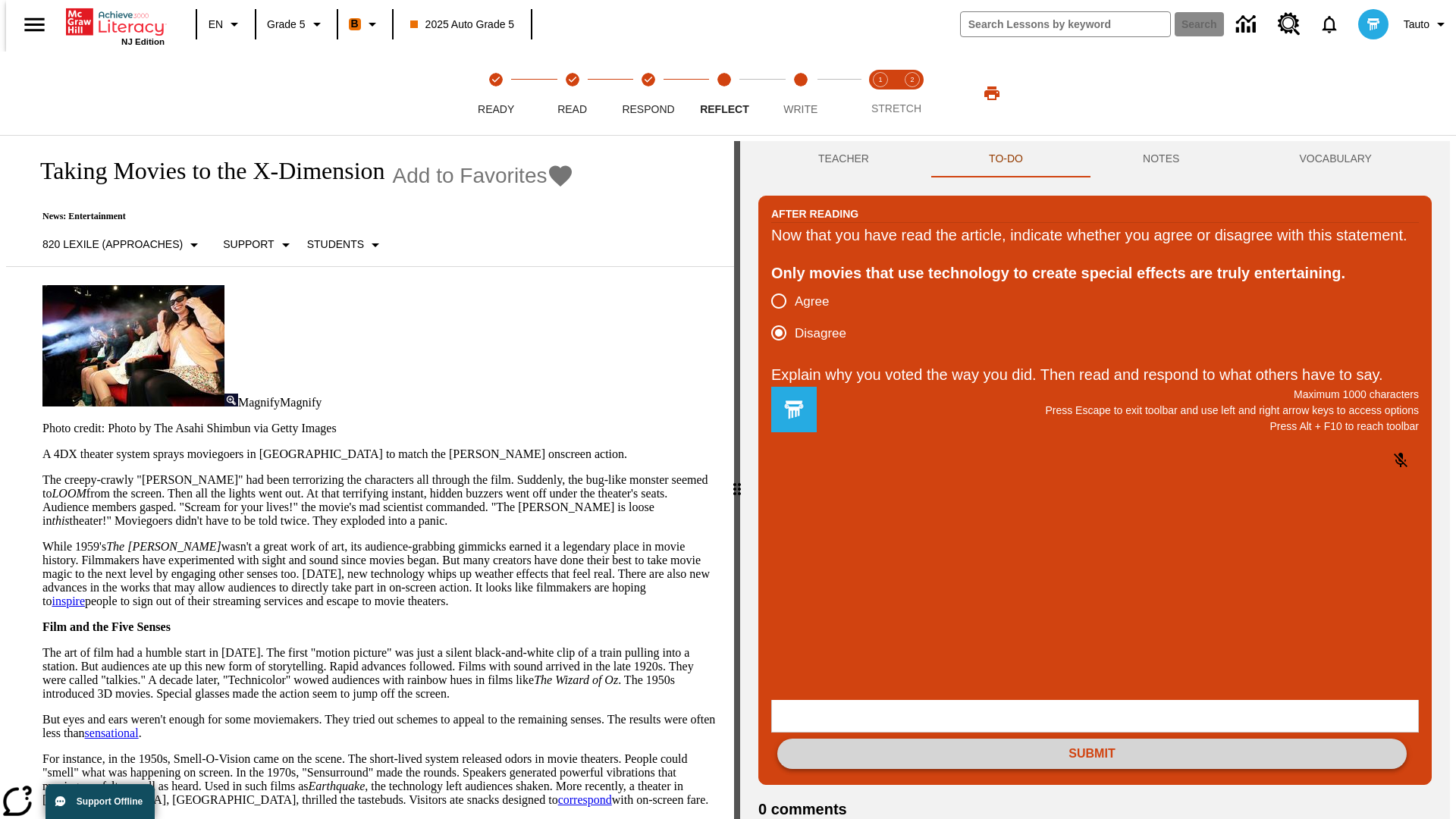
click at [1092, 739] on button "Submit" at bounding box center [1092, 753] width 629 height 30
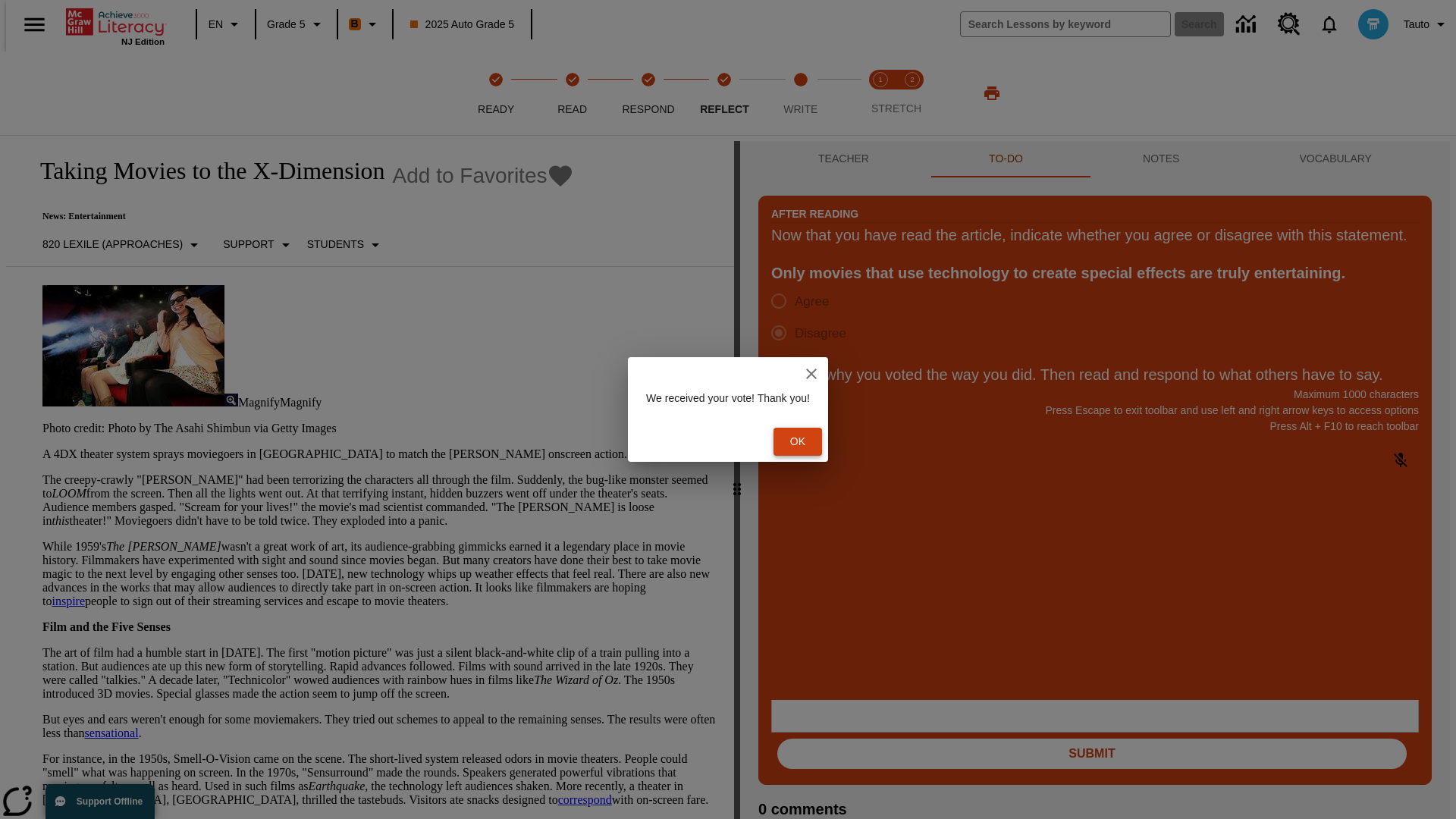
click at [803, 441] on button "Ok" at bounding box center [798, 441] width 49 height 28
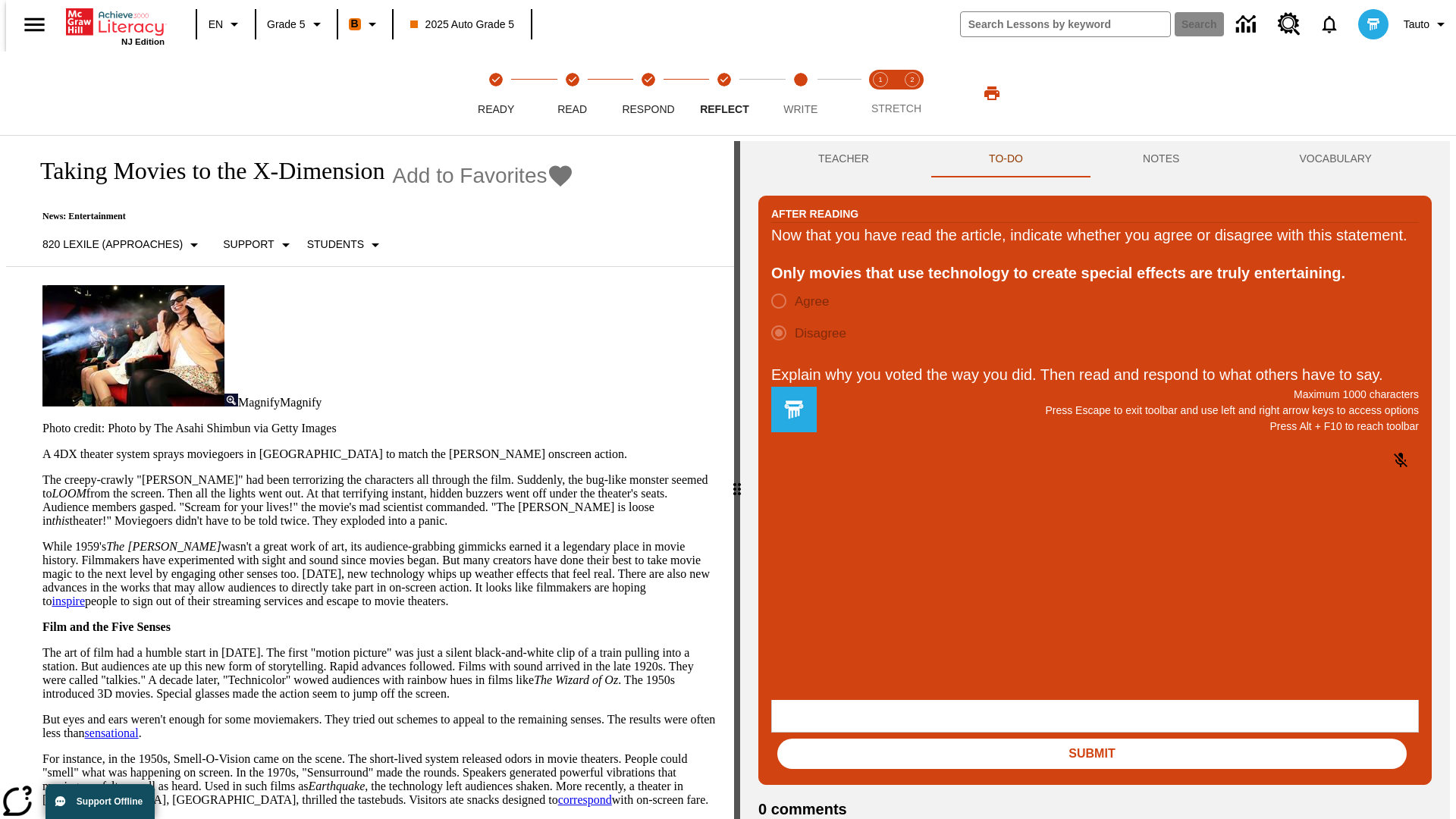
scroll to position [23, 0]
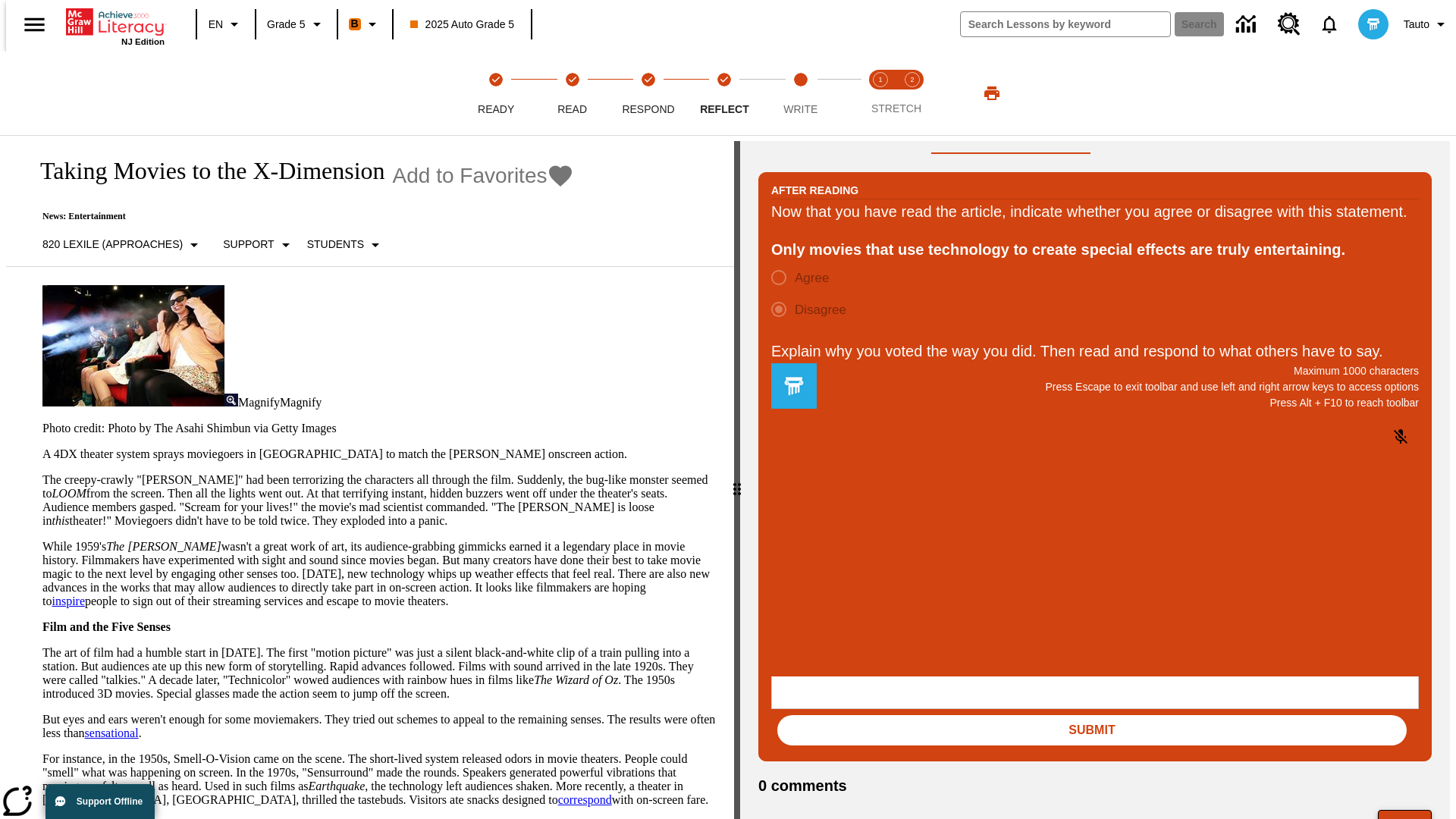
click at [1410, 810] on button "Next" at bounding box center [1404, 825] width 53 height 29
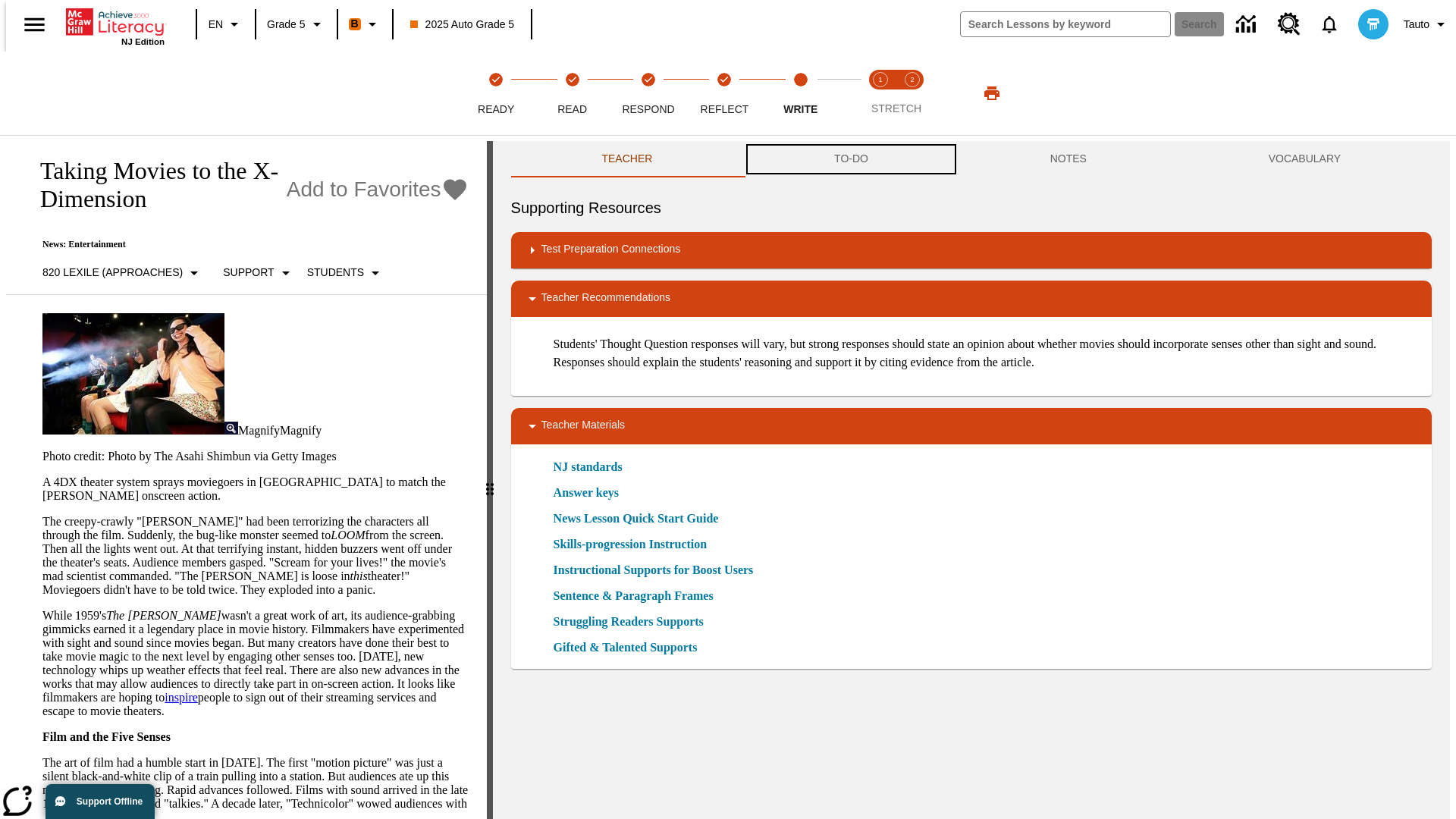
scroll to position [1, 0]
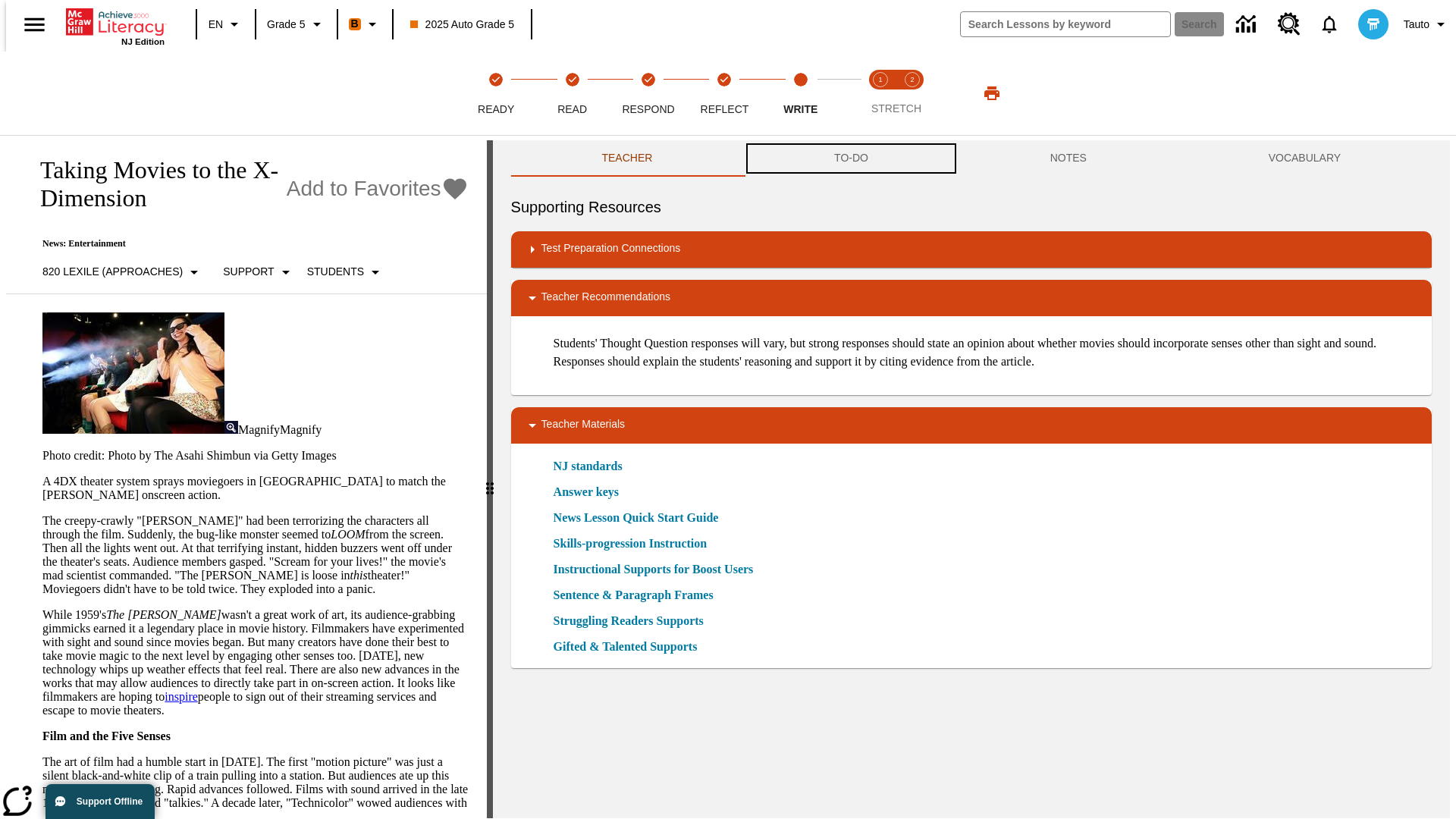
click at [850, 160] on button "TO-DO" at bounding box center [851, 158] width 216 height 36
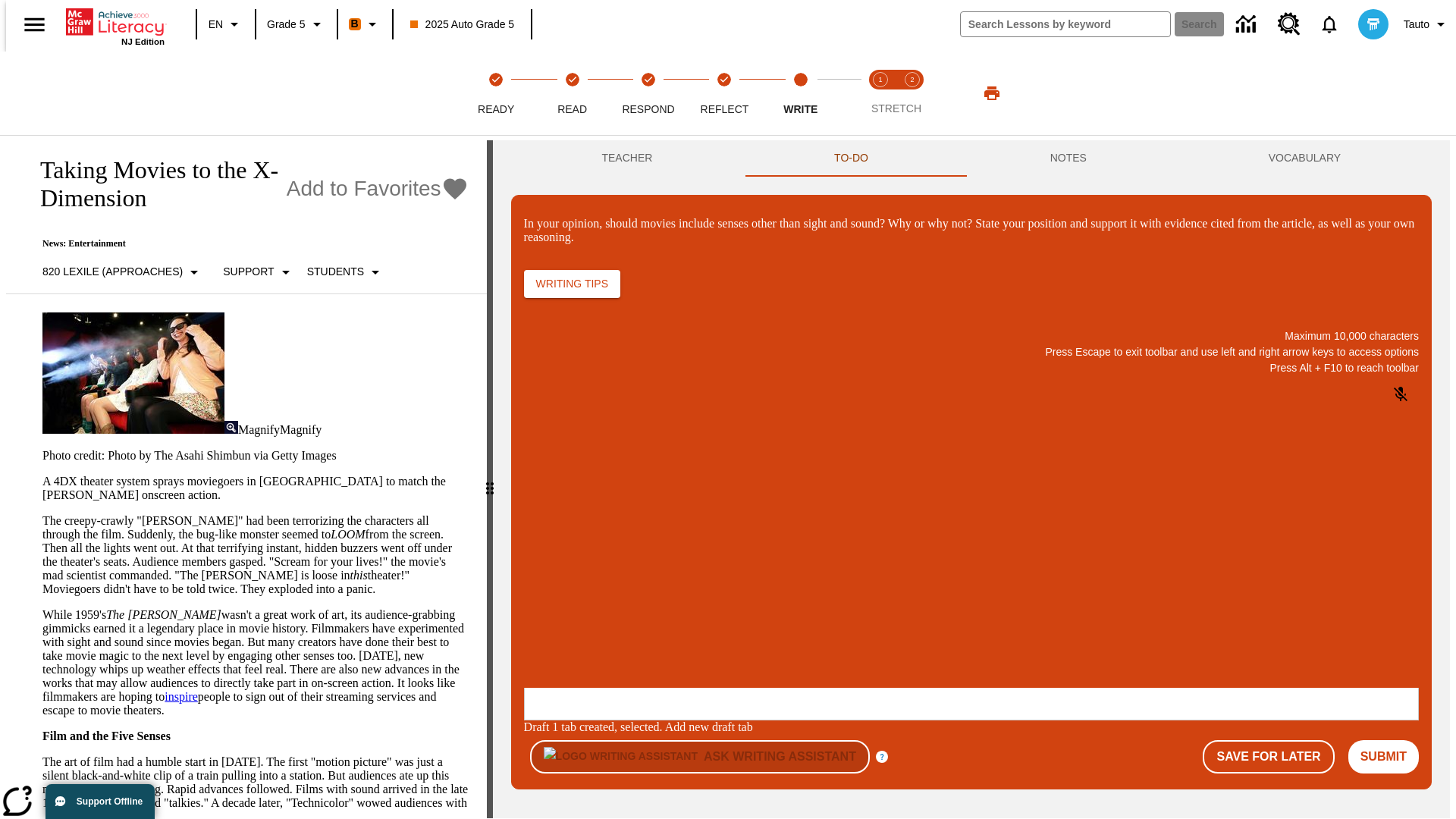
scroll to position [0, 0]
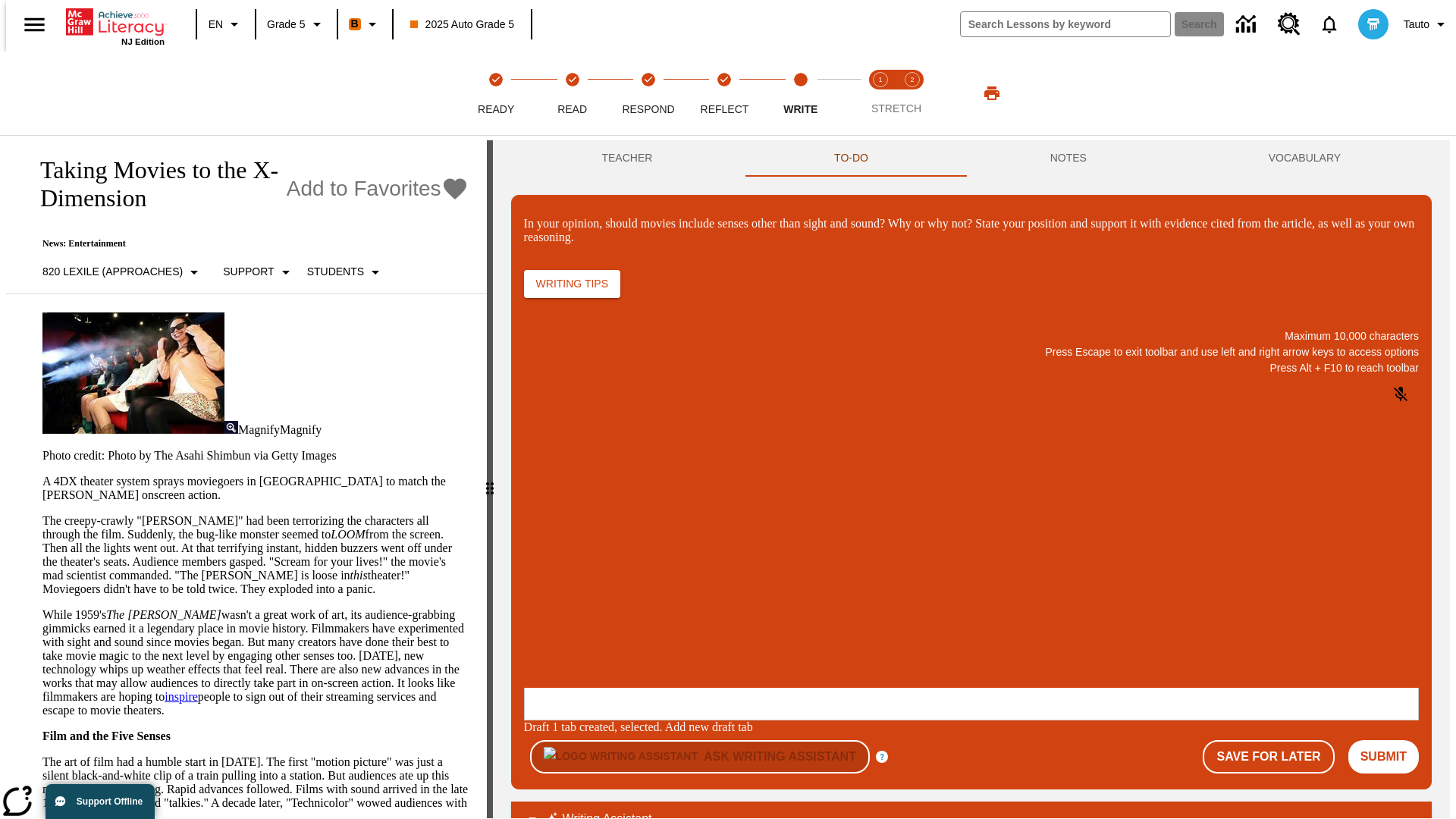
click at [744, 591] on p "\a\9In your opinion, should movies include senses other than sight and sound? W…" at bounding box center [637, 589] width 215 height 14
click at [1389, 740] on button "Submit" at bounding box center [1383, 757] width 70 height 33
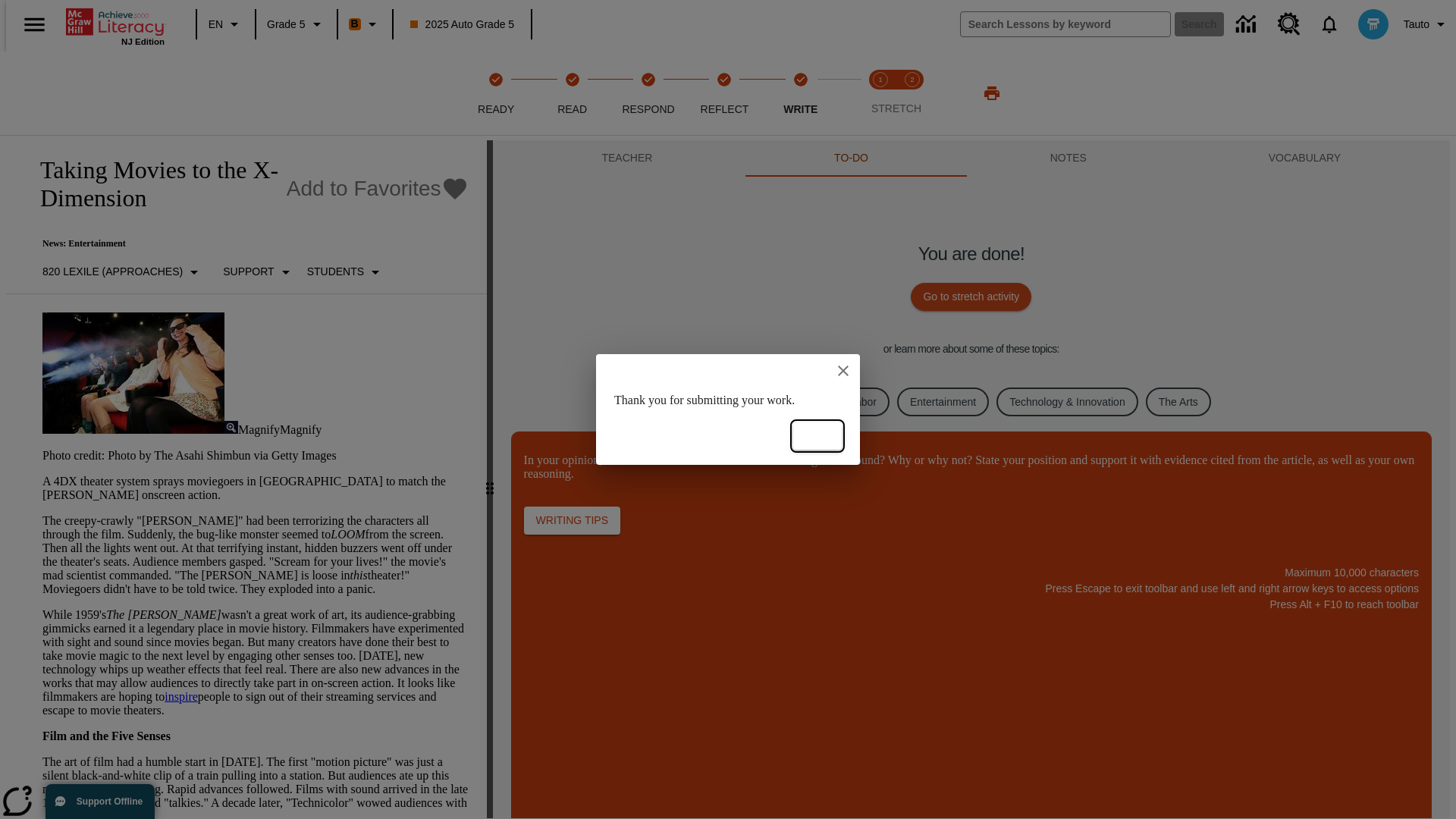
click at [817, 436] on button "Ok" at bounding box center [817, 437] width 49 height 28
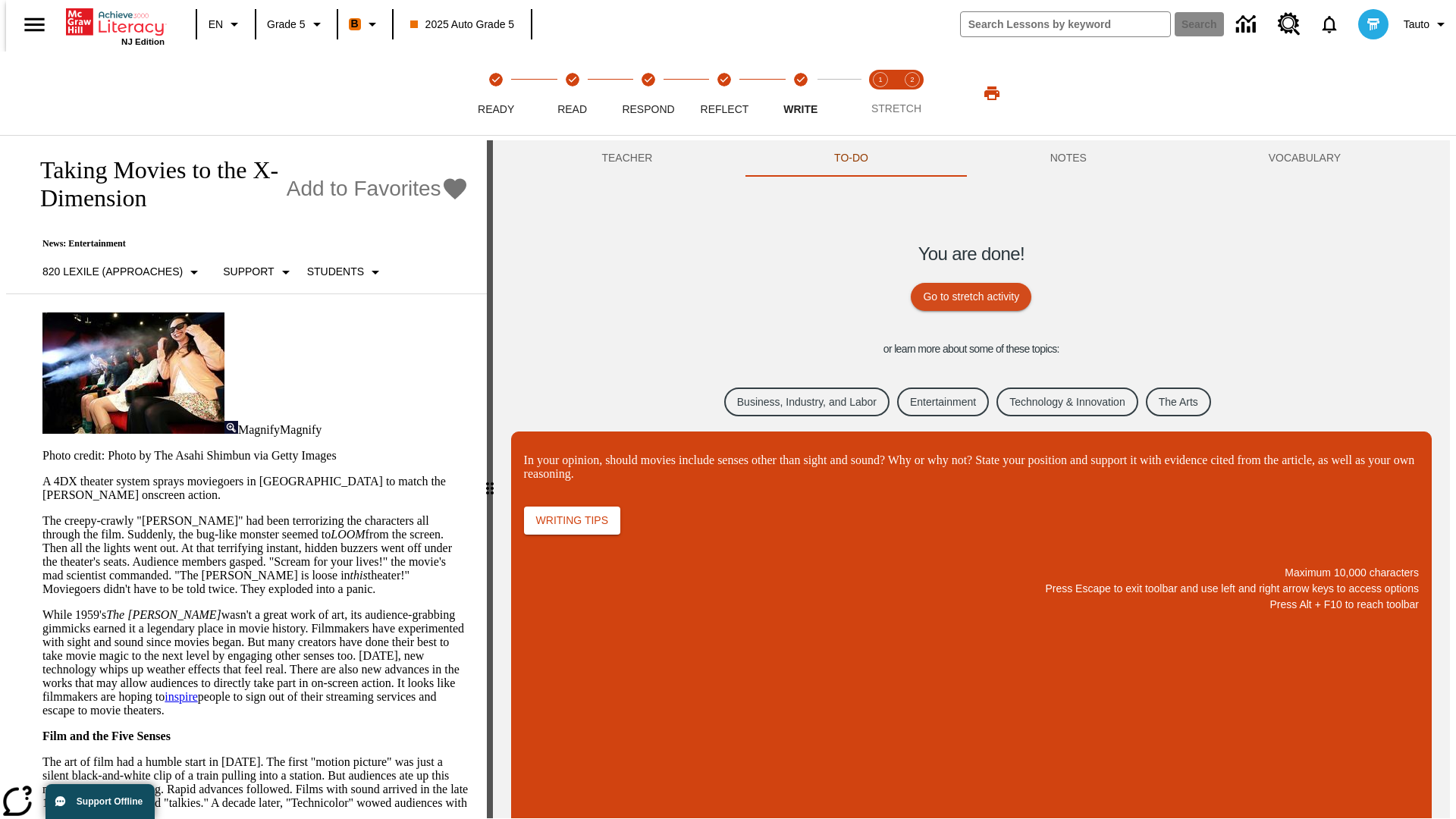
click at [795, 401] on link "Business, Industry, and Labor" at bounding box center [807, 402] width 165 height 30
